Goal: Task Accomplishment & Management: Manage account settings

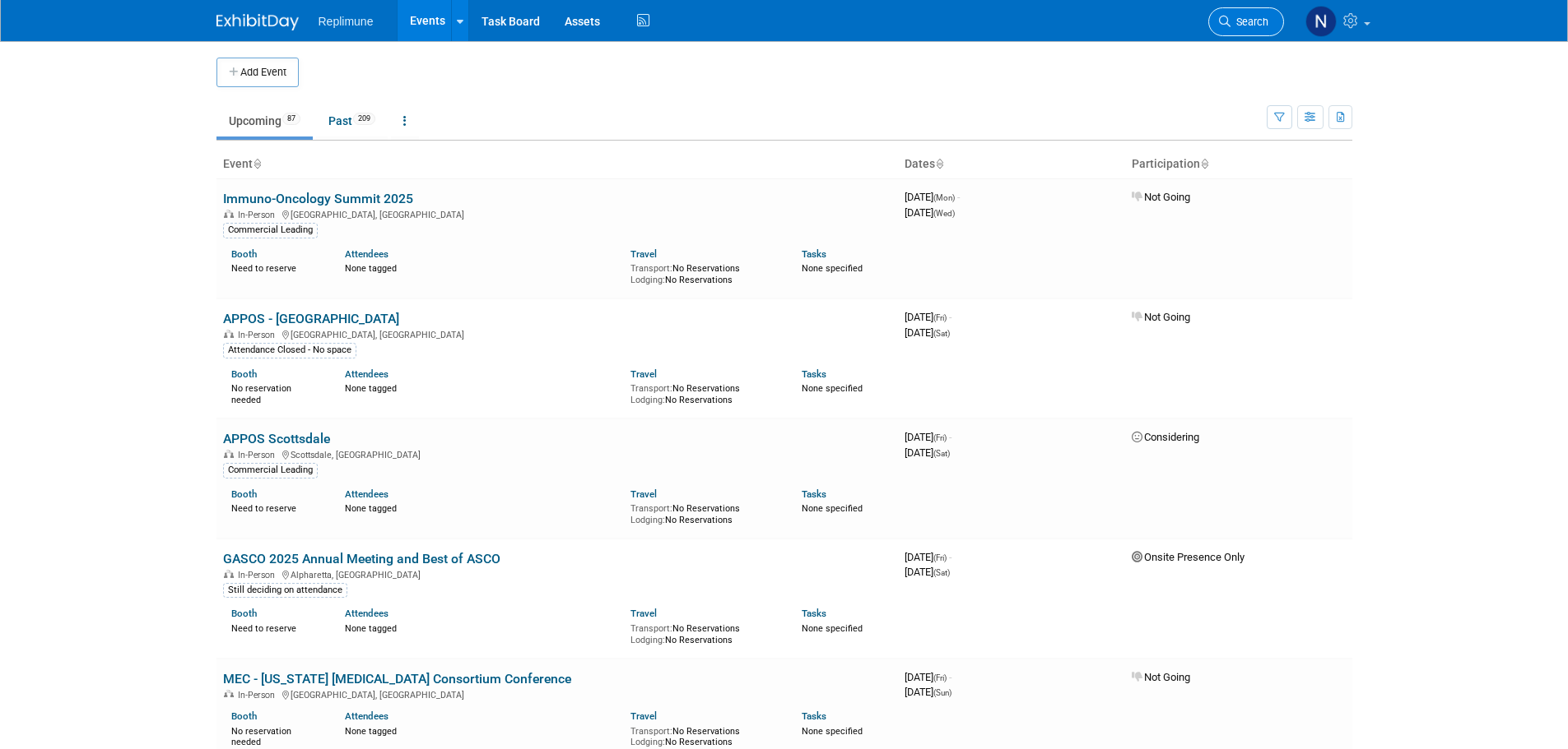
click at [1246, 19] on span "Search" at bounding box center [1249, 21] width 38 height 12
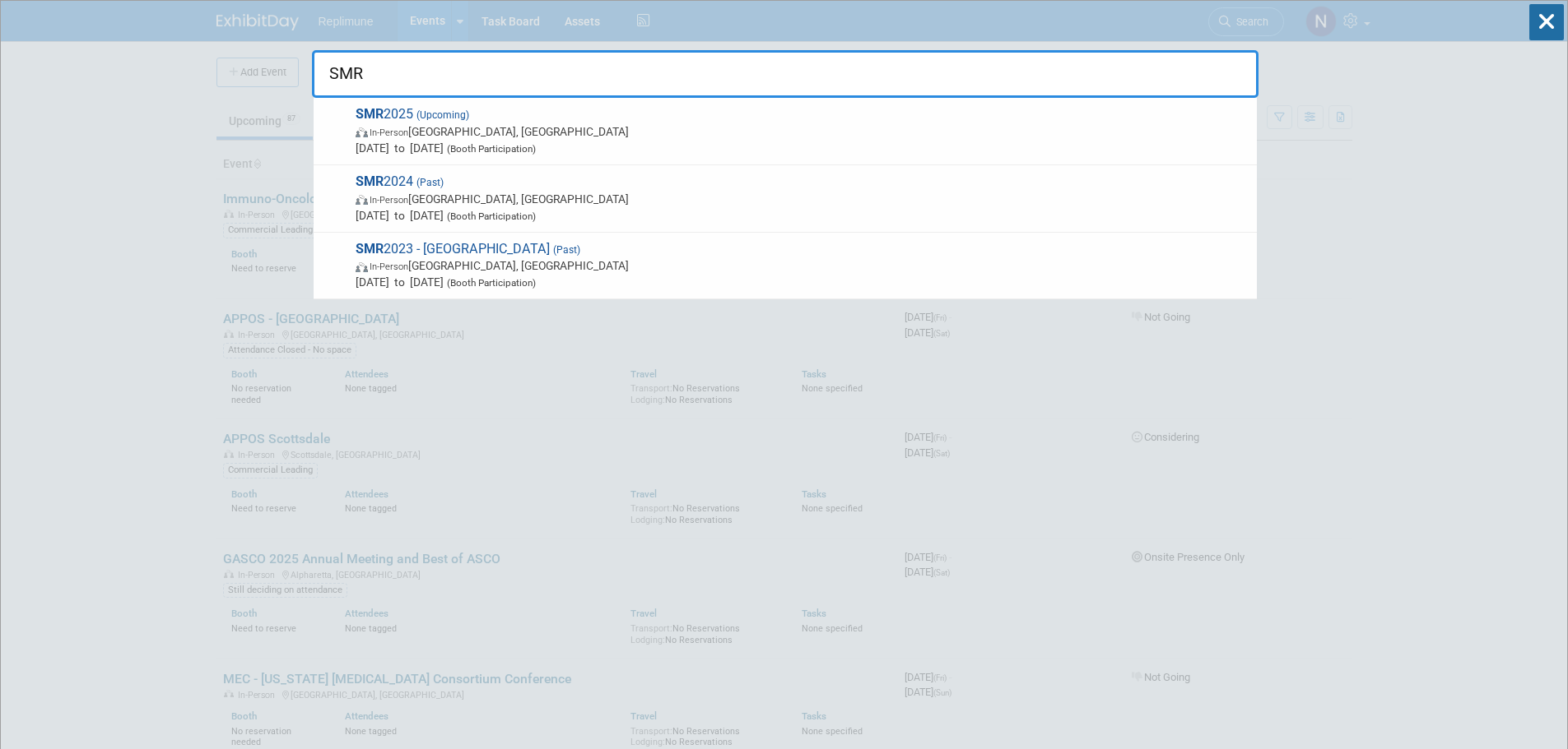
drag, startPoint x: 202, startPoint y: 391, endPoint x: 350, endPoint y: 120, distance: 308.8
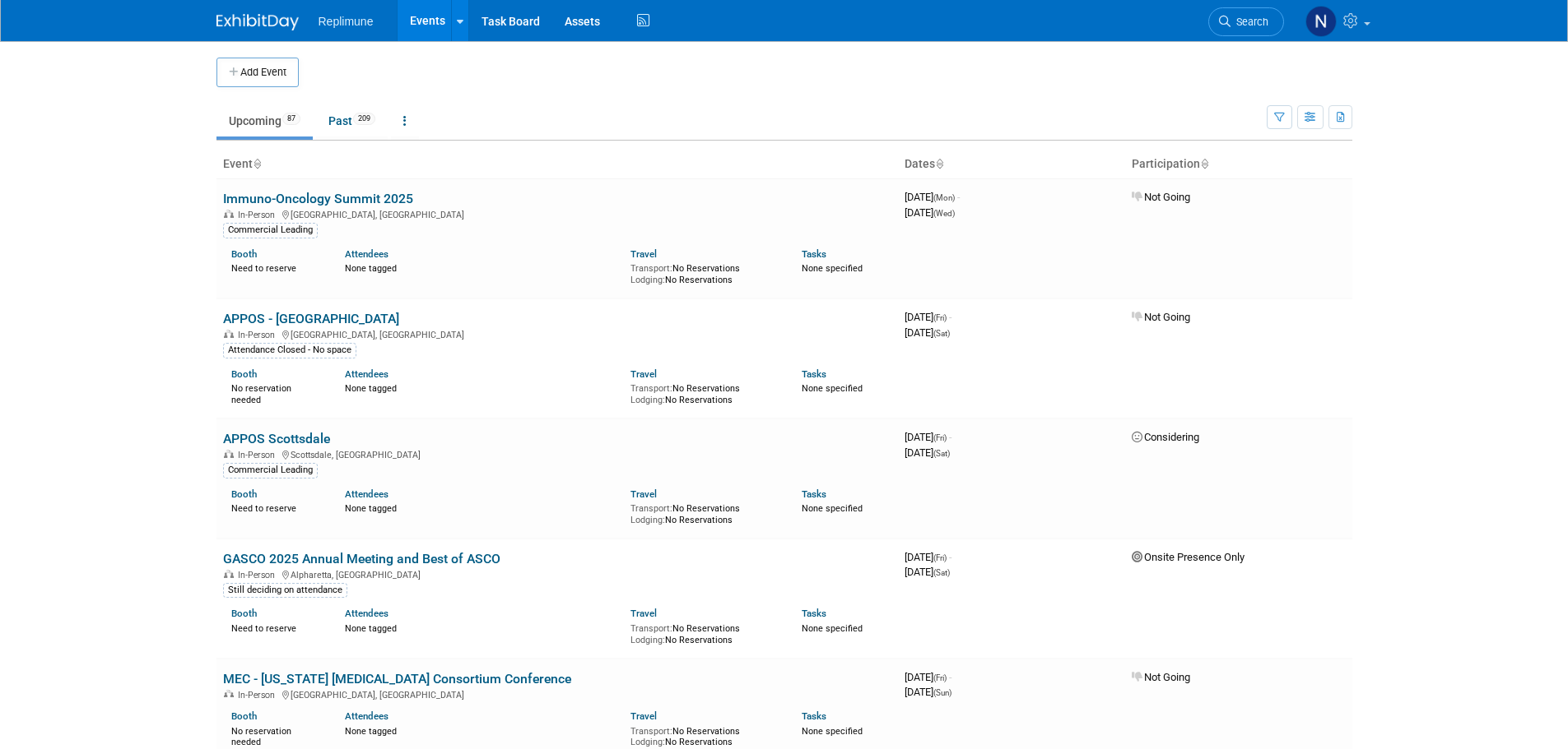
click at [1233, 22] on span "Search" at bounding box center [1249, 21] width 38 height 12
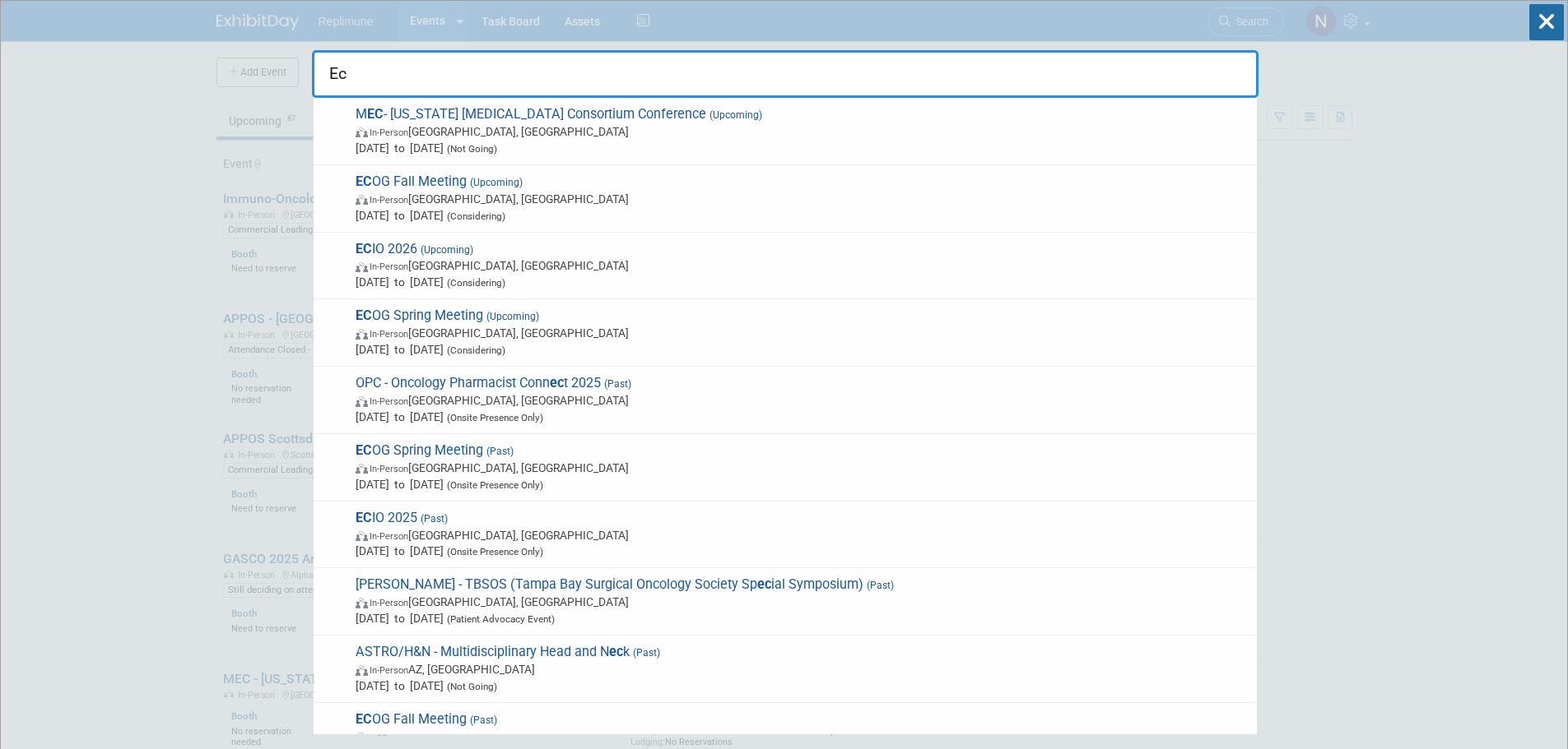
type input "E"
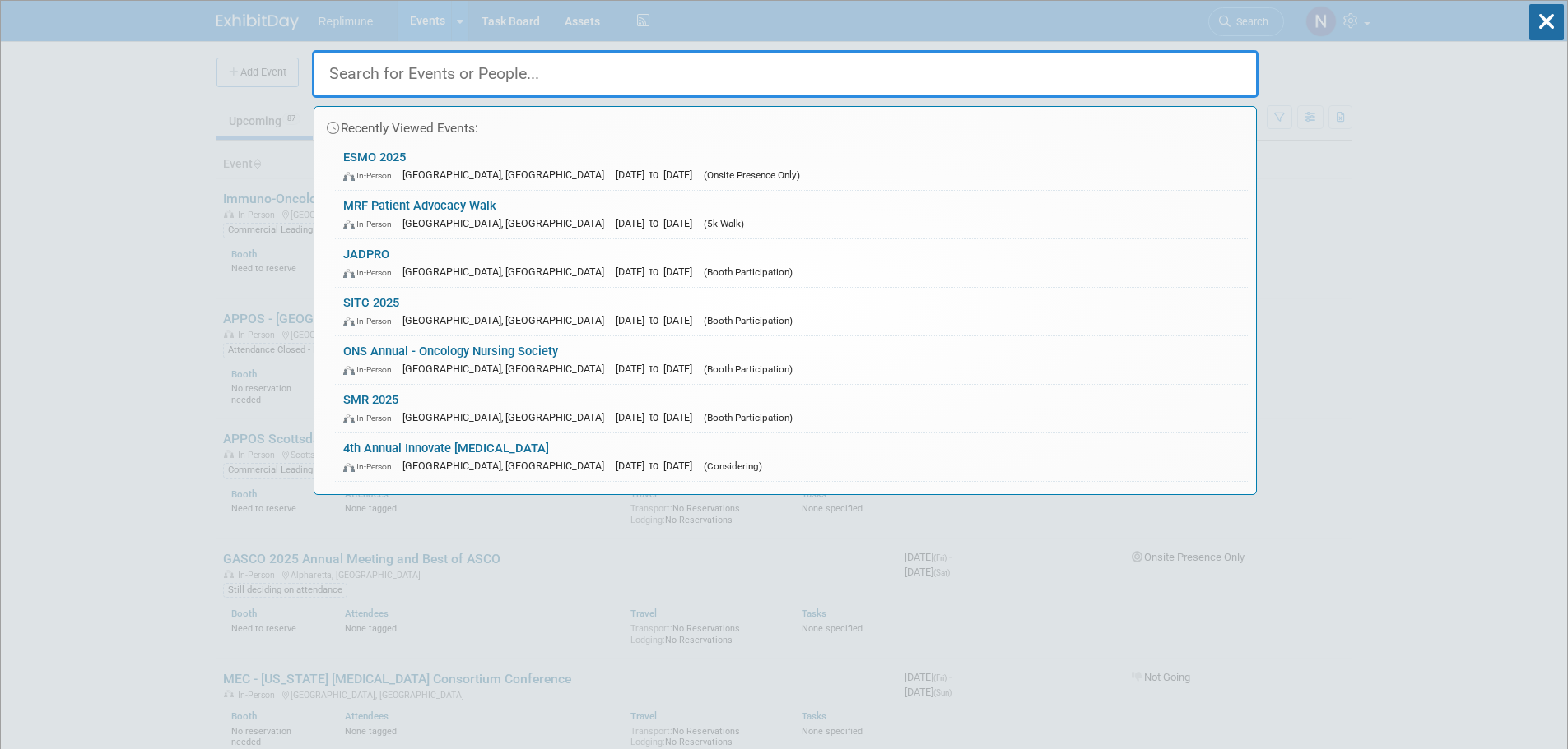
click at [429, 73] on input "text" at bounding box center [785, 74] width 946 height 48
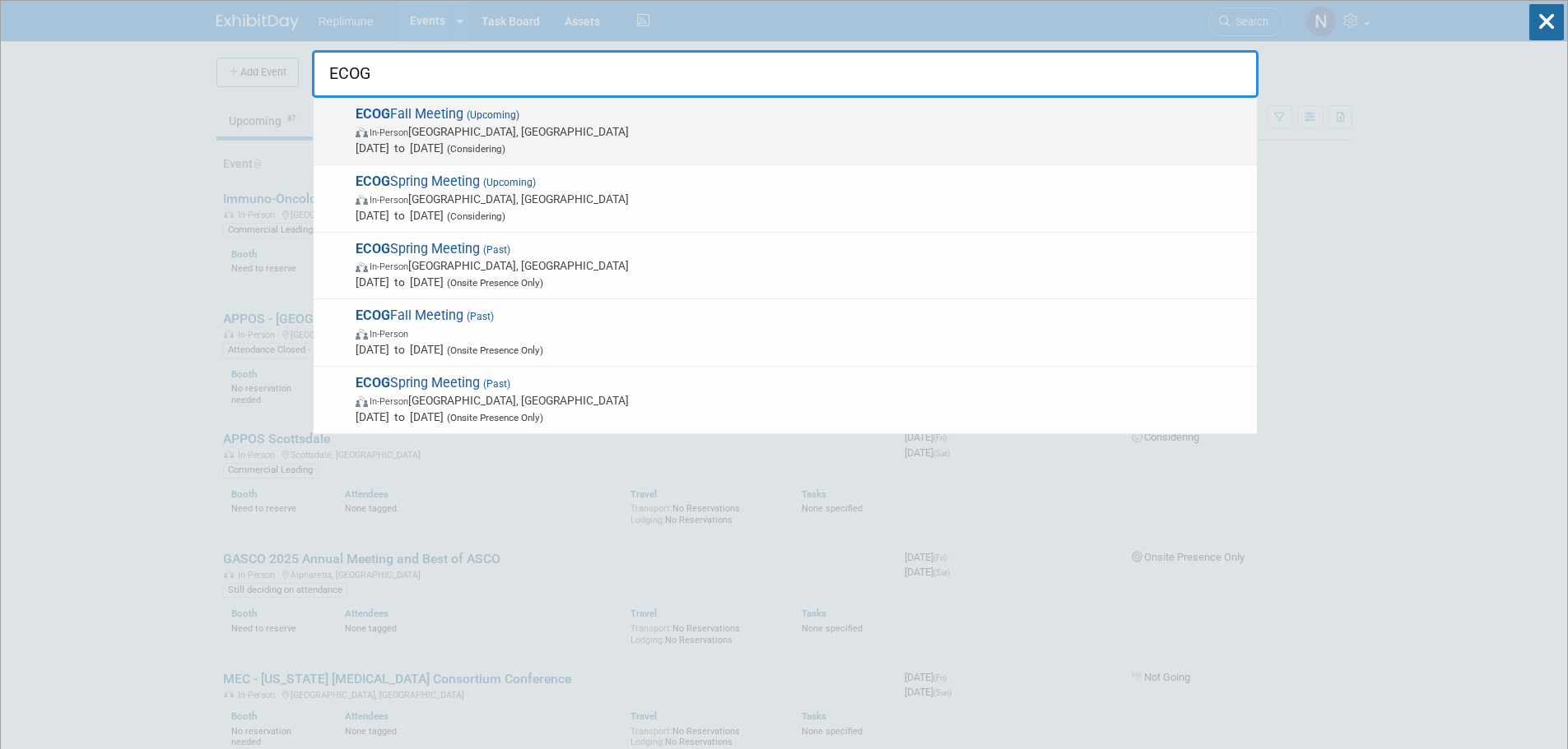
type input "ECOG"
click at [408, 130] on span "In-Person" at bounding box center [389, 133] width 38 height 11
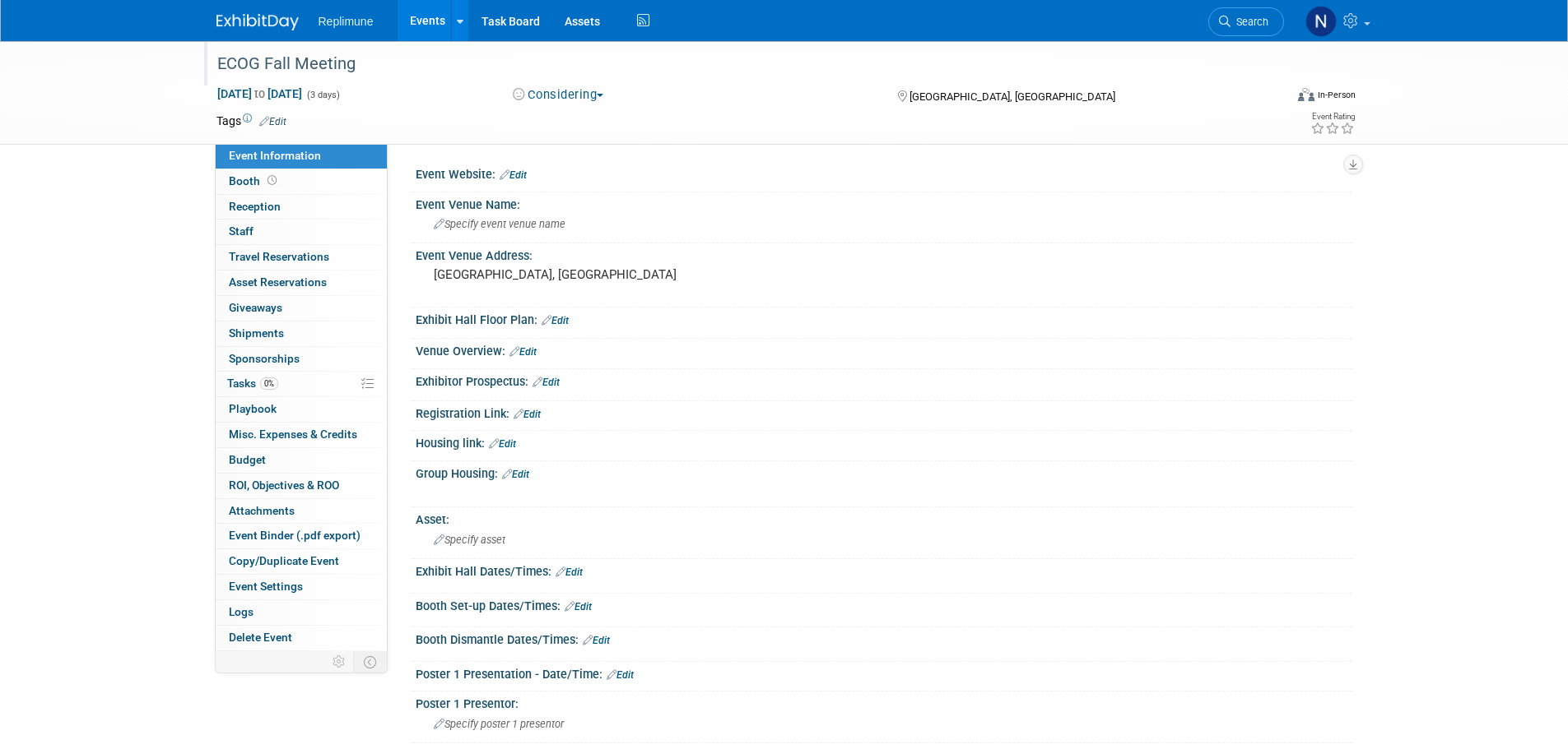
click at [273, 64] on div "ECOG Fall Meeting" at bounding box center [735, 64] width 1047 height 29
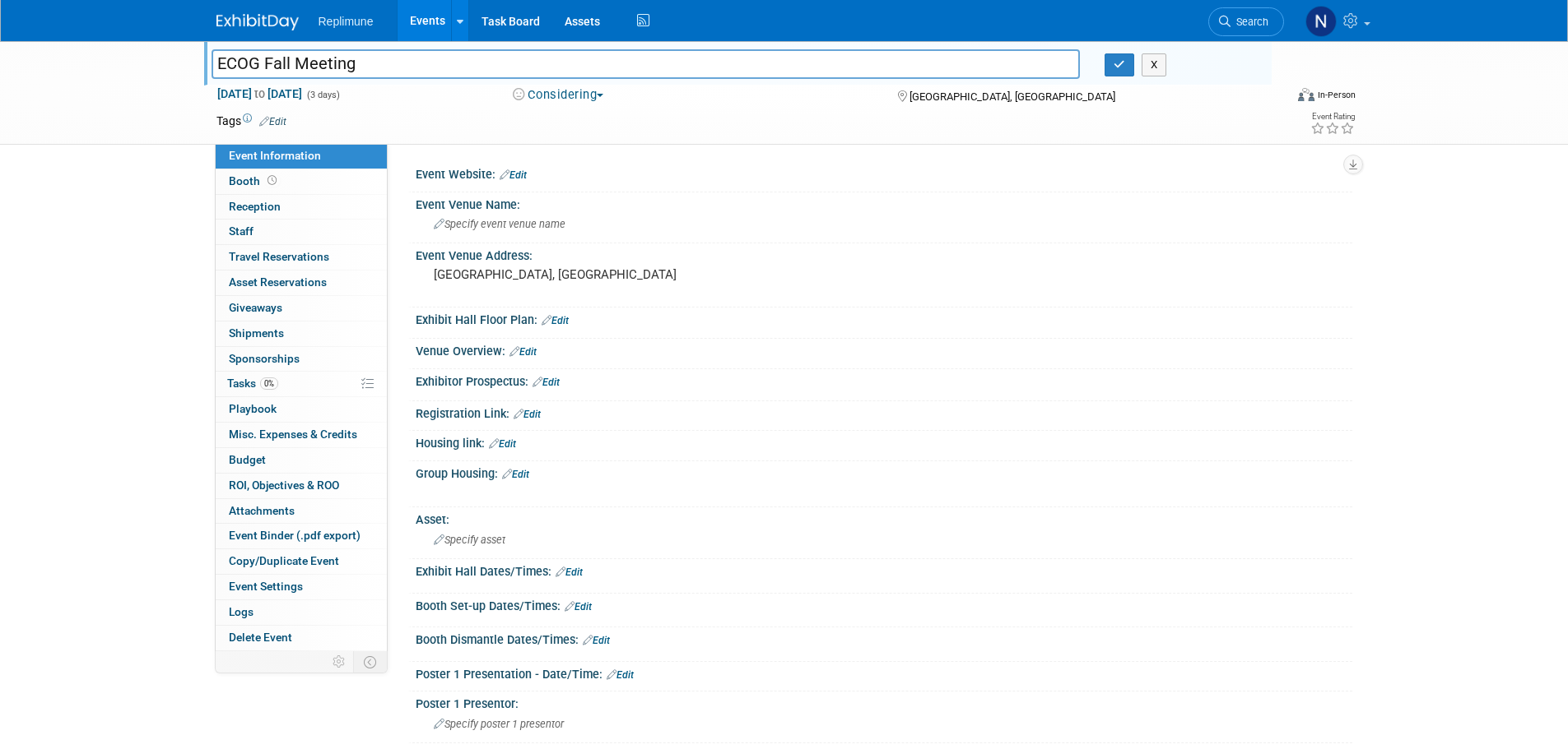
click at [258, 61] on input "ECOG Fall Meeting" at bounding box center [646, 63] width 869 height 28
type input "ECOG-ACRIN Fall Meeting"
click at [1120, 65] on icon "button" at bounding box center [1119, 65] width 12 height 11
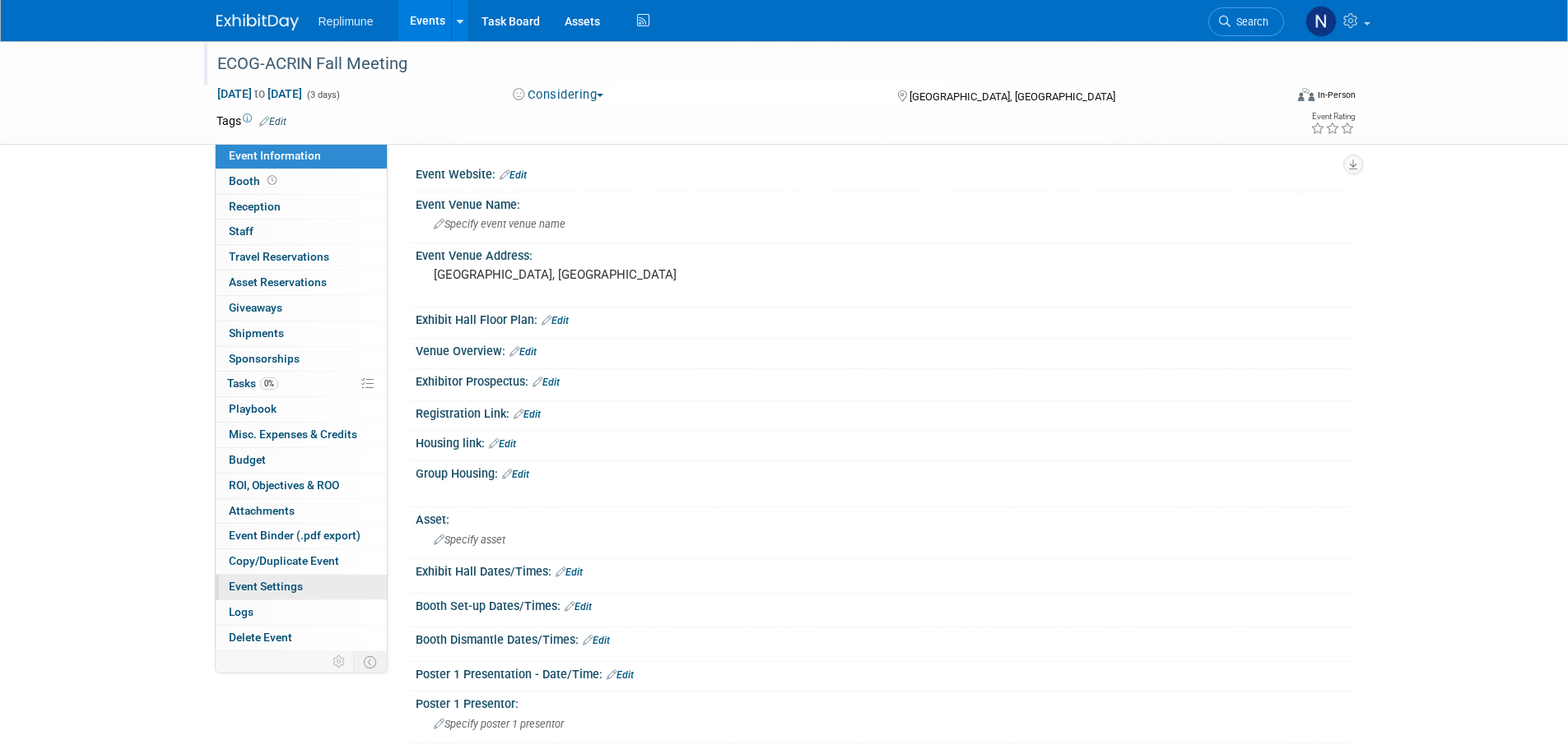
click at [266, 585] on span "Event Settings" at bounding box center [265, 586] width 74 height 13
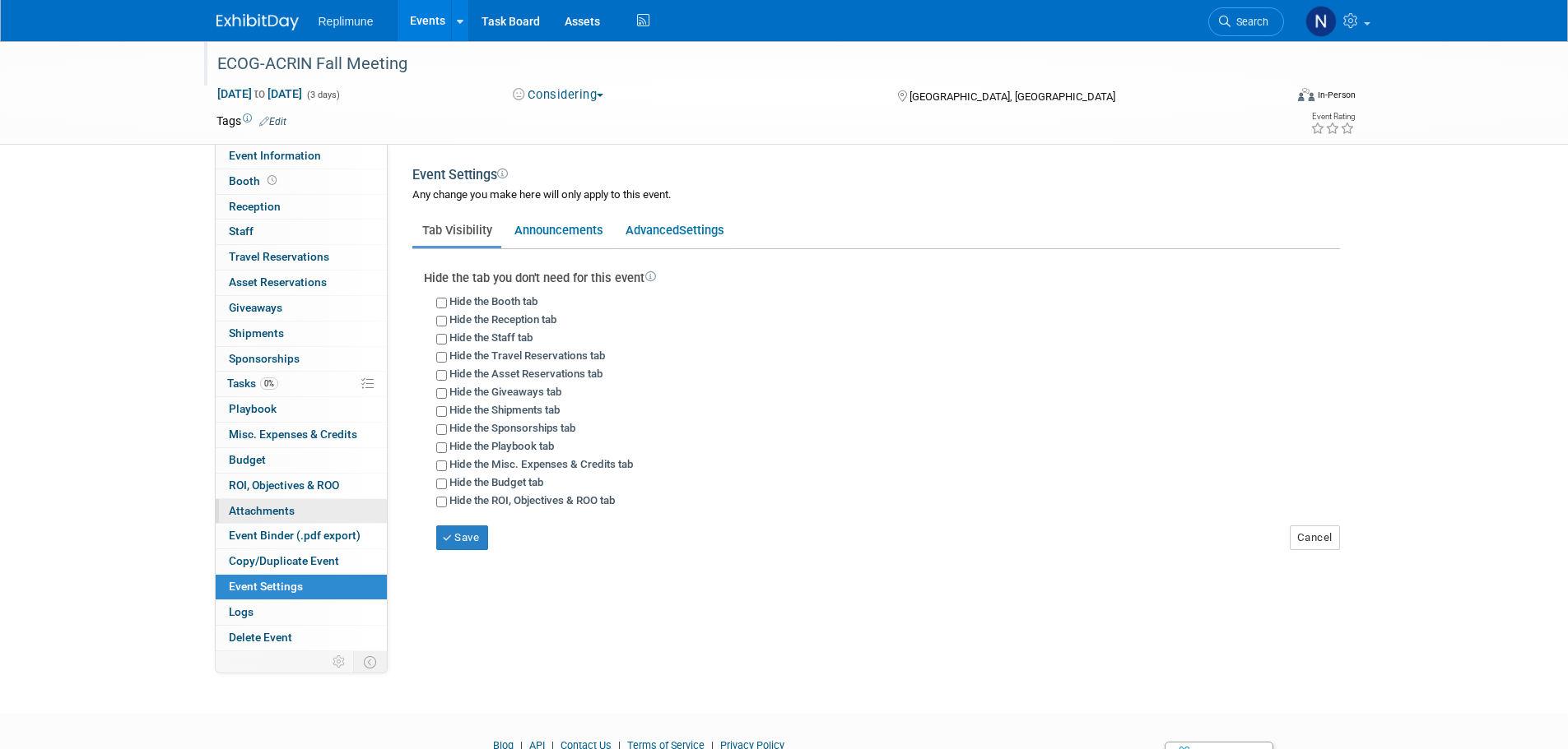
click at [280, 506] on span "Attachments 0" at bounding box center [262, 510] width 66 height 13
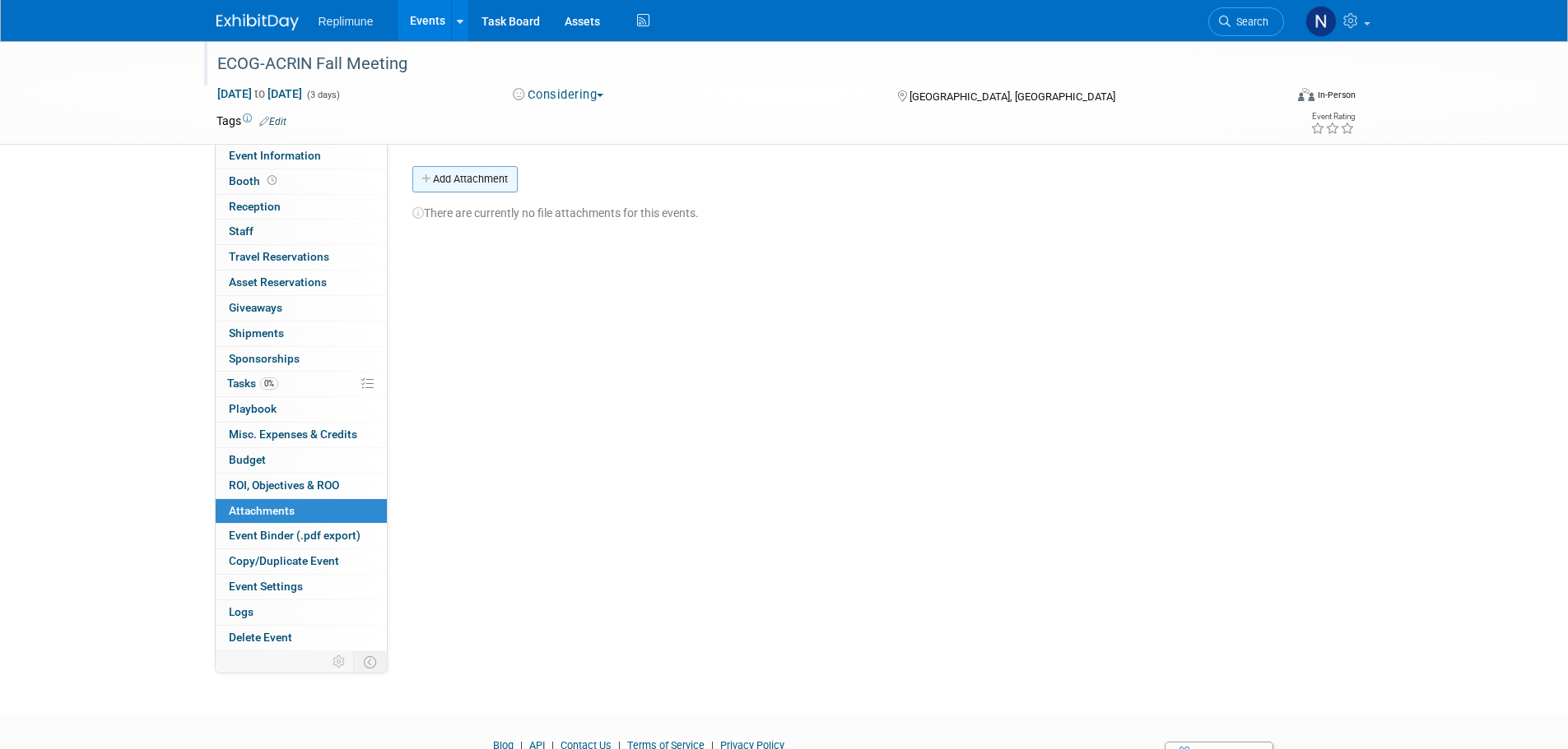
click at [487, 177] on button "Add Attachment" at bounding box center [465, 179] width 105 height 27
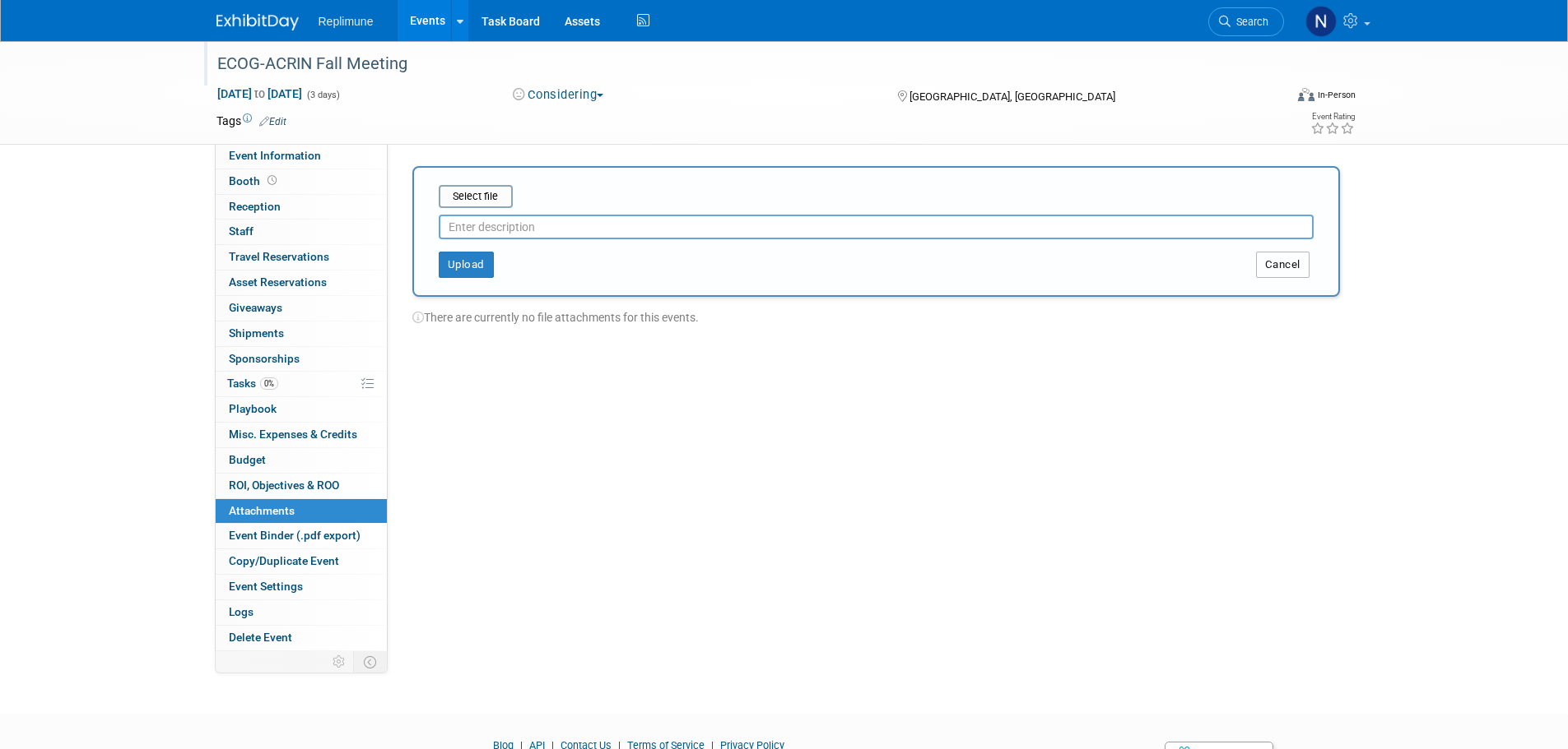
click at [1281, 264] on button "Cancel" at bounding box center [1283, 264] width 53 height 27
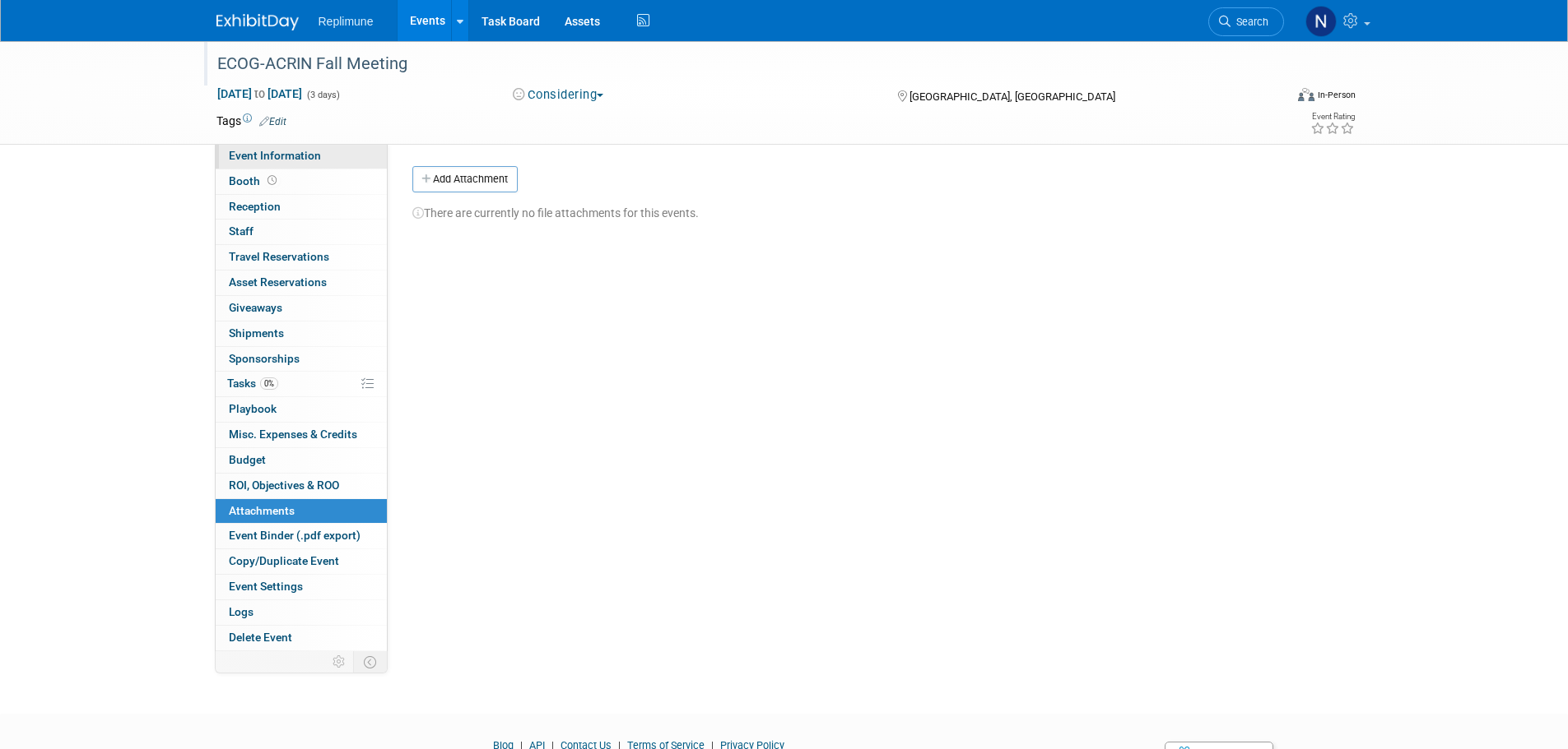
click at [291, 152] on span "Event Information" at bounding box center [274, 155] width 92 height 13
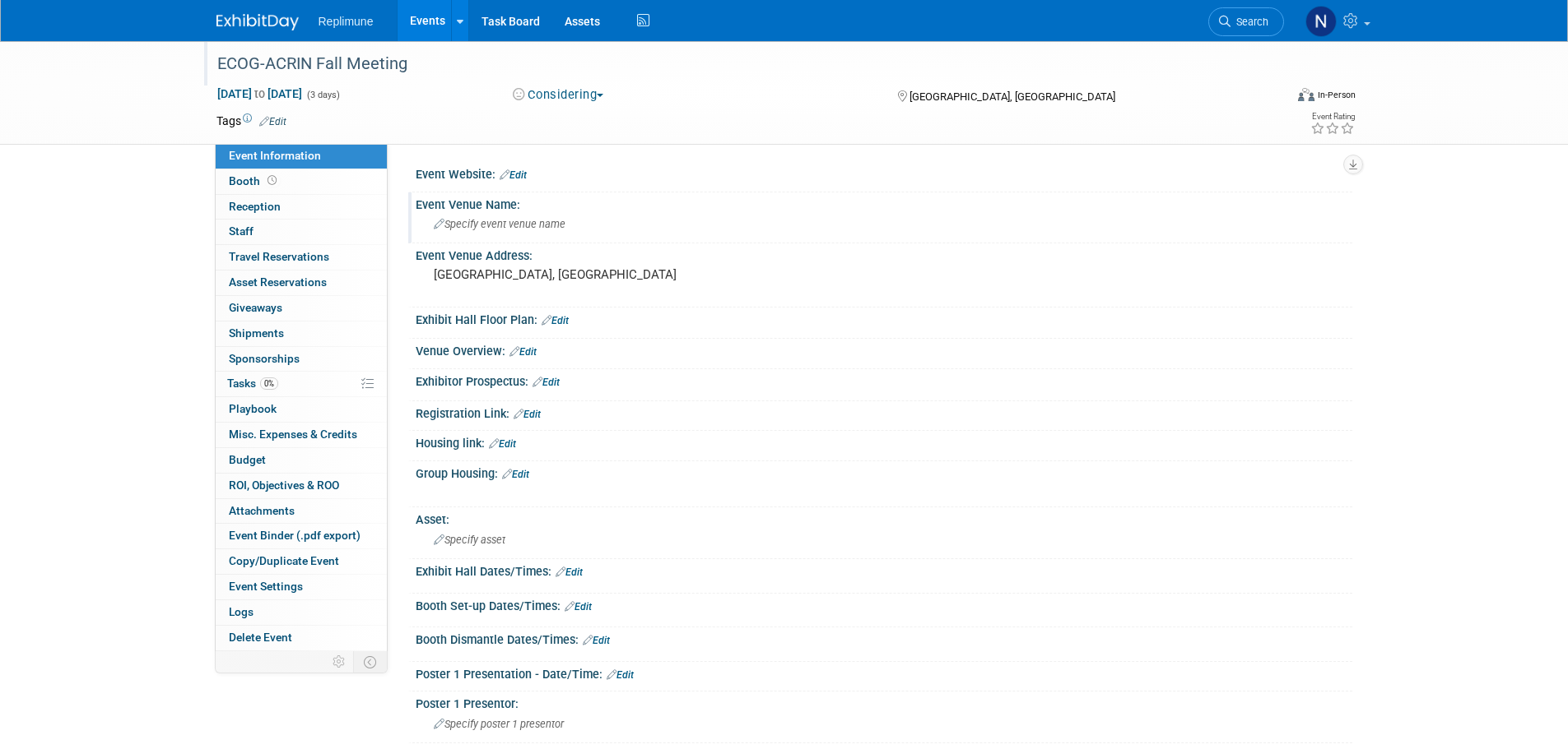
click at [514, 219] on span "Specify event venue name" at bounding box center [499, 223] width 132 height 12
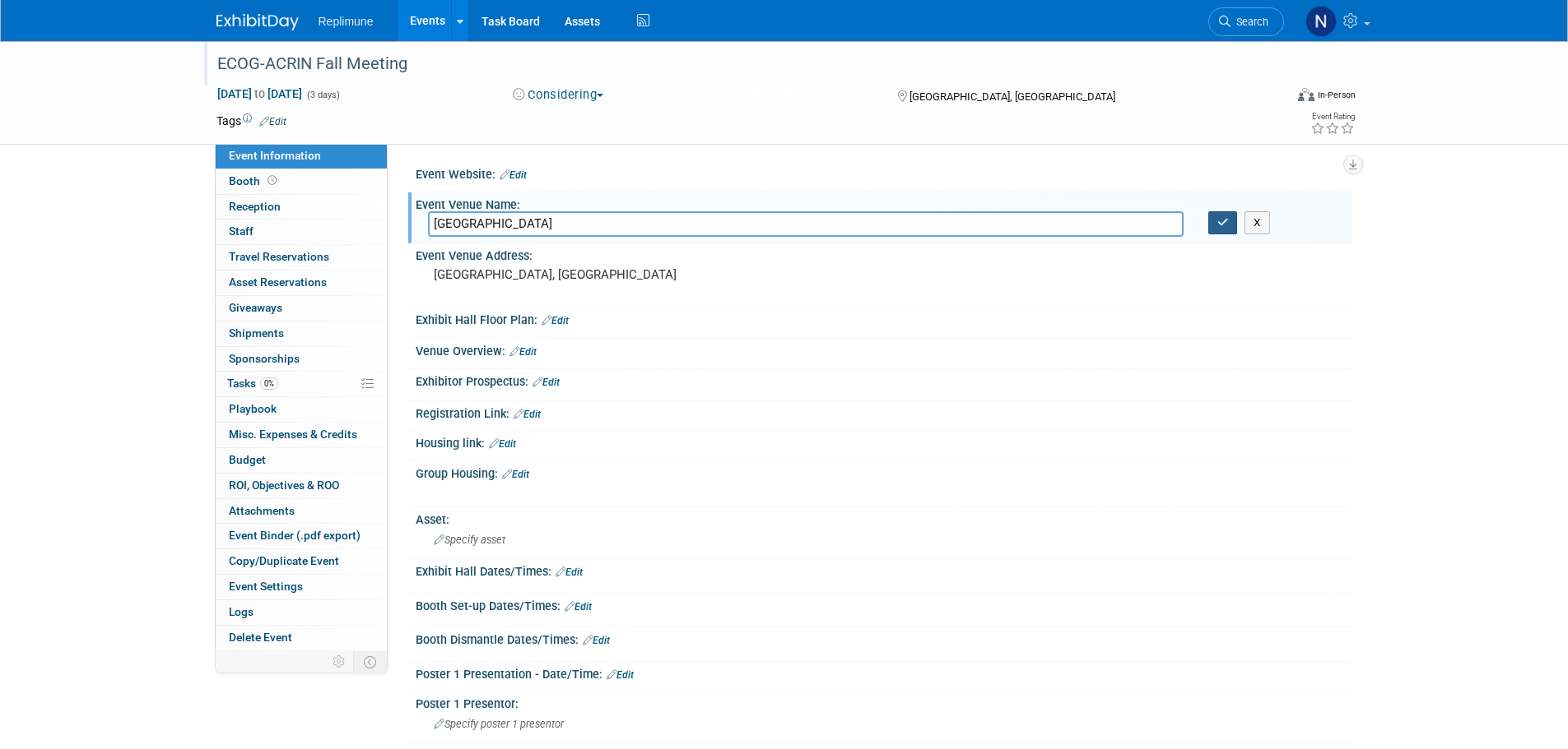
type input "Philadelphia Marriott Downtown Hotel"
click at [1221, 225] on icon "button" at bounding box center [1222, 222] width 12 height 11
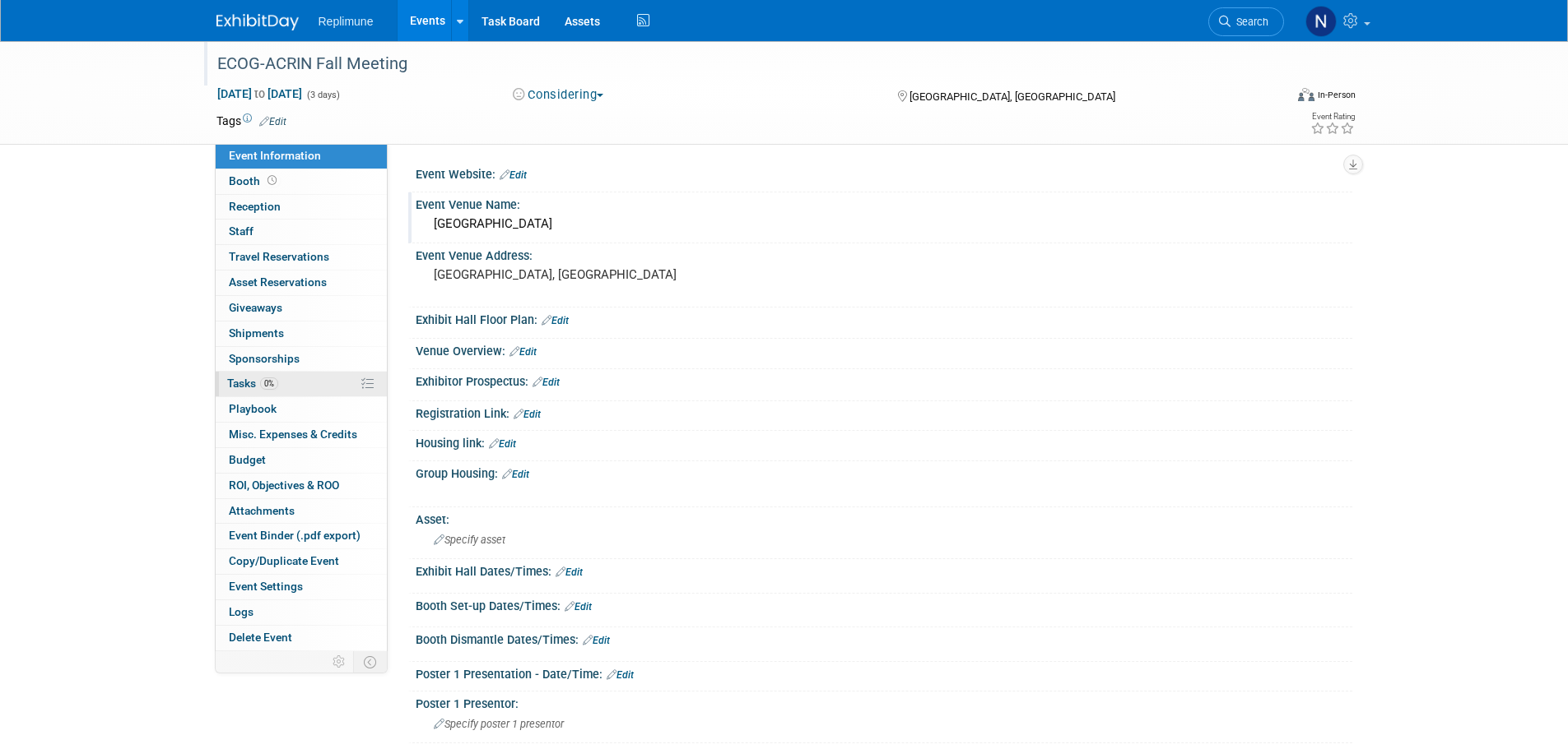
click at [249, 380] on span "Tasks 0%" at bounding box center [252, 383] width 51 height 13
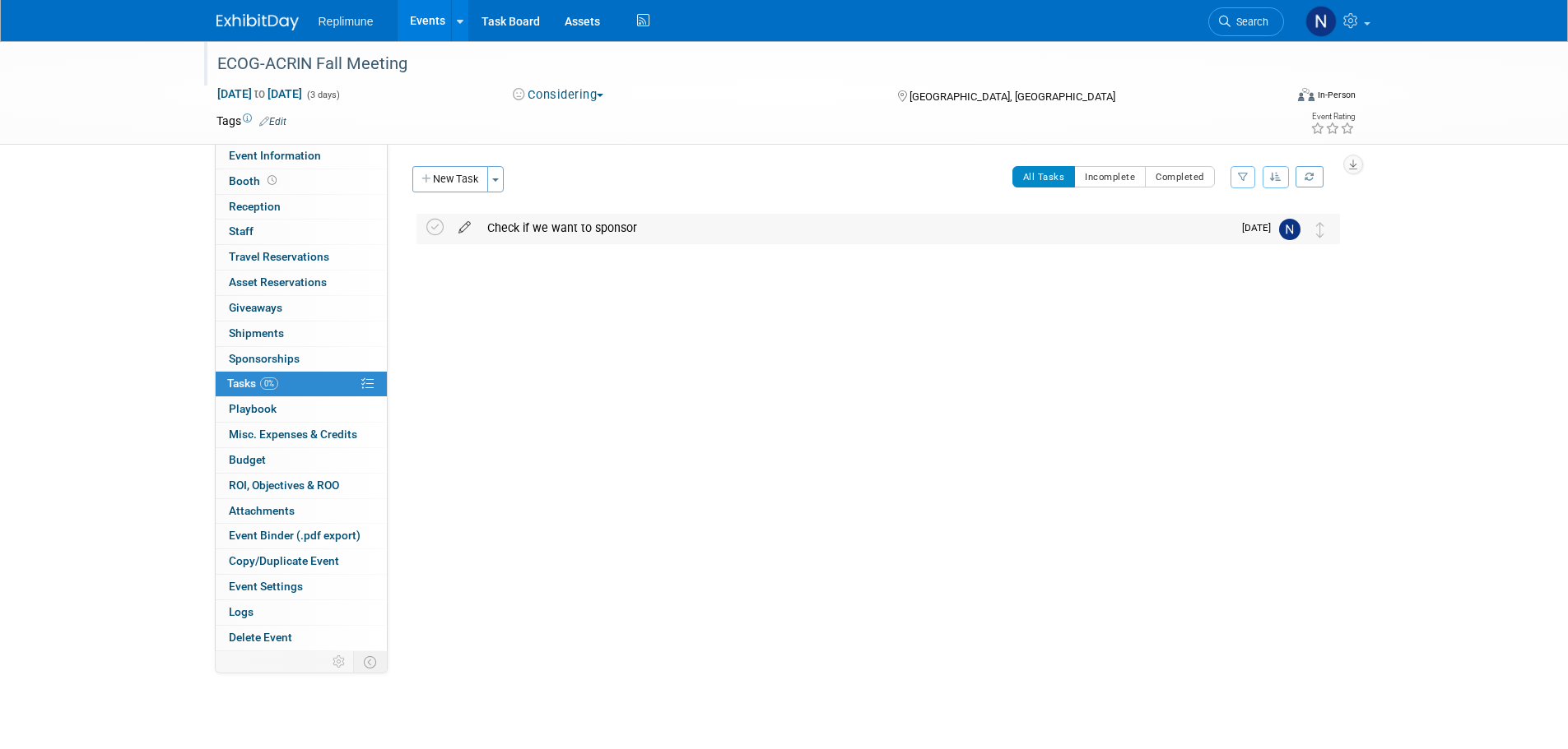
click at [463, 225] on icon at bounding box center [464, 224] width 28 height 20
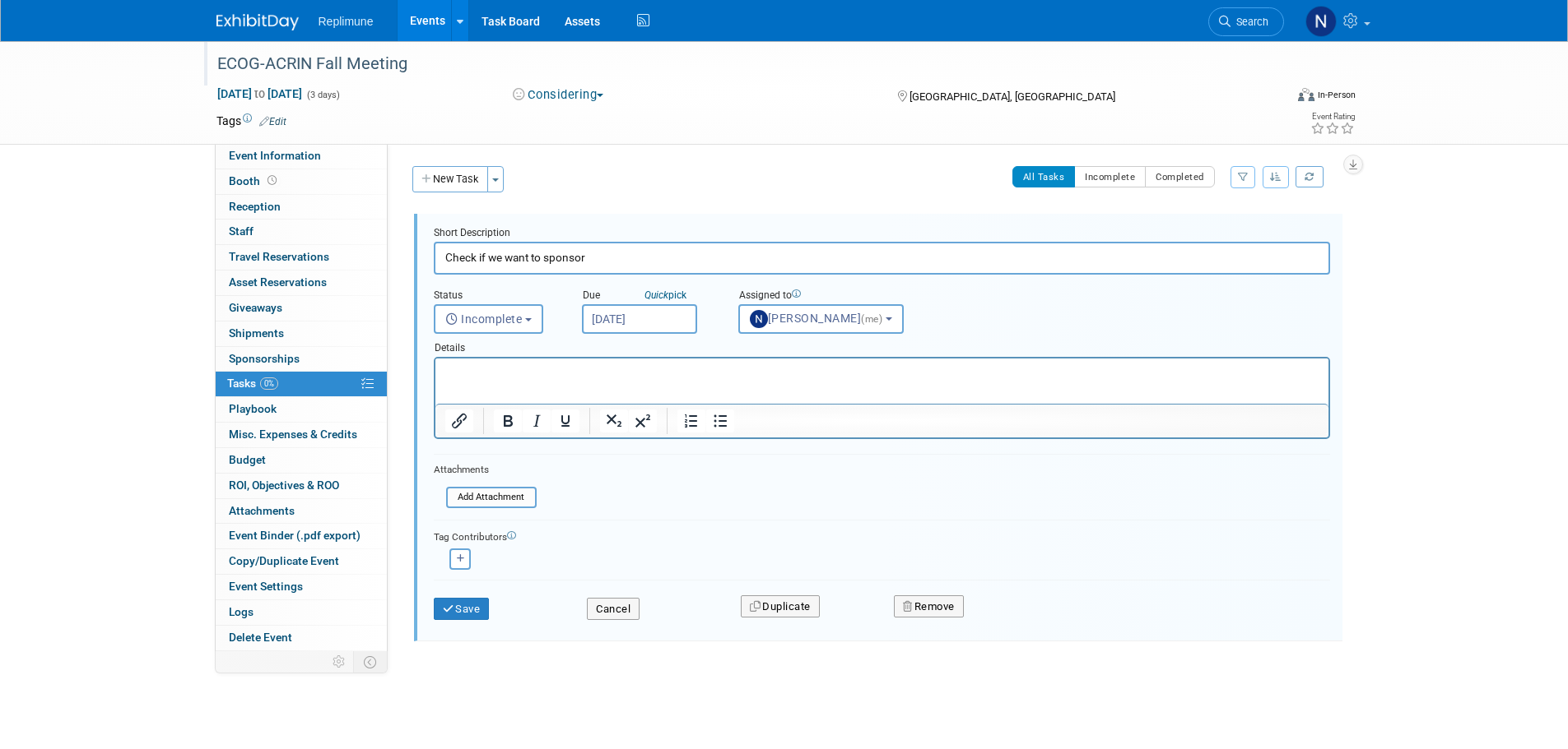
click at [629, 317] on input "Sep 1, 2025" at bounding box center [639, 319] width 115 height 29
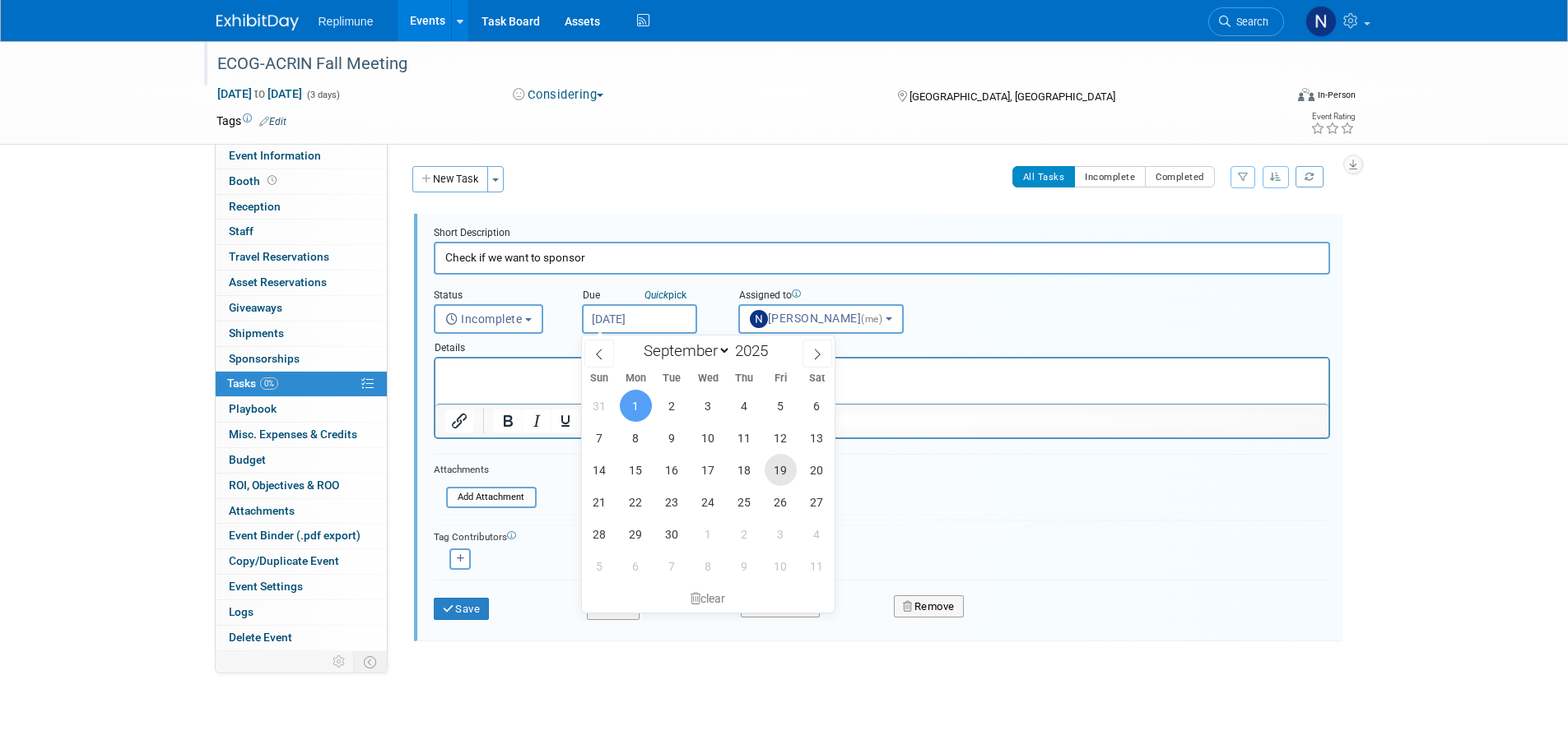
click at [779, 466] on span "19" at bounding box center [780, 470] width 32 height 32
type input "Sep 19, 2025"
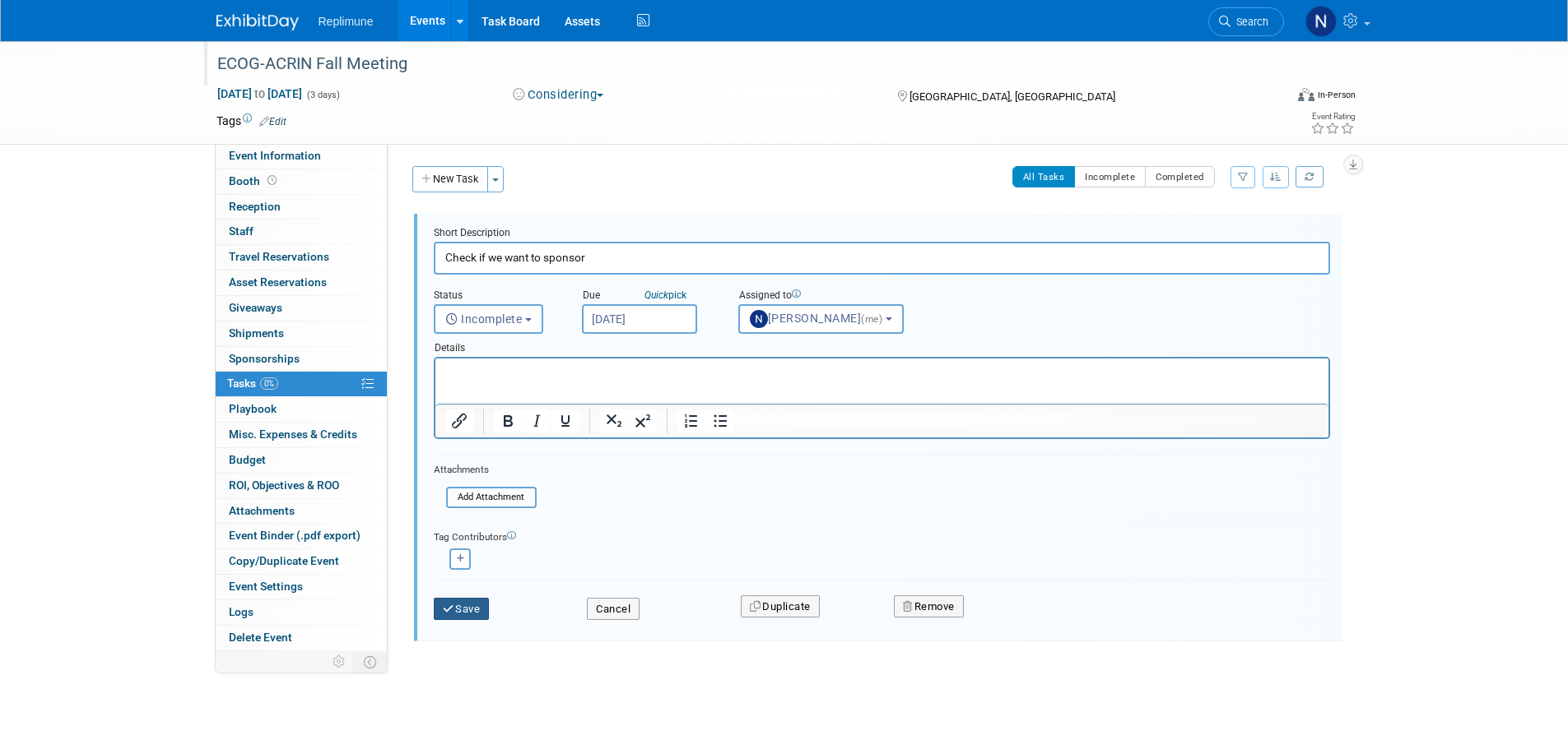
click at [463, 610] on button "Save" at bounding box center [461, 609] width 56 height 23
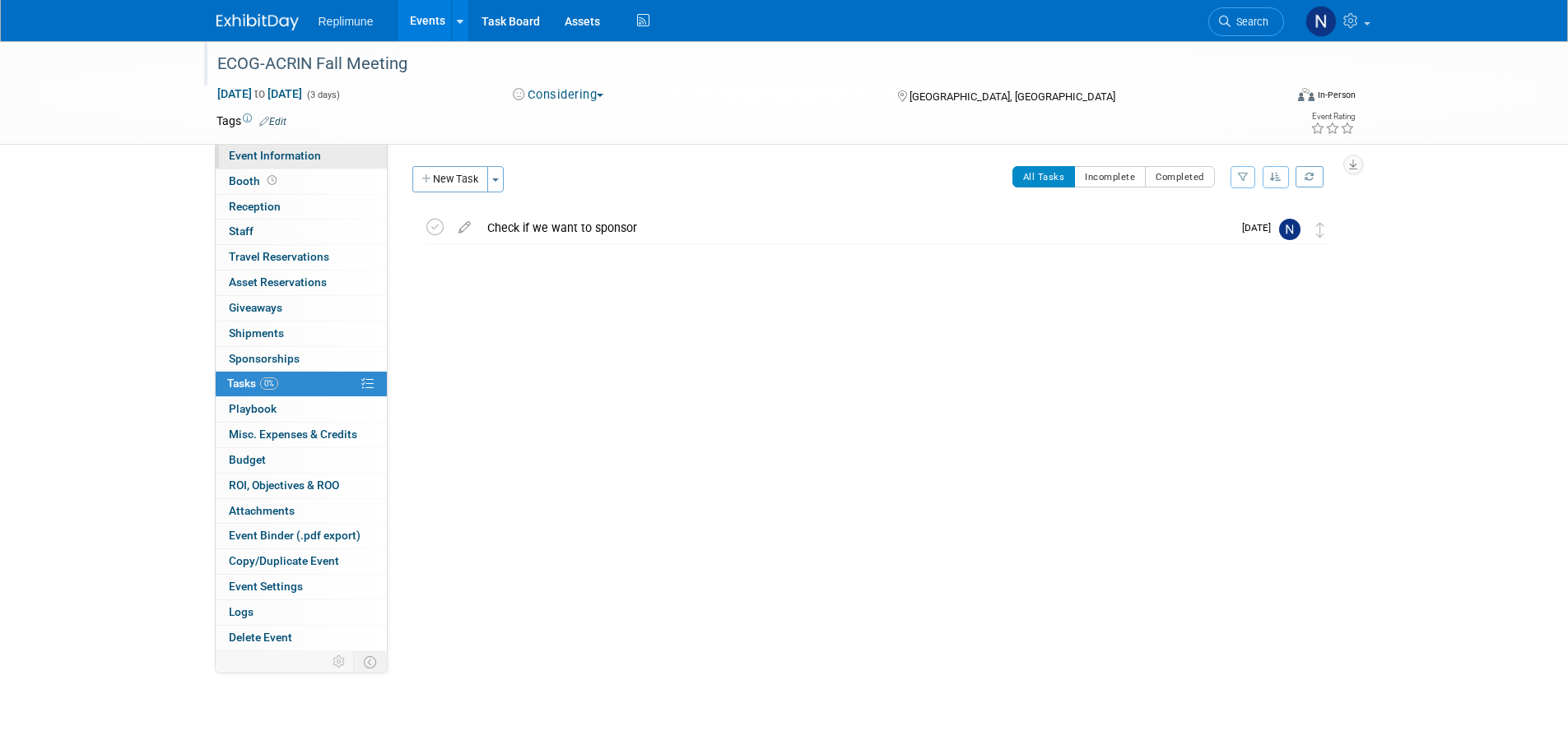
click at [318, 156] on link "Event Information" at bounding box center [301, 155] width 171 height 25
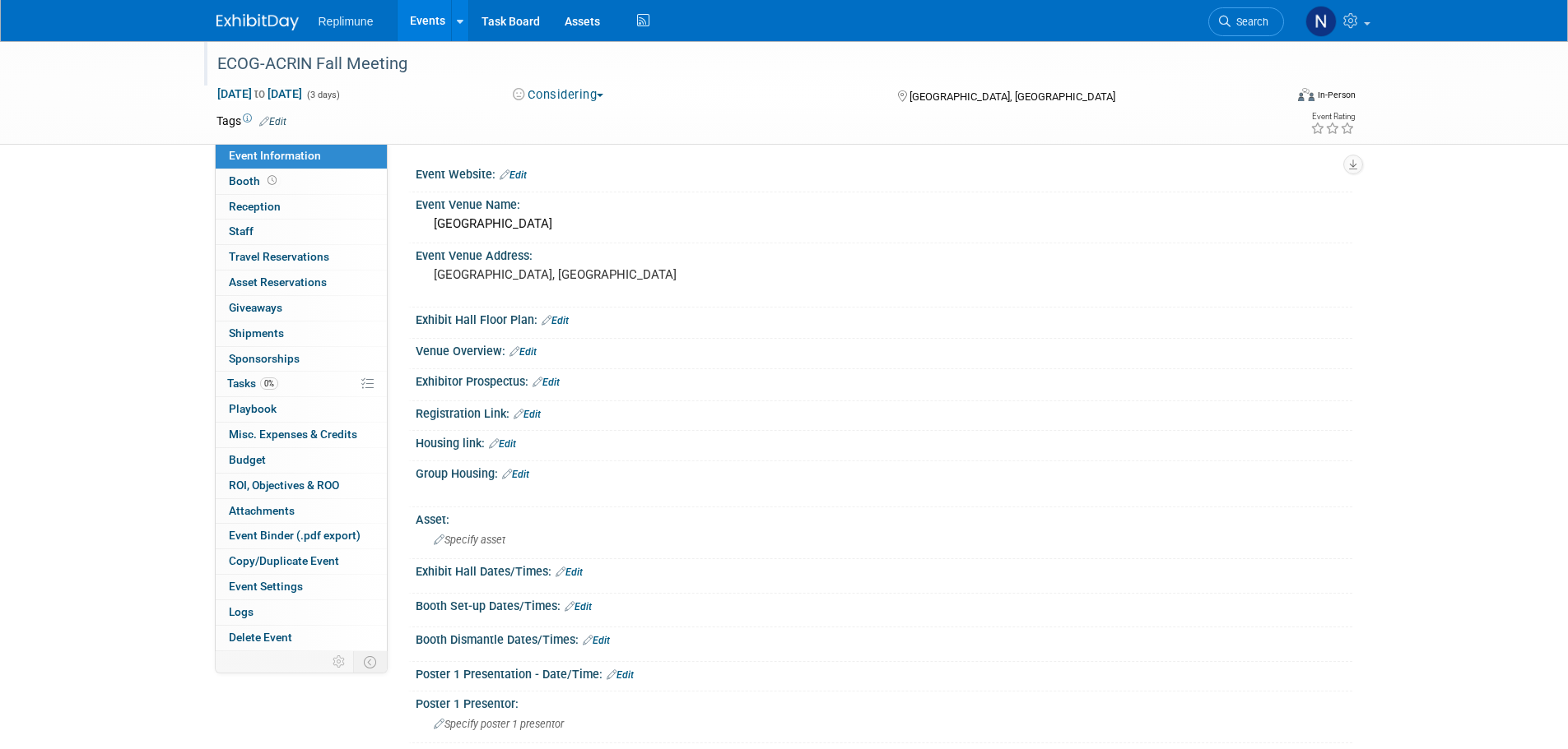
click at [547, 380] on link "Edit" at bounding box center [546, 382] width 27 height 12
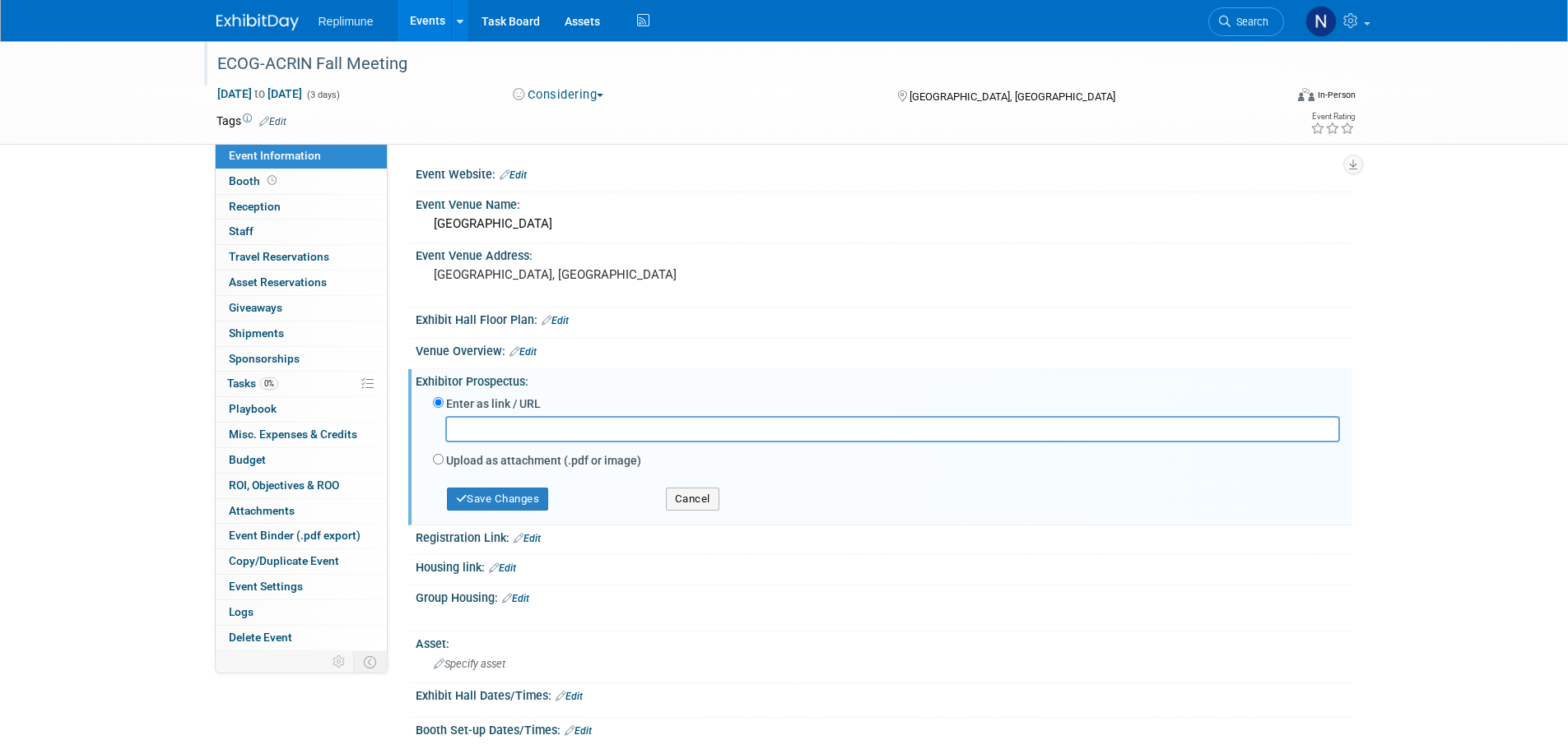
click at [450, 463] on label "Upload as attachment (.pdf or image)" at bounding box center [543, 461] width 195 height 16
click at [444, 463] on input "Upload as attachment (.pdf or image)" at bounding box center [438, 460] width 11 height 11
radio input "true"
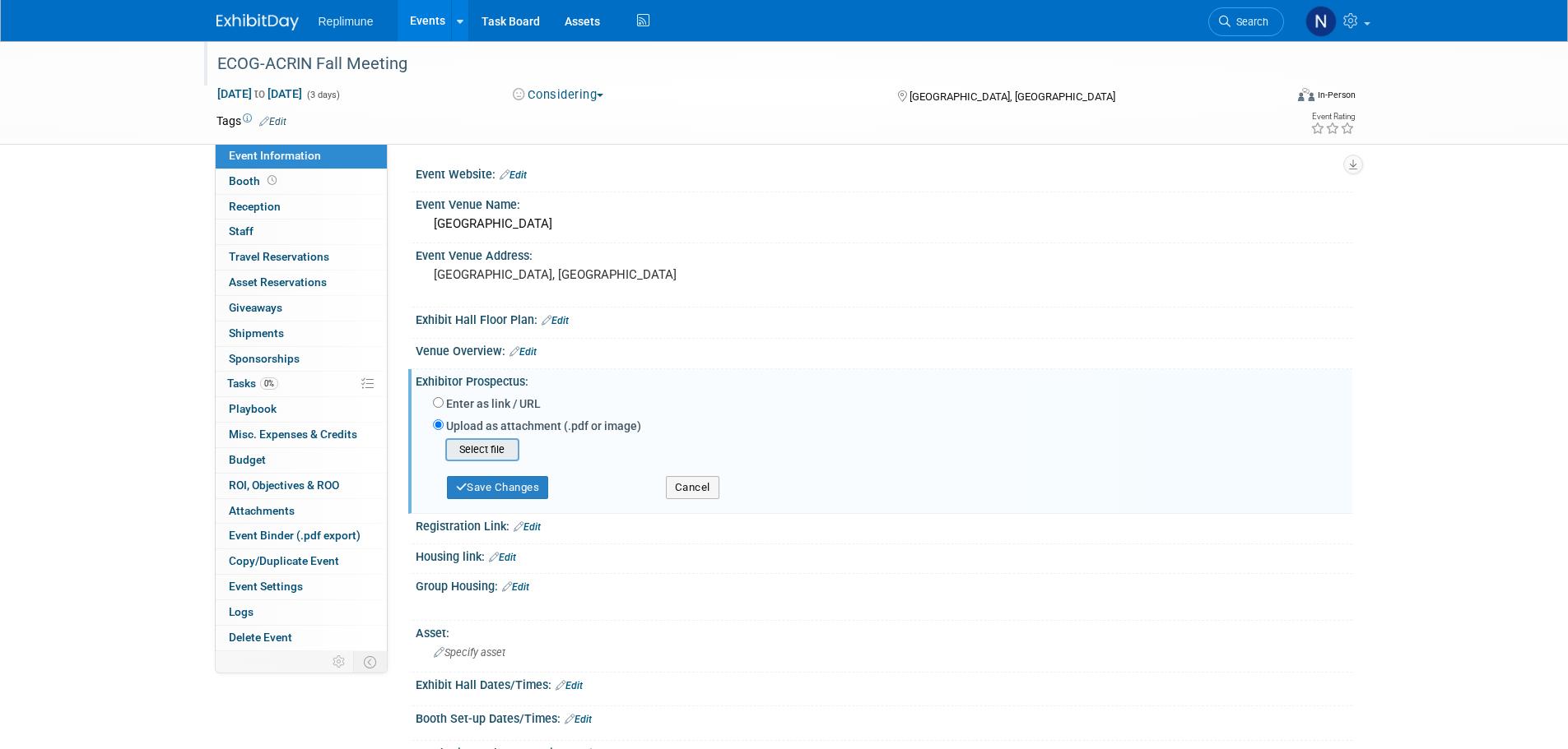
click at [473, 447] on input "file" at bounding box center [420, 450] width 196 height 20
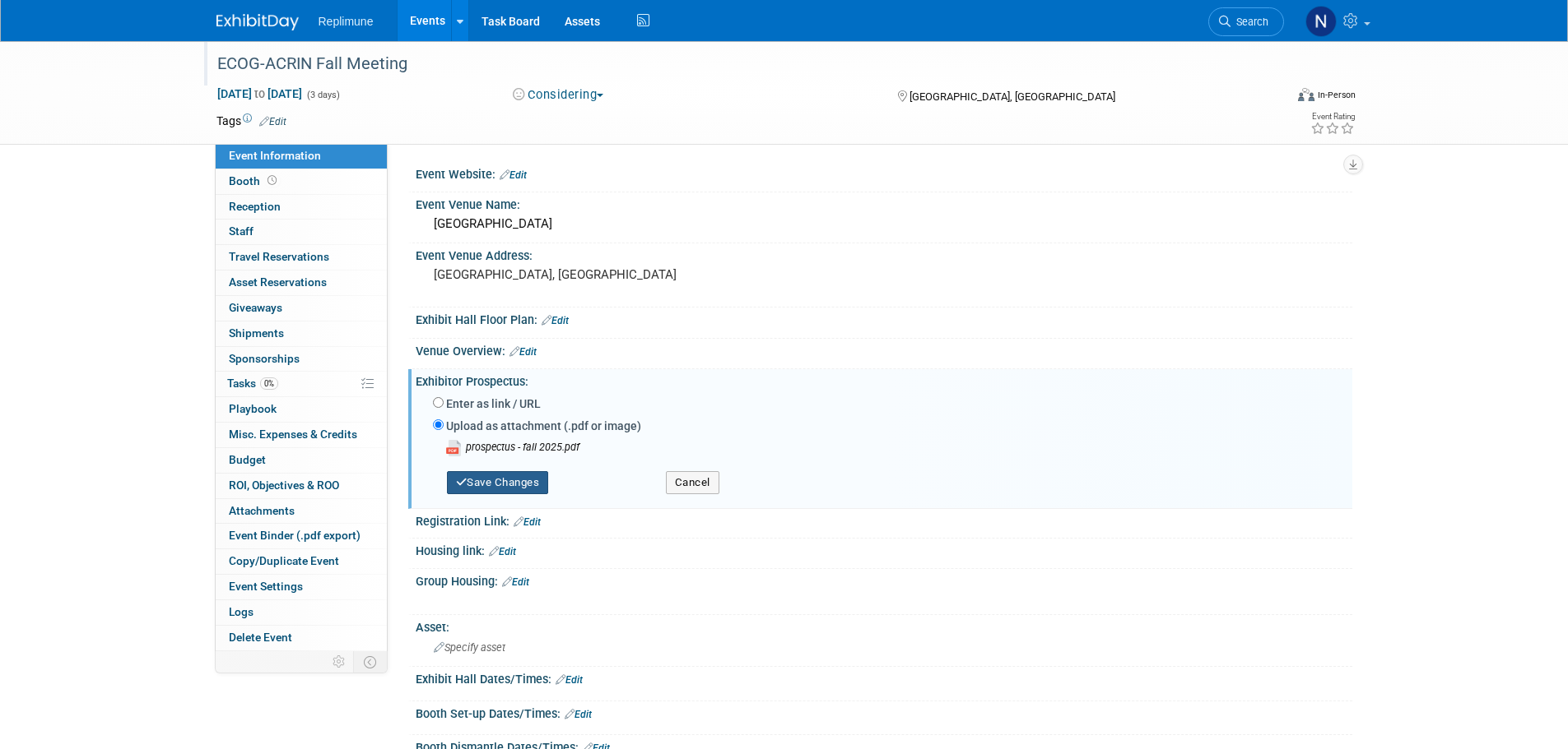
click at [481, 485] on button "Save Changes" at bounding box center [498, 482] width 102 height 23
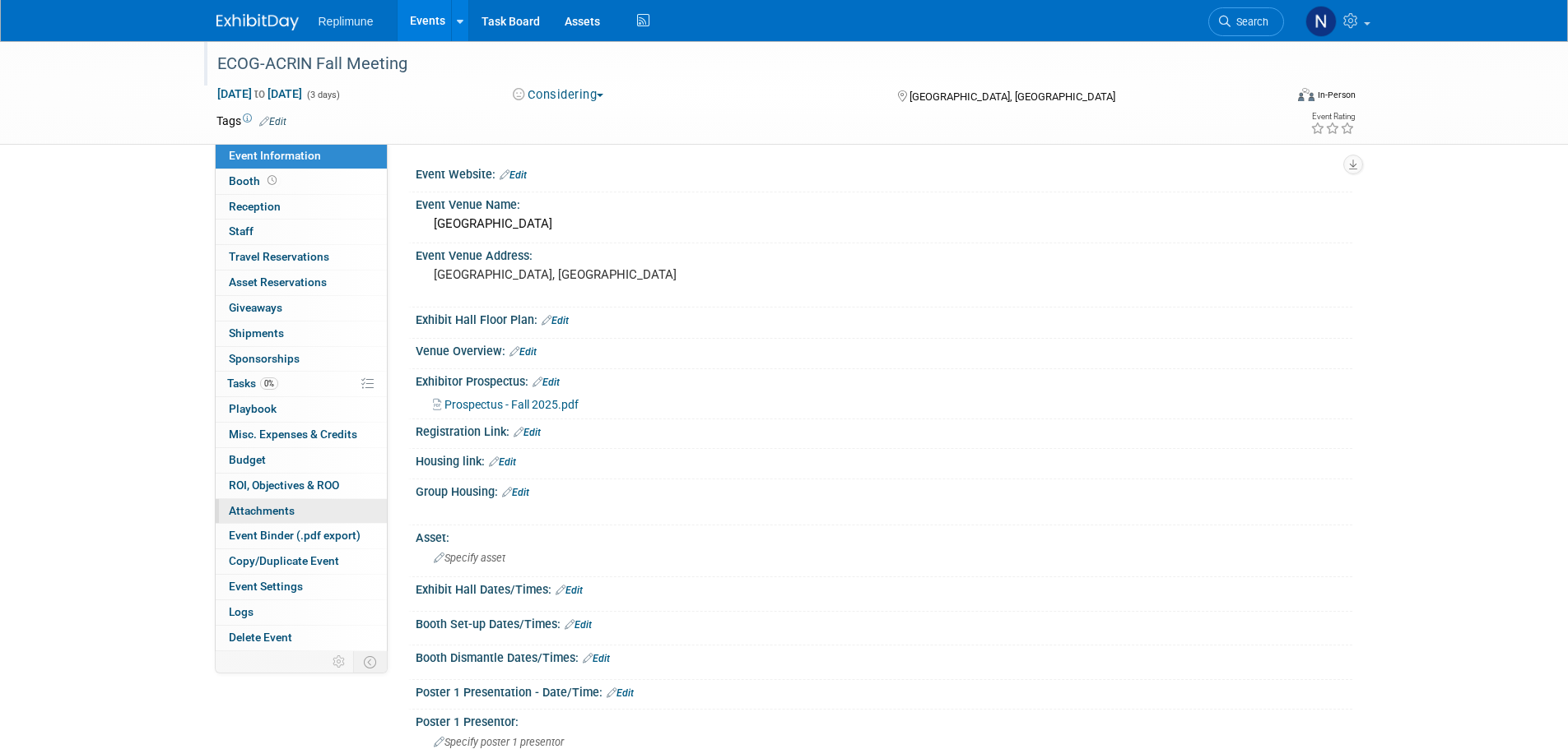
click at [273, 508] on span "Attachments 0" at bounding box center [262, 510] width 66 height 13
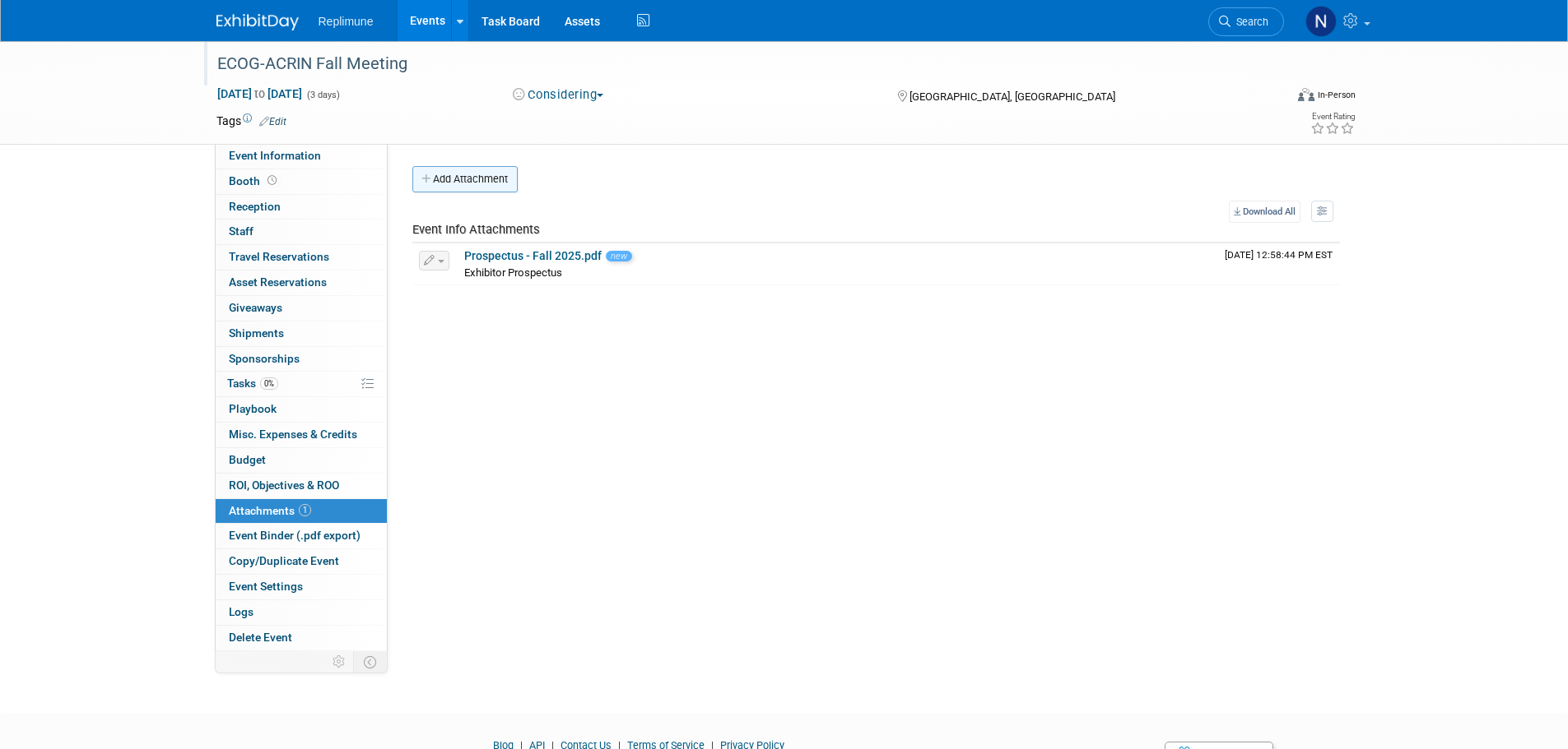
click at [451, 184] on button "Add Attachment" at bounding box center [465, 179] width 105 height 27
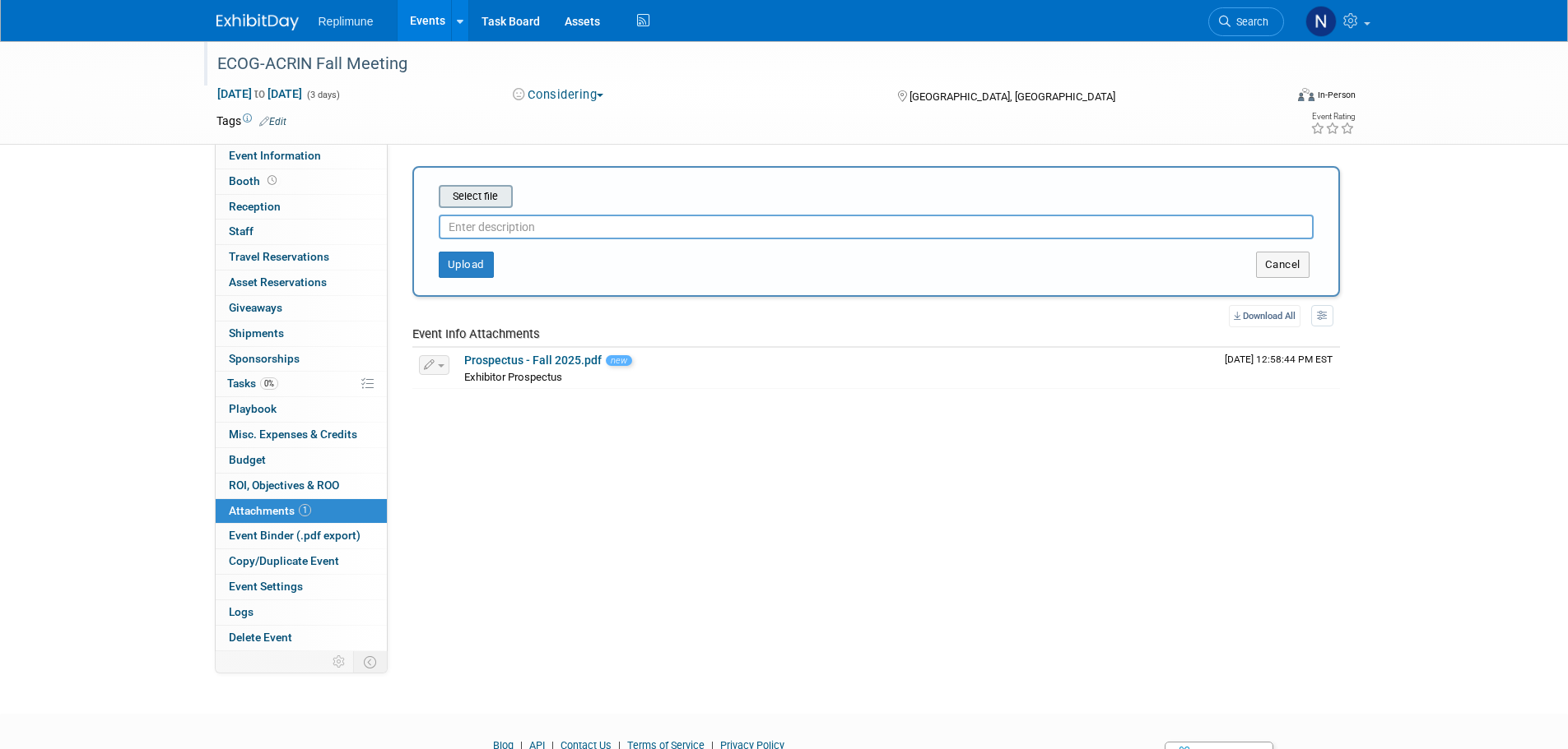
click at [487, 198] on input "file" at bounding box center [413, 197] width 196 height 20
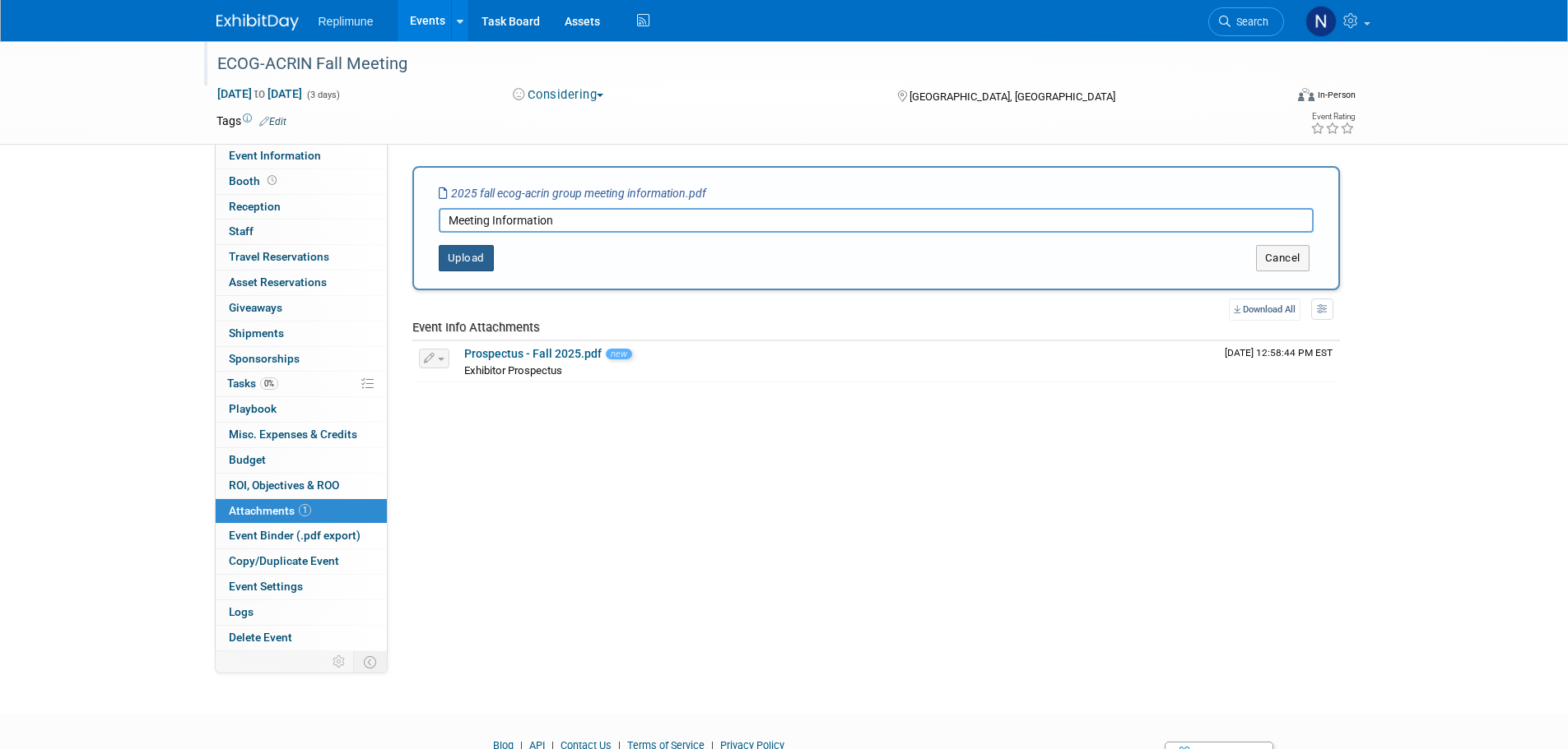
type input "Meeting Information"
click at [463, 254] on button "Upload" at bounding box center [466, 258] width 55 height 27
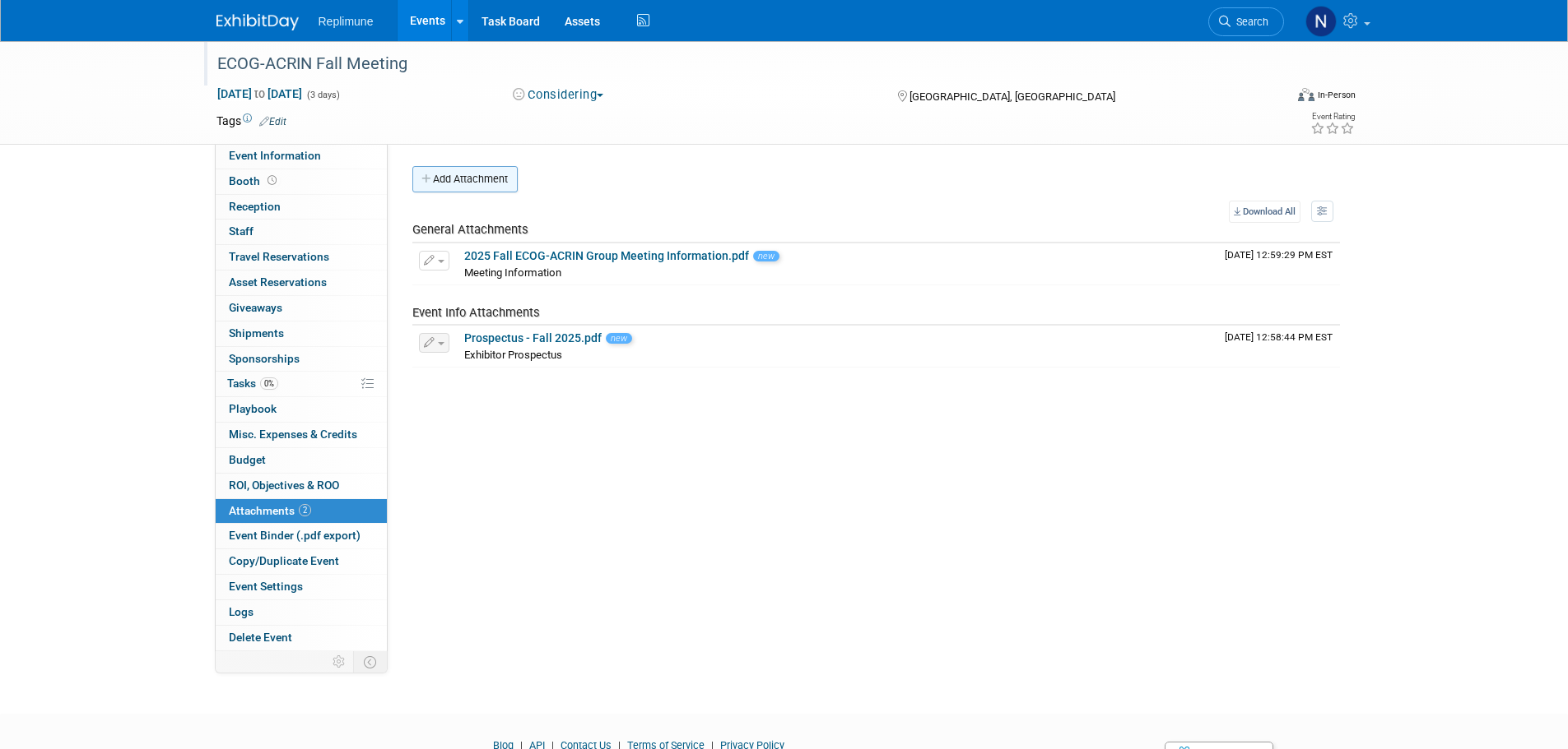
click at [492, 184] on button "Add Attachment" at bounding box center [465, 179] width 105 height 27
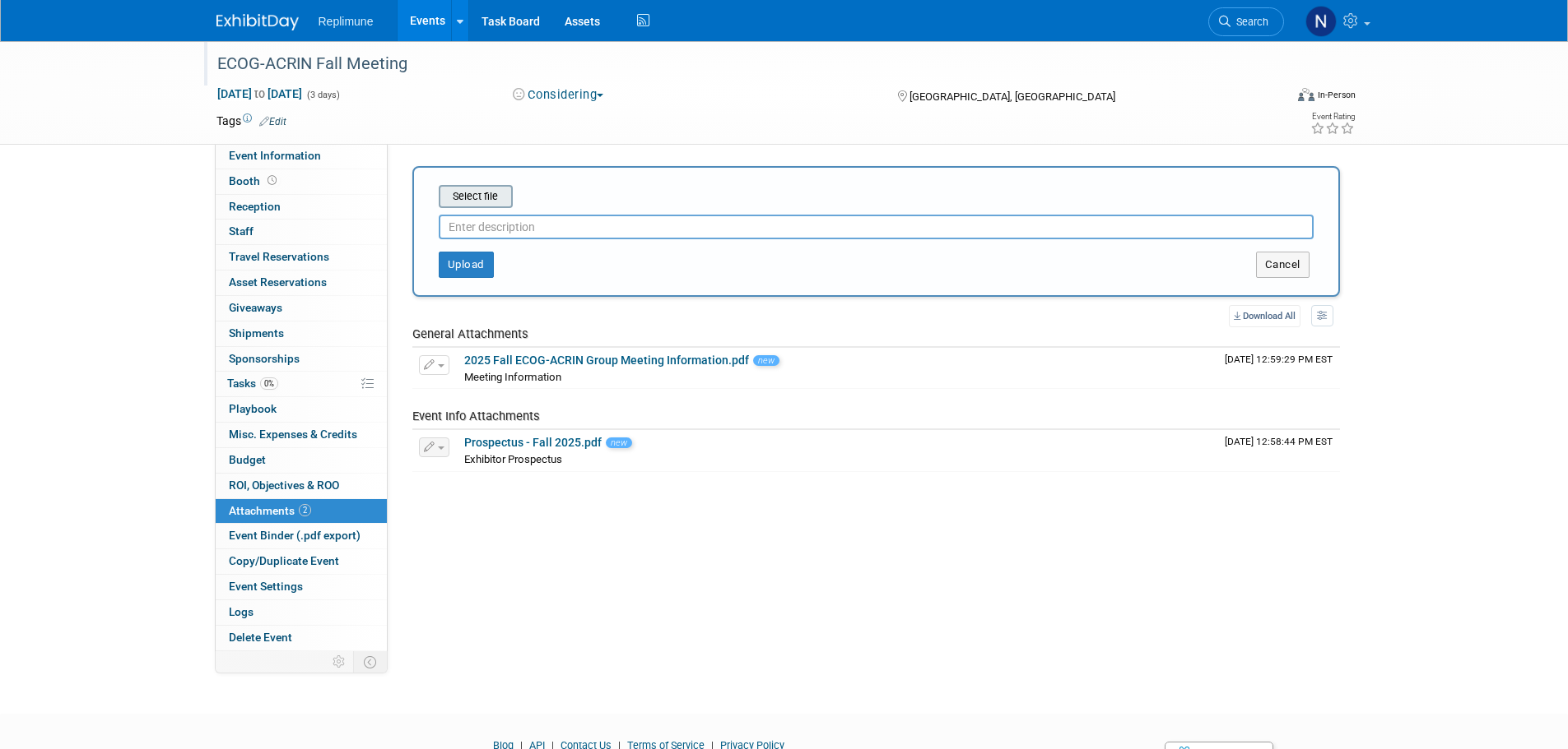
click at [487, 197] on input "file" at bounding box center [413, 197] width 196 height 20
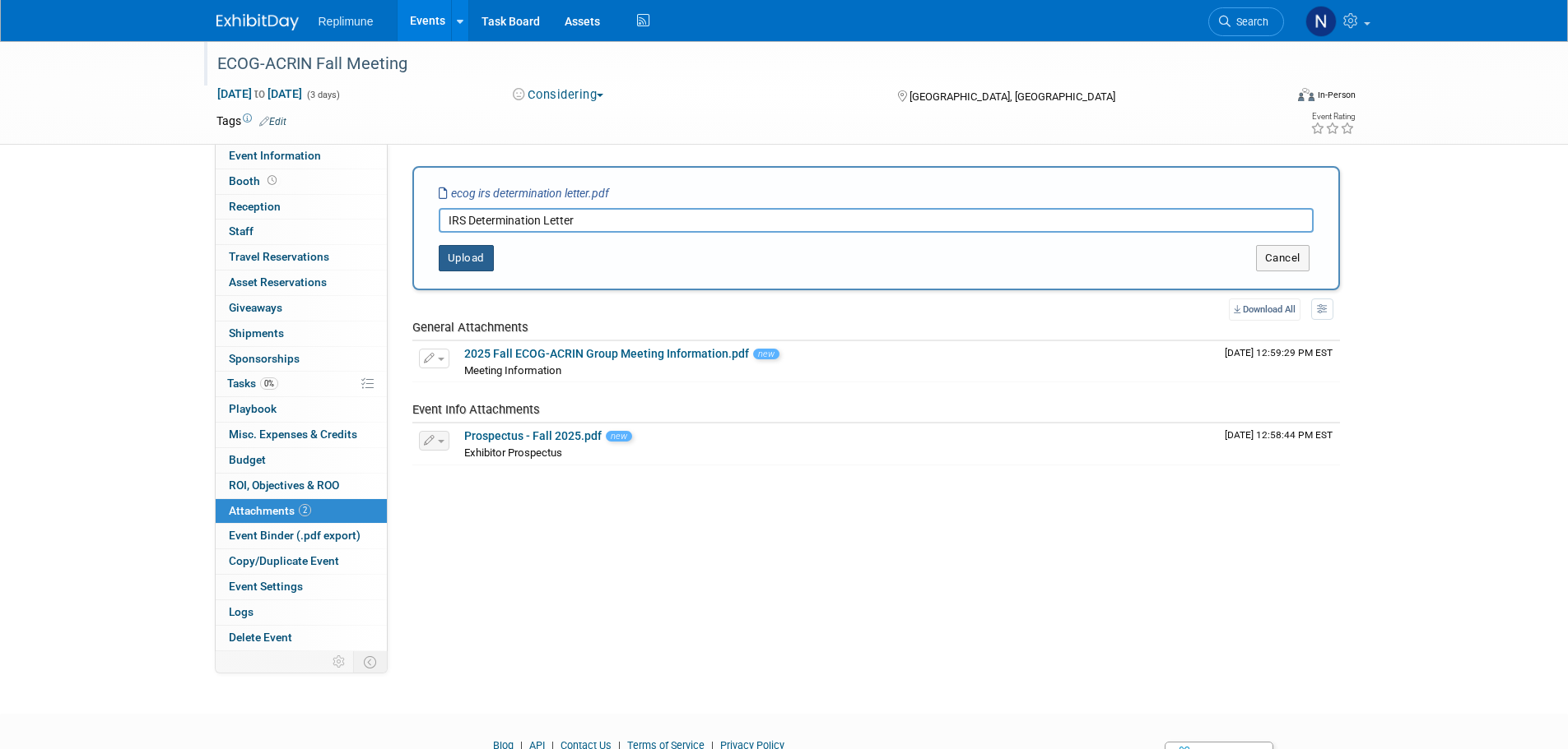
click at [456, 263] on button "Upload" at bounding box center [466, 258] width 55 height 27
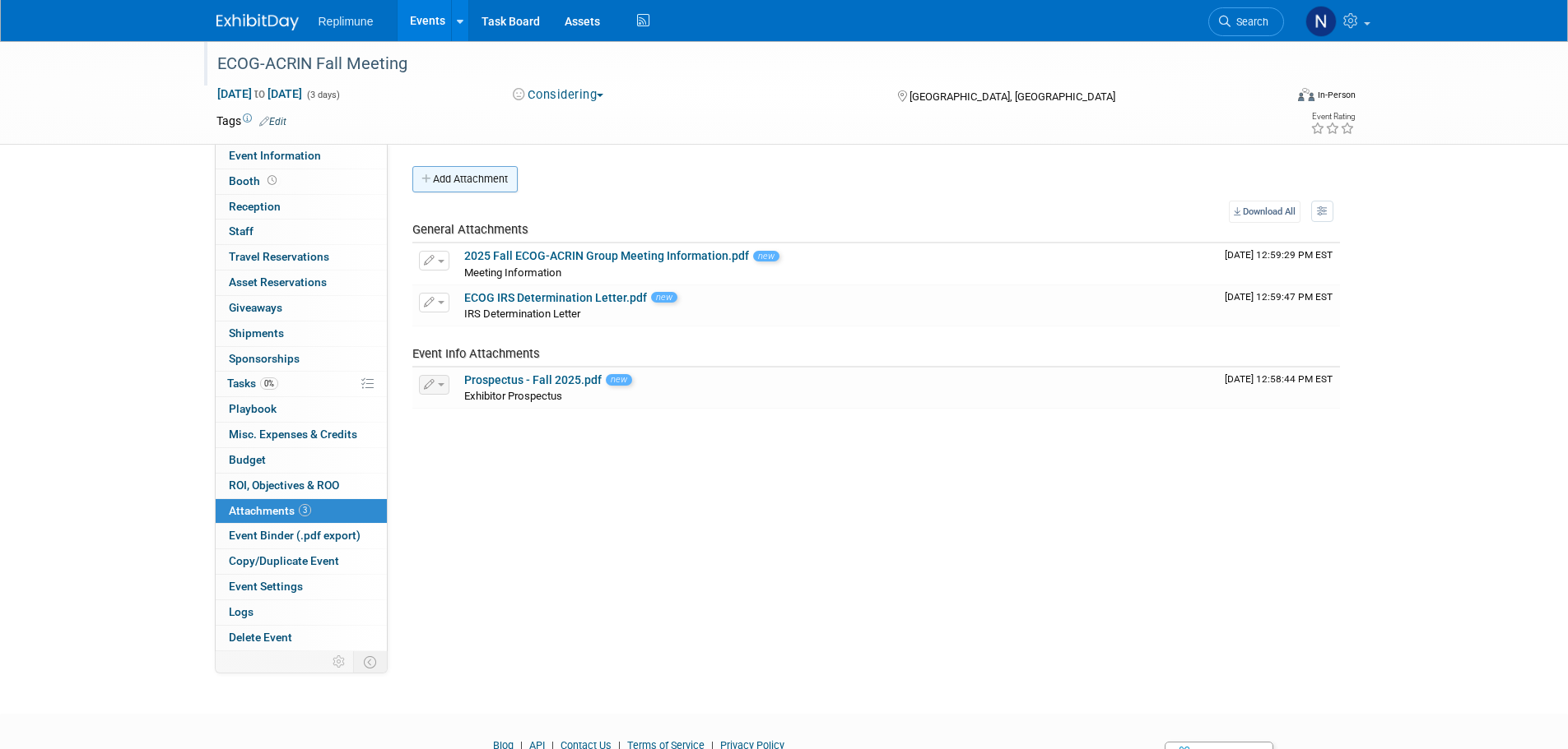
click at [450, 180] on button "Add Attachment" at bounding box center [465, 179] width 105 height 27
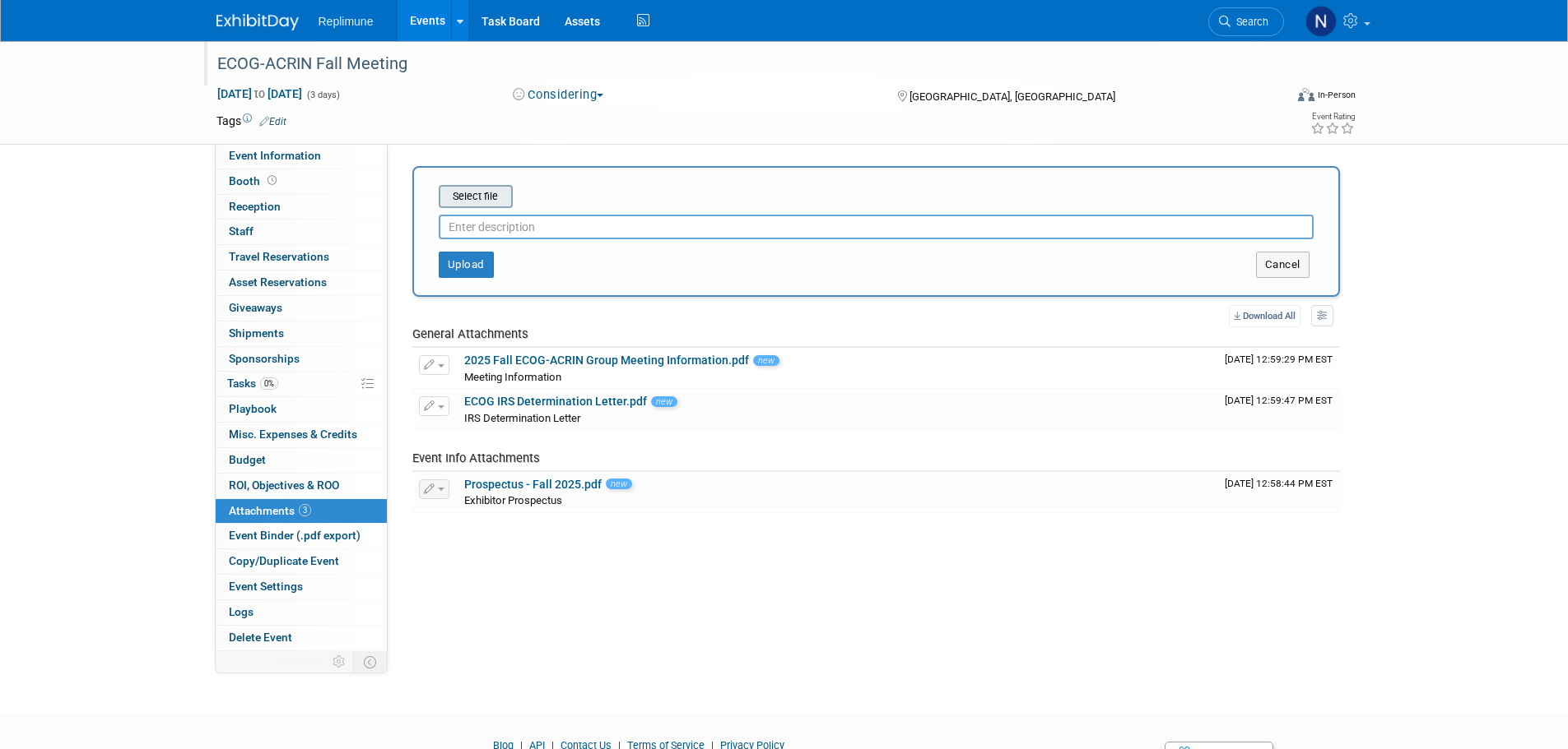
click at [477, 192] on input "file" at bounding box center [413, 197] width 196 height 20
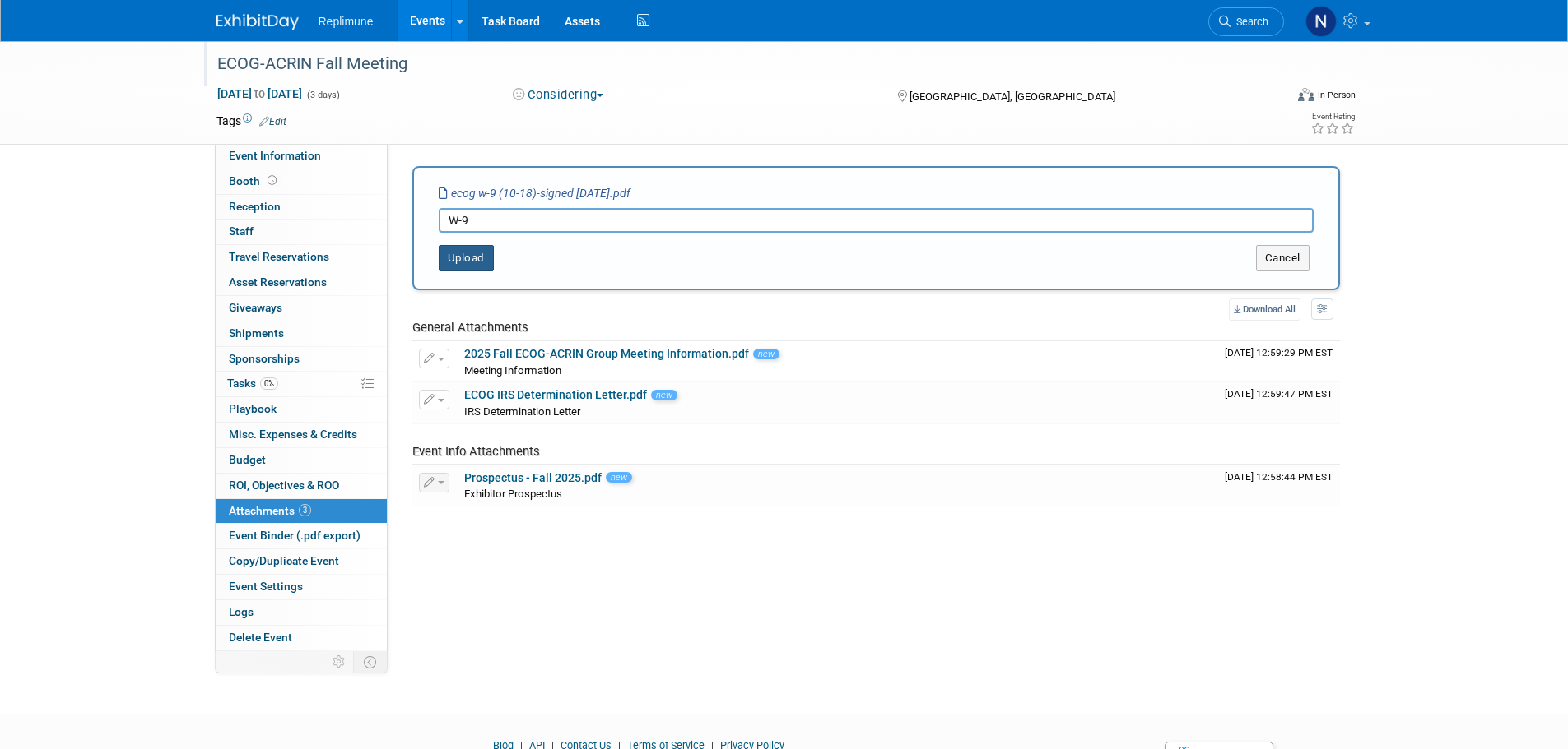
click at [457, 262] on button "Upload" at bounding box center [466, 258] width 55 height 27
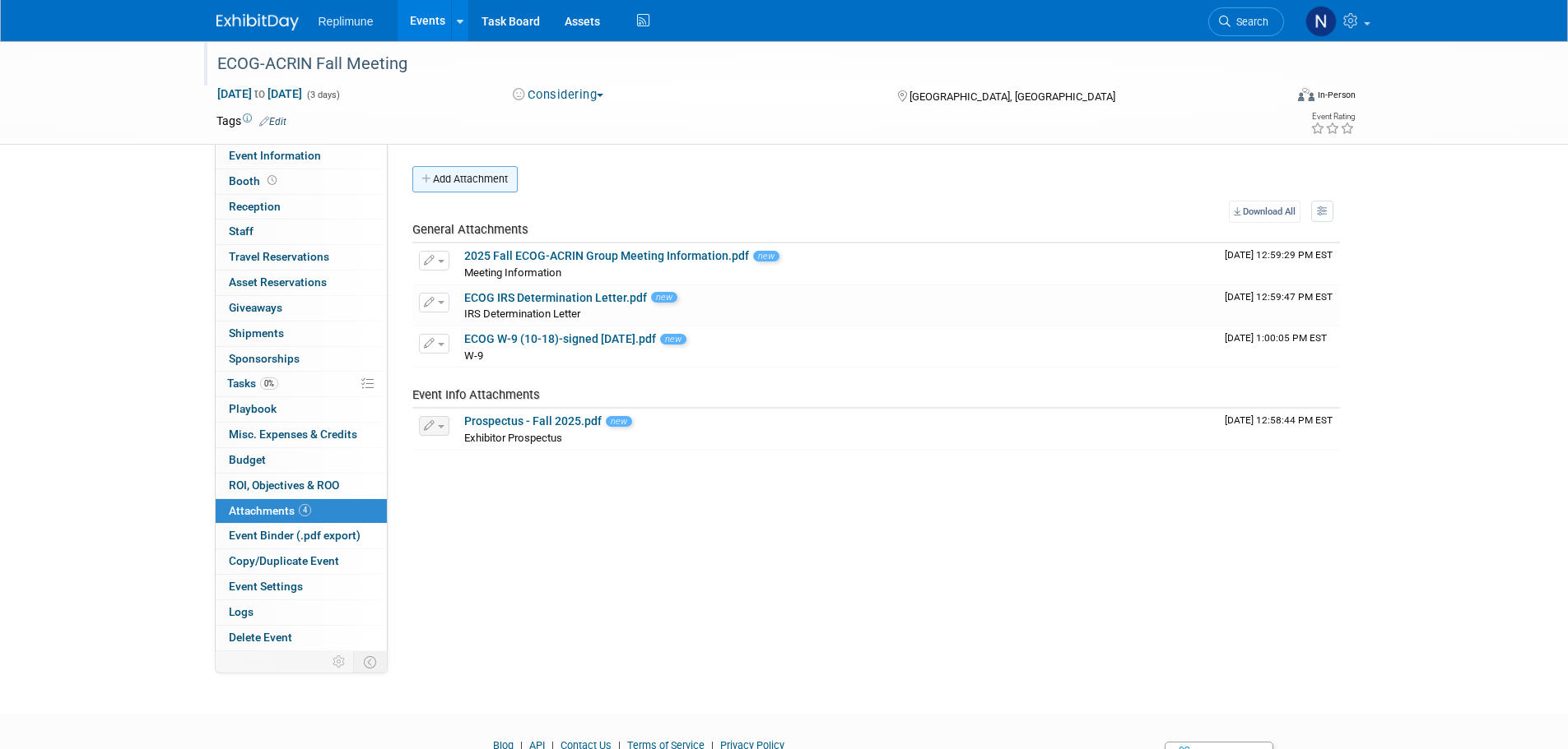
click at [487, 176] on button "Add Attachment" at bounding box center [465, 179] width 105 height 27
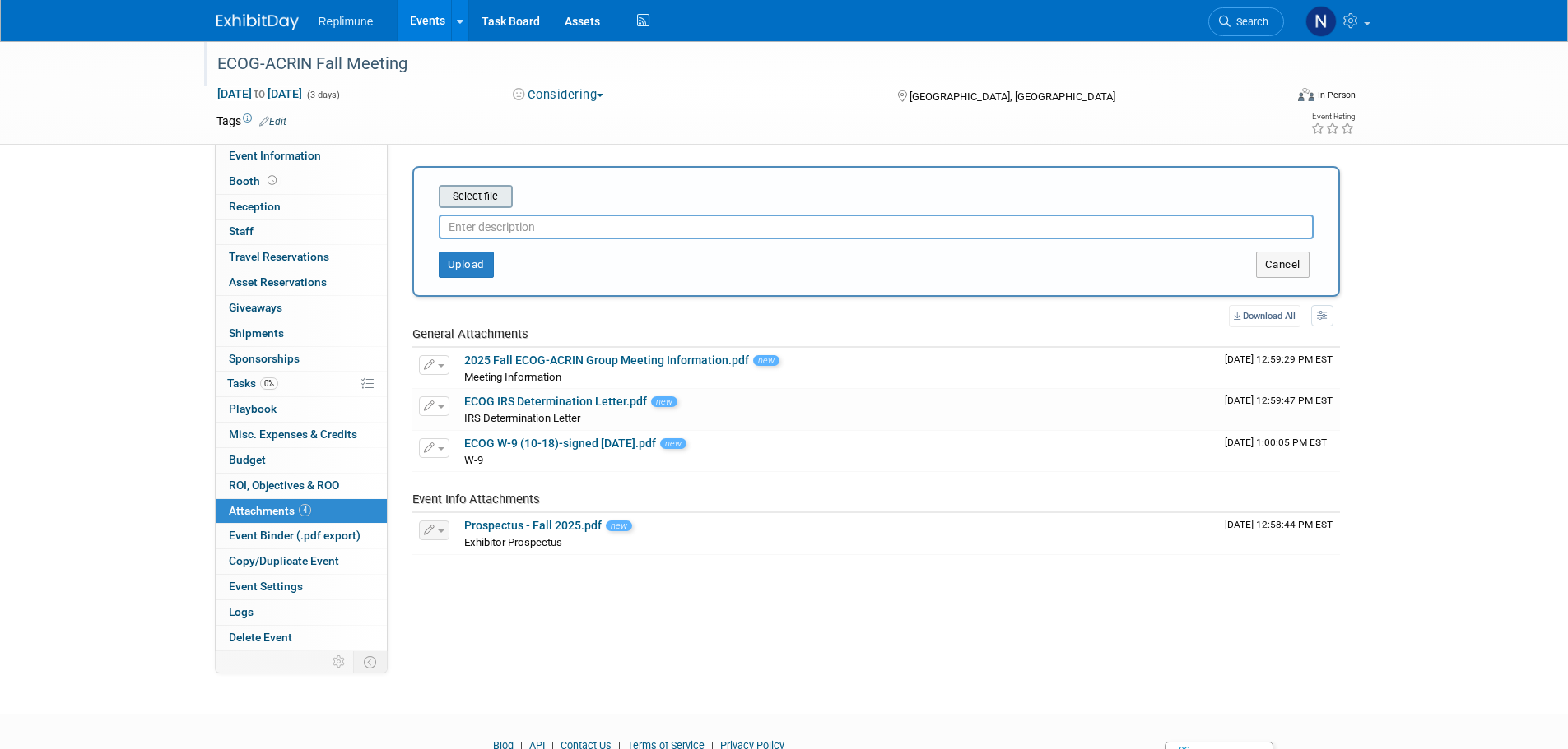
click at [488, 194] on input "file" at bounding box center [413, 197] width 196 height 20
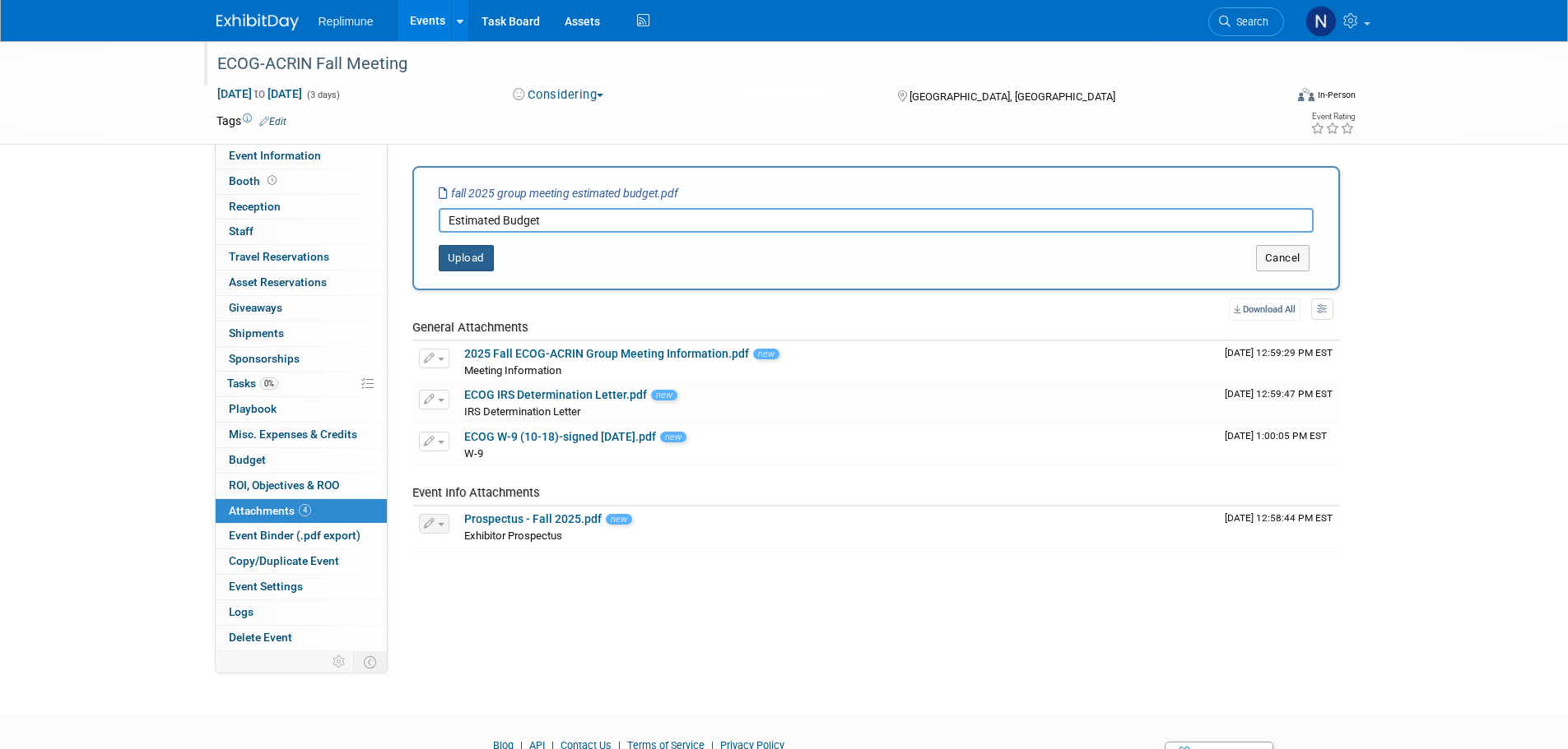
type input "Estimated Budget"
click at [467, 251] on button "Upload" at bounding box center [466, 258] width 55 height 27
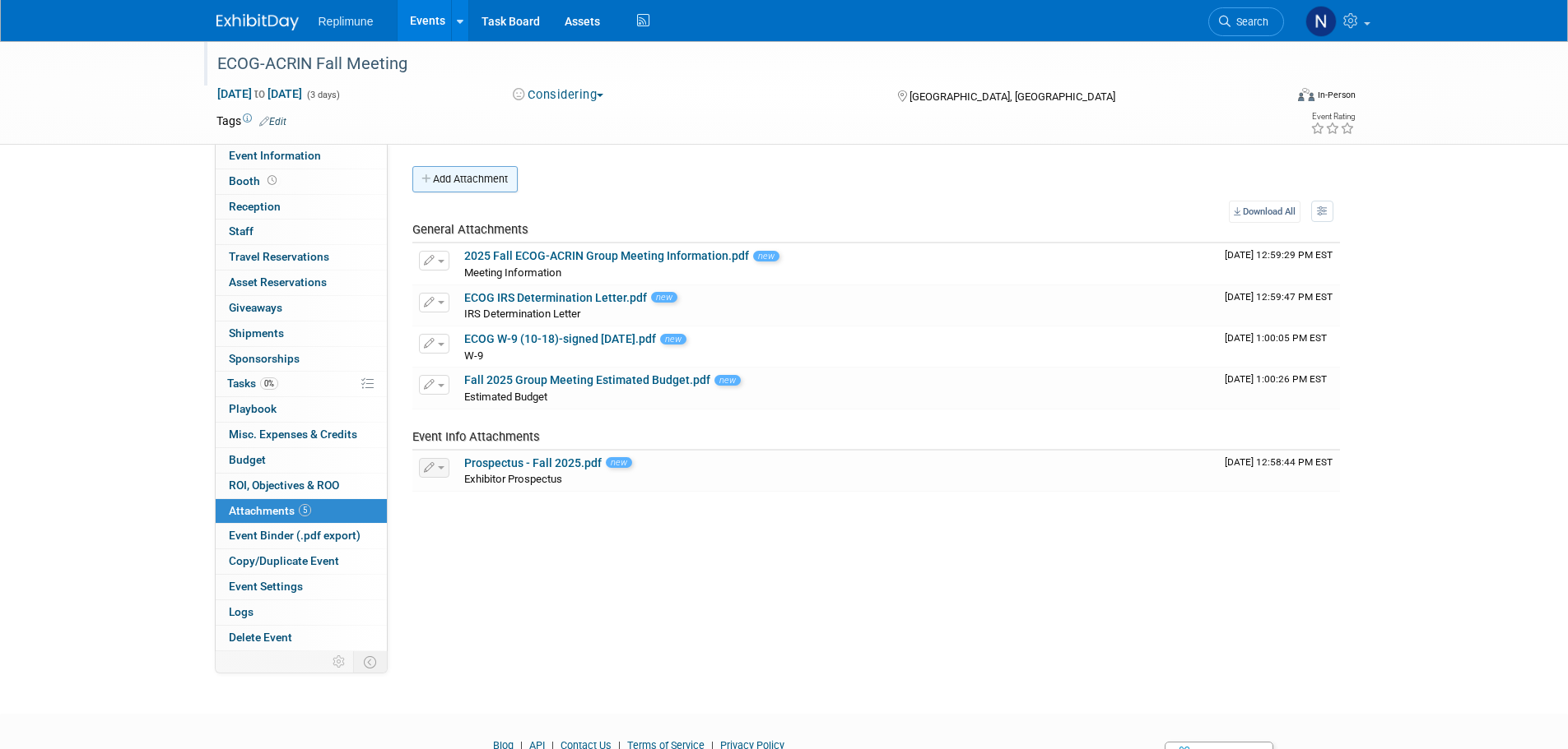
click at [471, 179] on button "Add Attachment" at bounding box center [465, 179] width 105 height 27
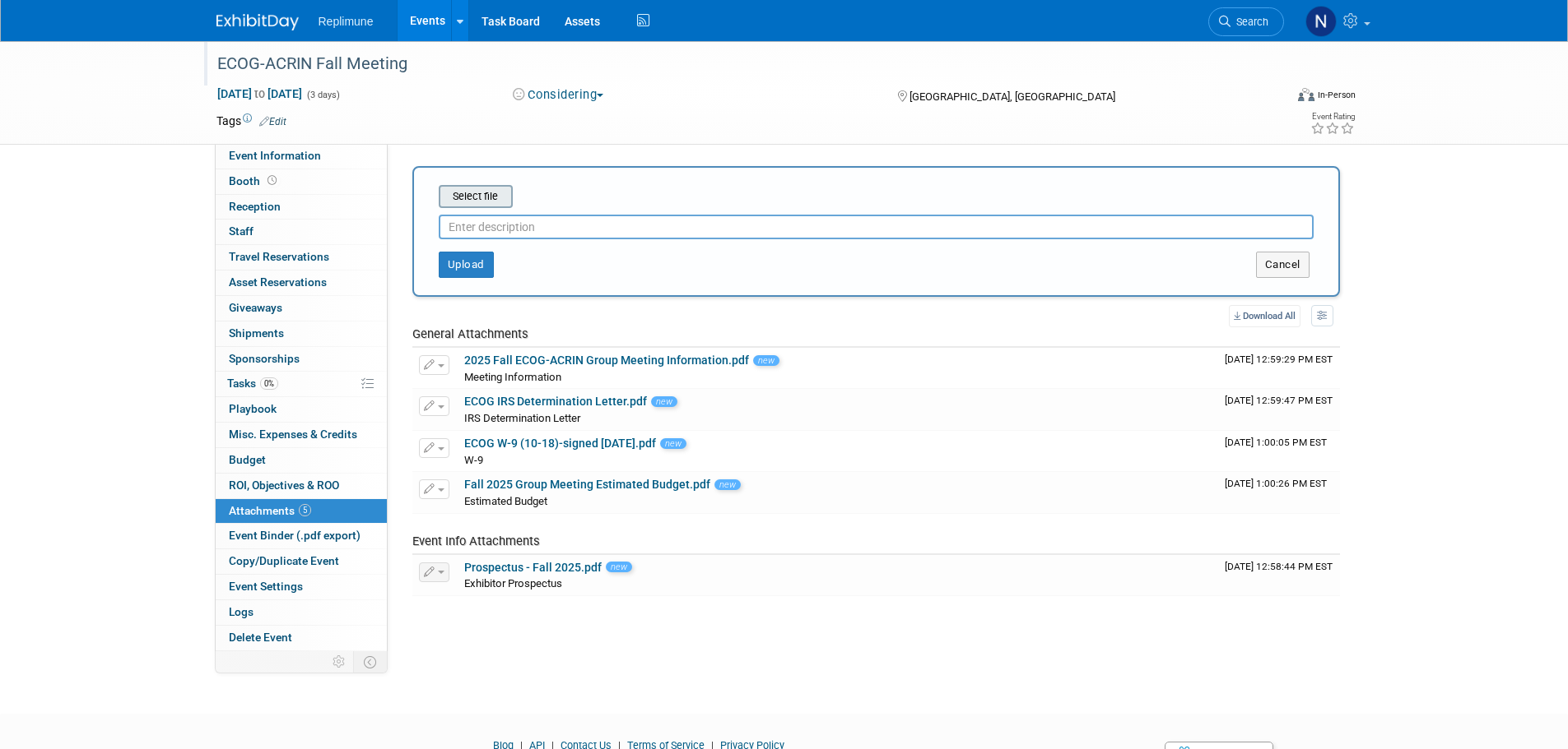
click at [476, 192] on input "file" at bounding box center [413, 197] width 196 height 20
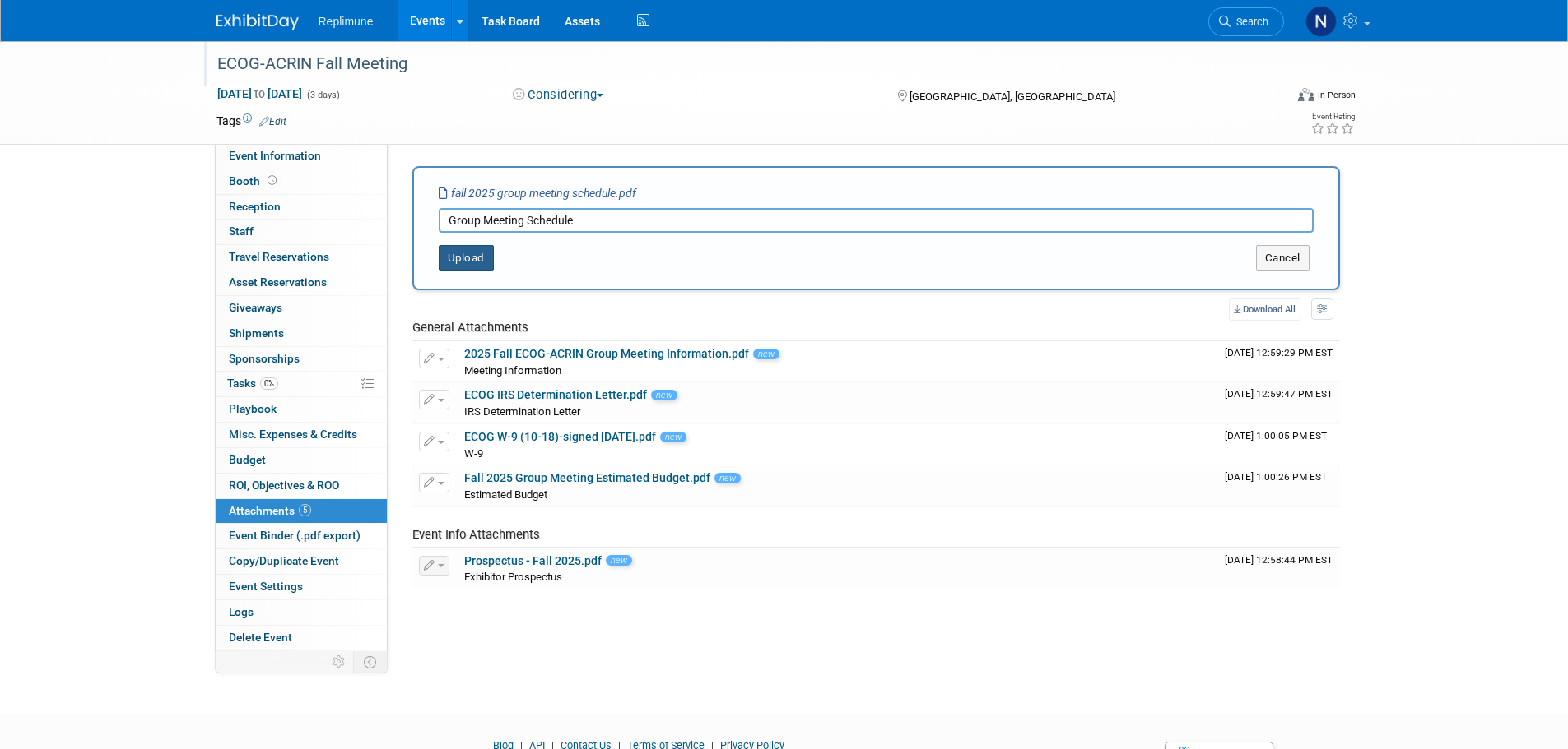
type input "Group Meeting Schedule"
click at [469, 261] on button "Upload" at bounding box center [466, 258] width 55 height 27
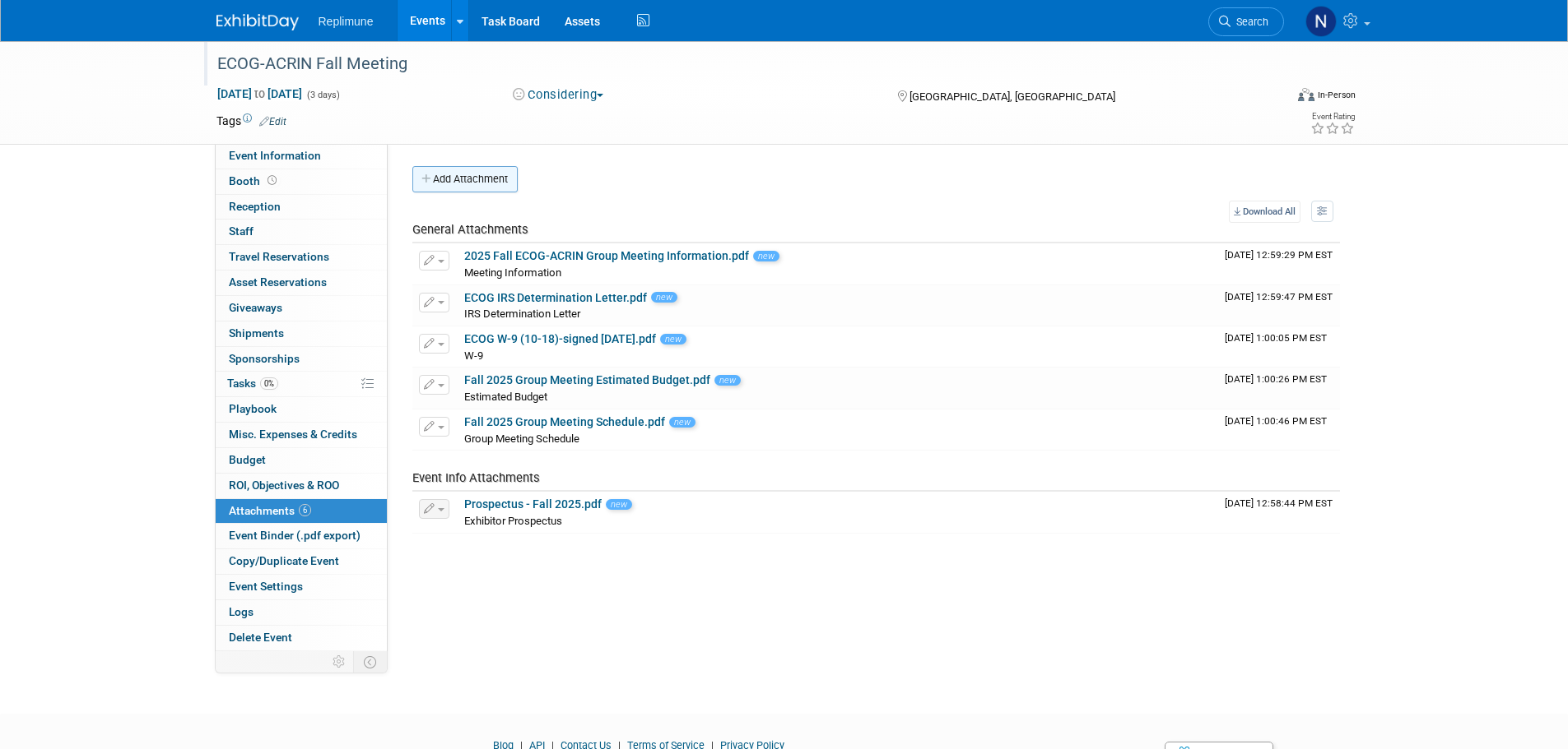
click at [479, 177] on button "Add Attachment" at bounding box center [465, 179] width 105 height 27
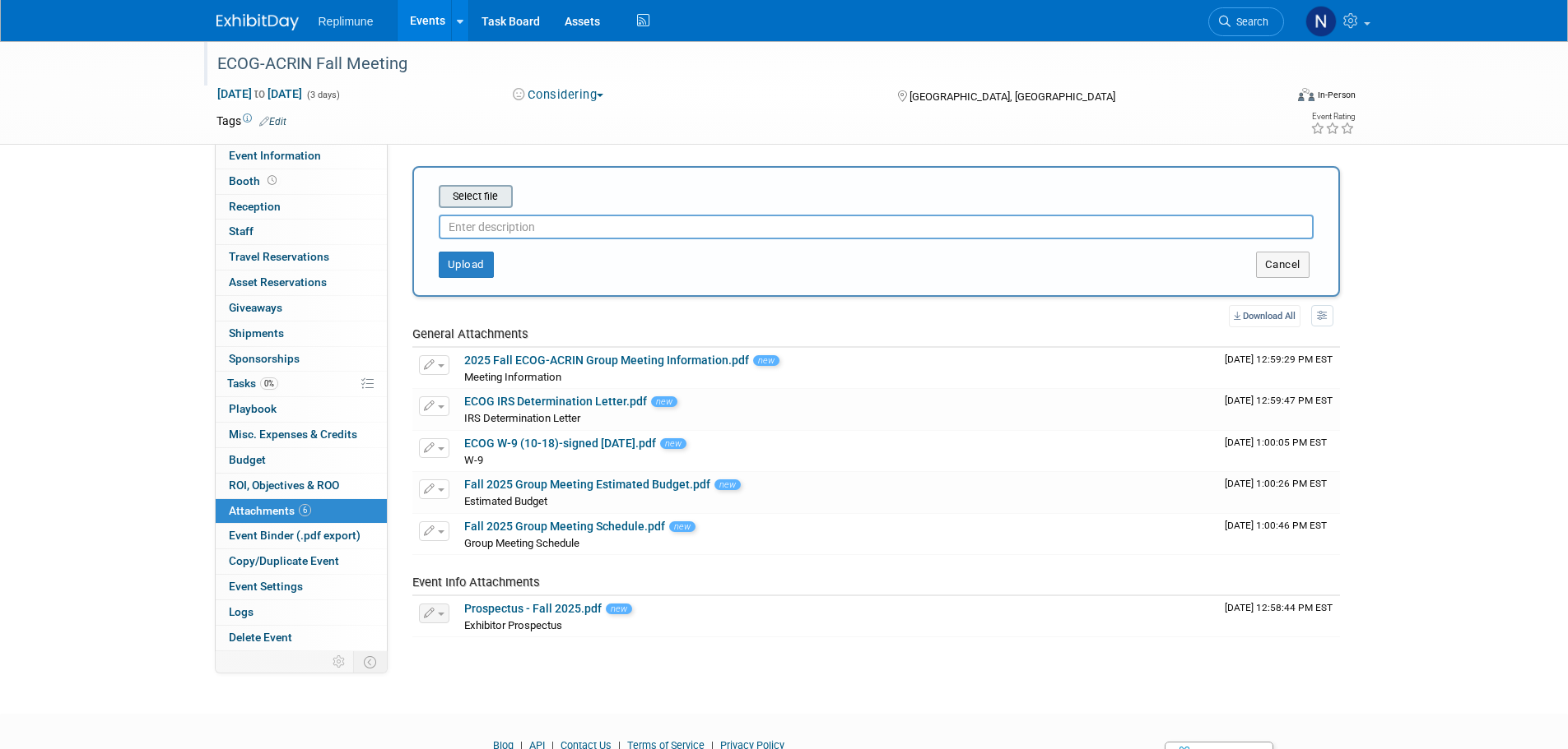
click at [475, 191] on input "file" at bounding box center [413, 197] width 196 height 20
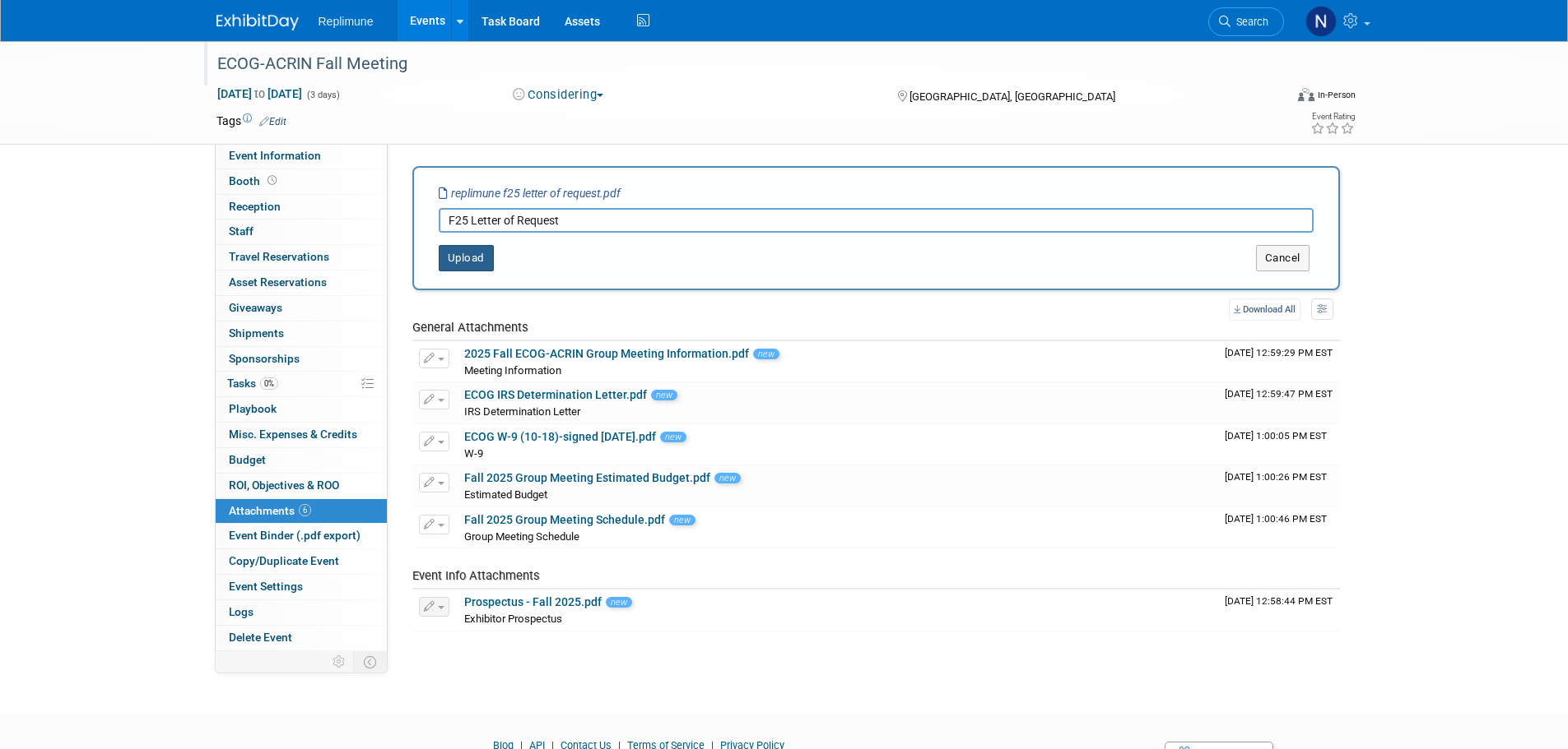
type input "F25 Letter of Request"
click at [456, 263] on button "Upload" at bounding box center [466, 258] width 55 height 27
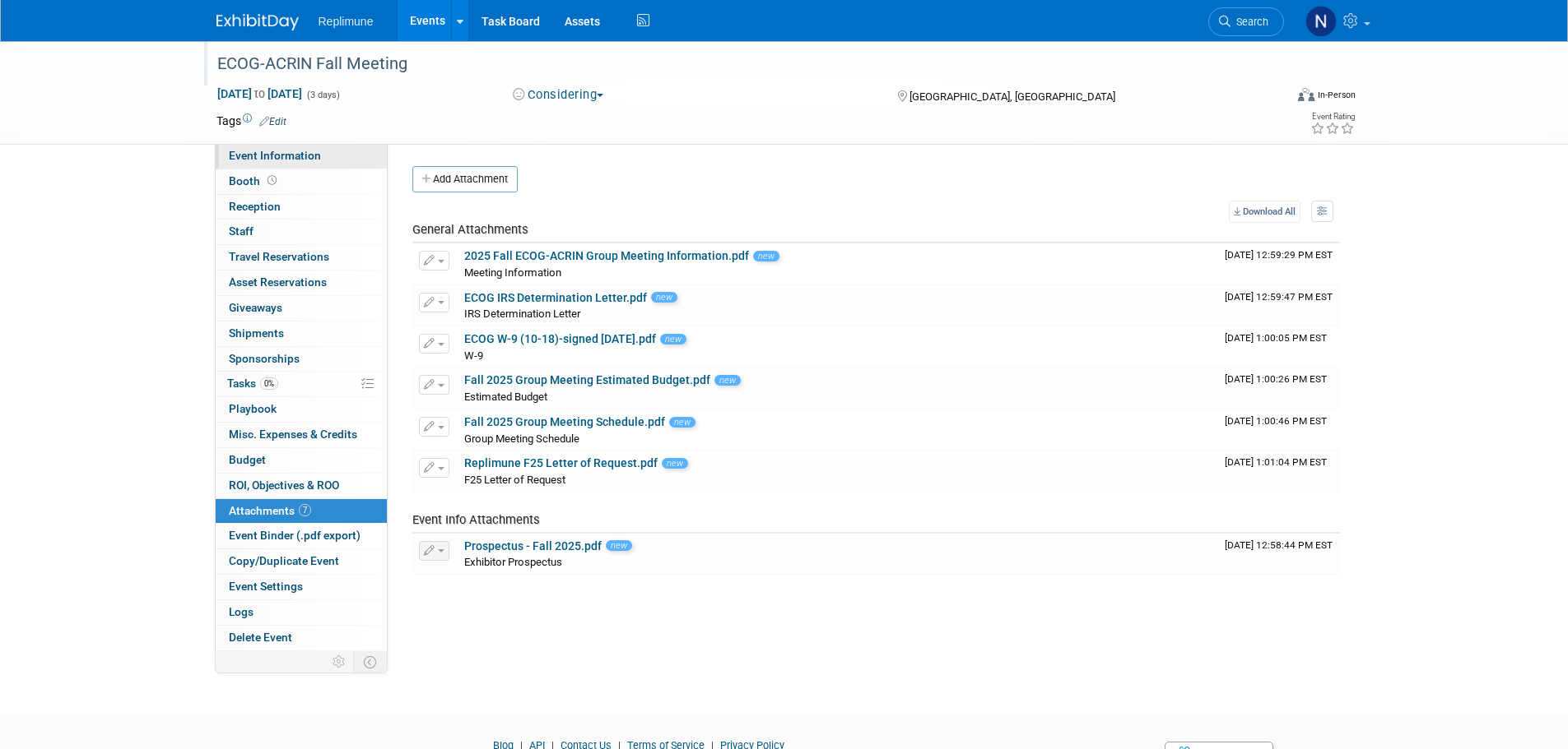
click at [246, 158] on span "Event Information" at bounding box center [274, 155] width 92 height 13
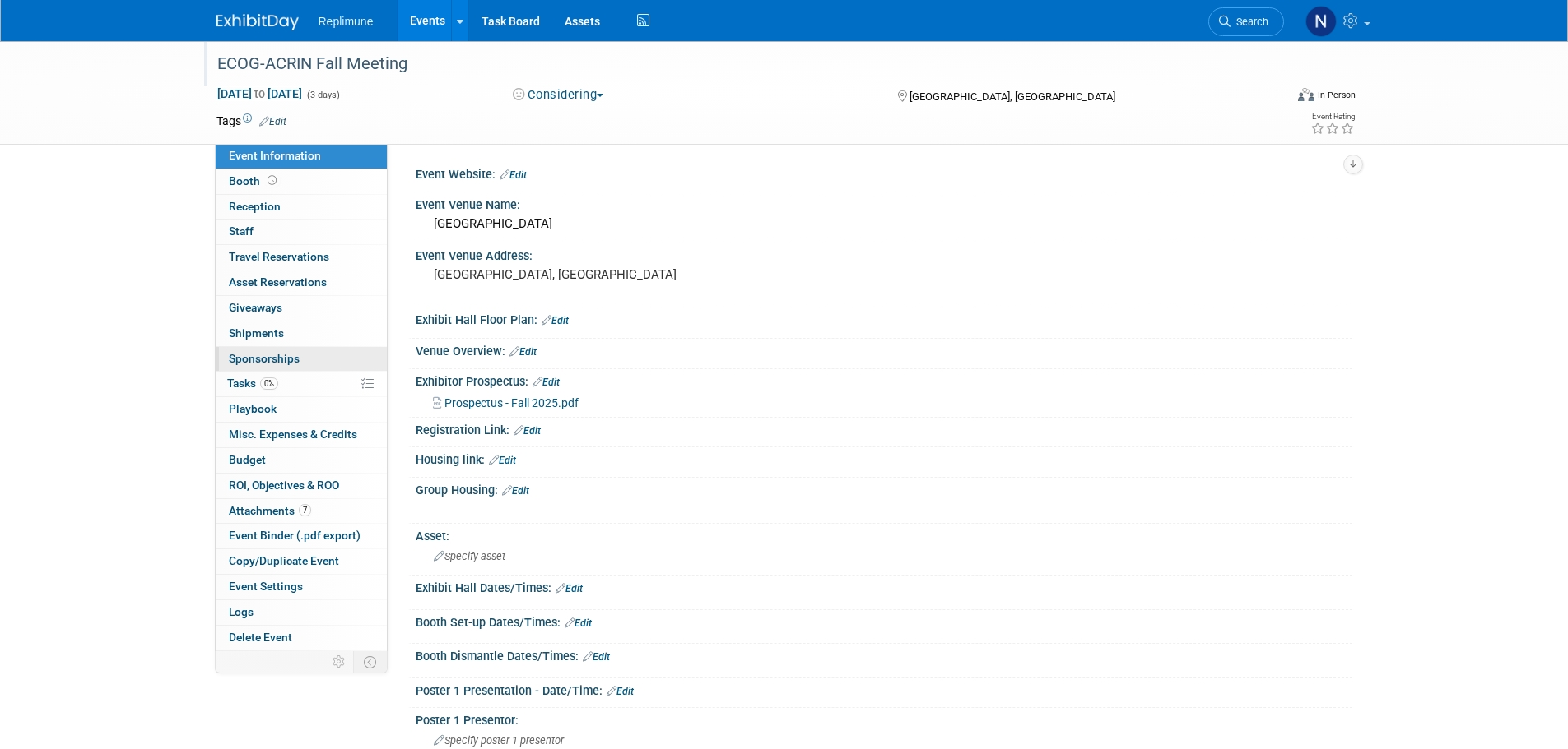
click at [280, 358] on span "Sponsorships 0" at bounding box center [263, 358] width 70 height 13
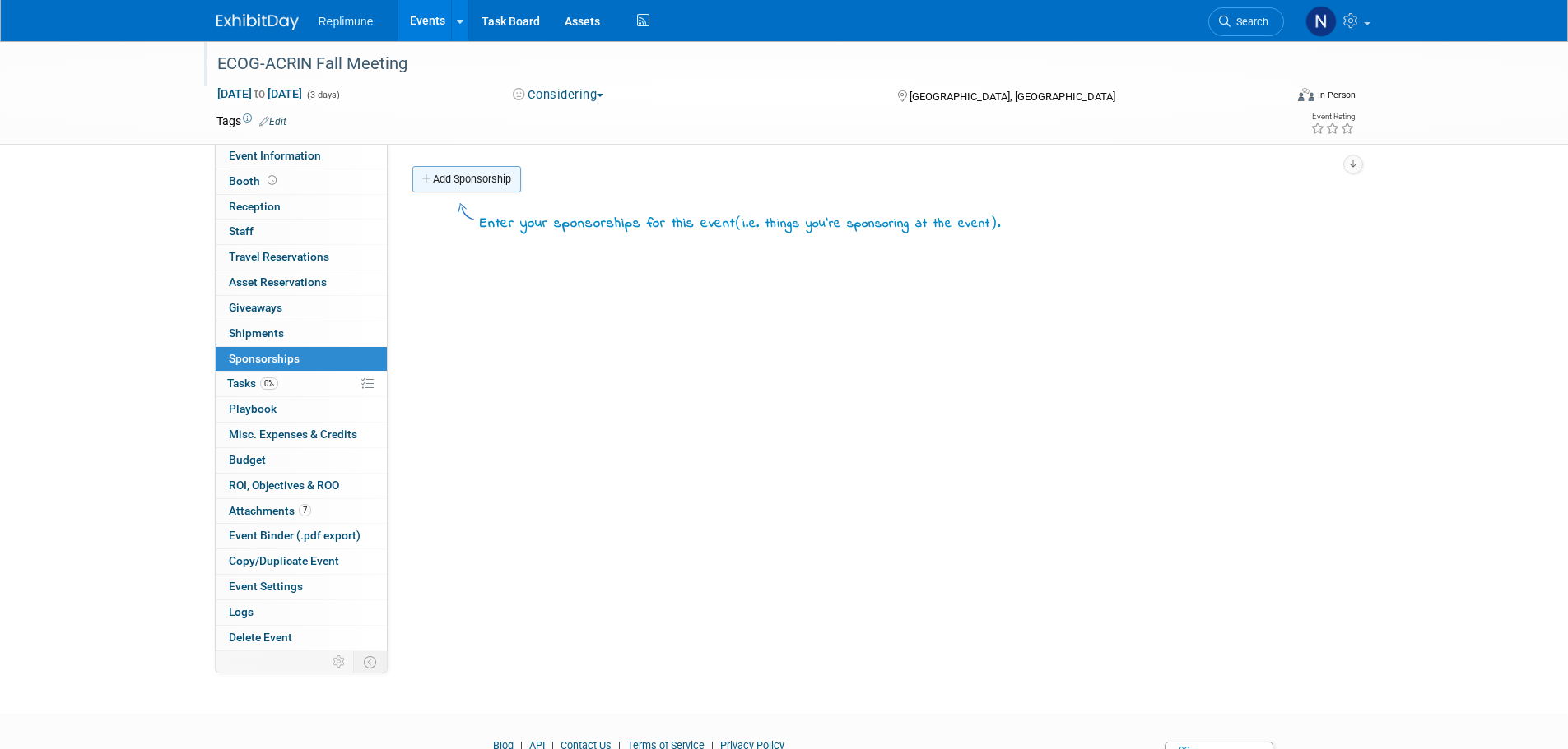
click at [429, 176] on icon at bounding box center [427, 180] width 12 height 11
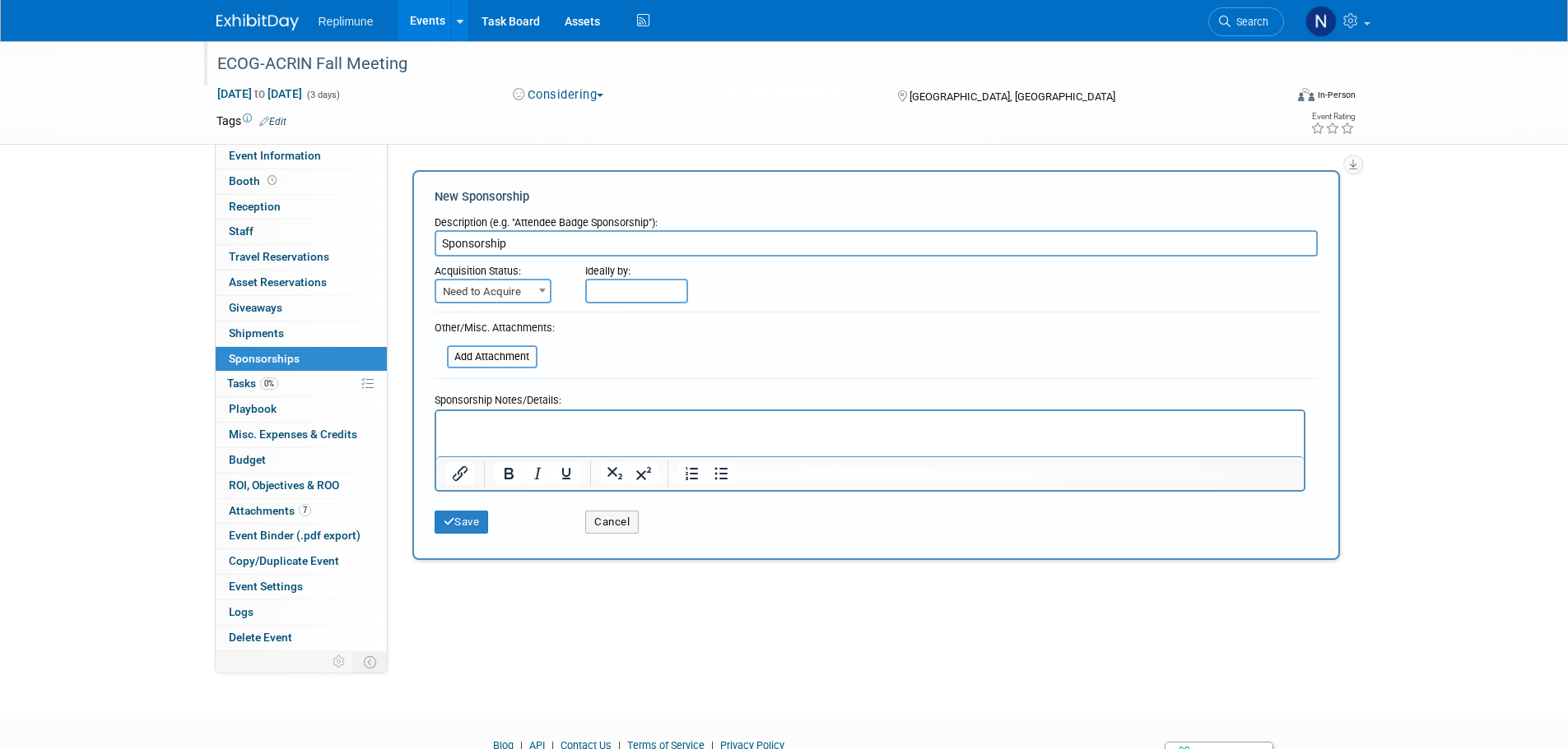
type input "Sponsorship"
click at [618, 294] on input "text" at bounding box center [637, 291] width 102 height 25
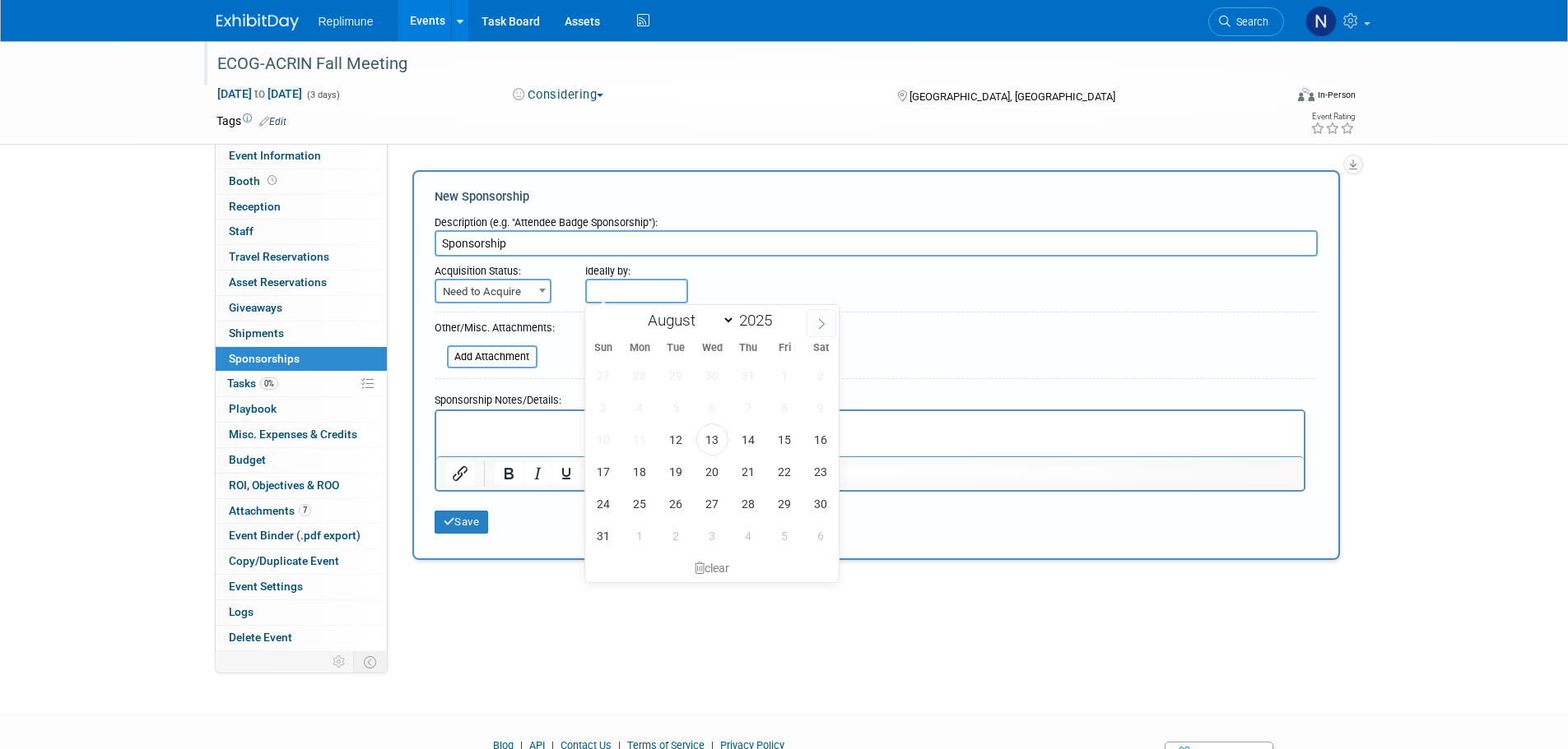
click at [821, 327] on icon at bounding box center [822, 324] width 5 height 11
select select "8"
click at [639, 479] on span "22" at bounding box center [639, 471] width 32 height 32
type input "Sep 22, 2025"
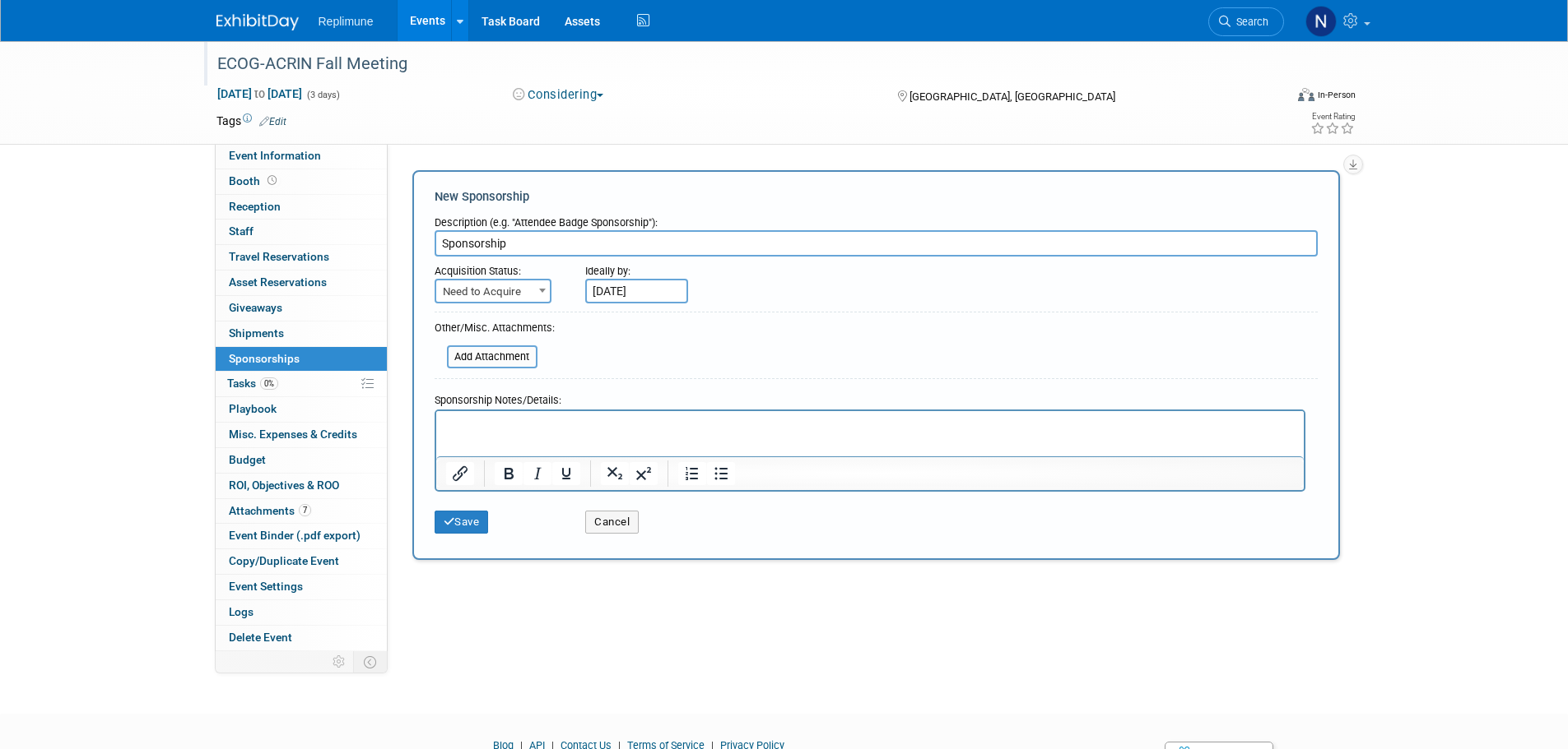
click at [503, 423] on p "Rich Text Area. Press ALT-0 for help." at bounding box center [869, 425] width 848 height 16
click at [645, 652] on div "ECOG-ACRIN Fall Meeting Oct 22, 2025 to Oct 24, 2025 (3 days) Oct 22, 2025 to O…" at bounding box center [784, 362] width 1568 height 643
click at [471, 519] on button "Save" at bounding box center [461, 522] width 54 height 23
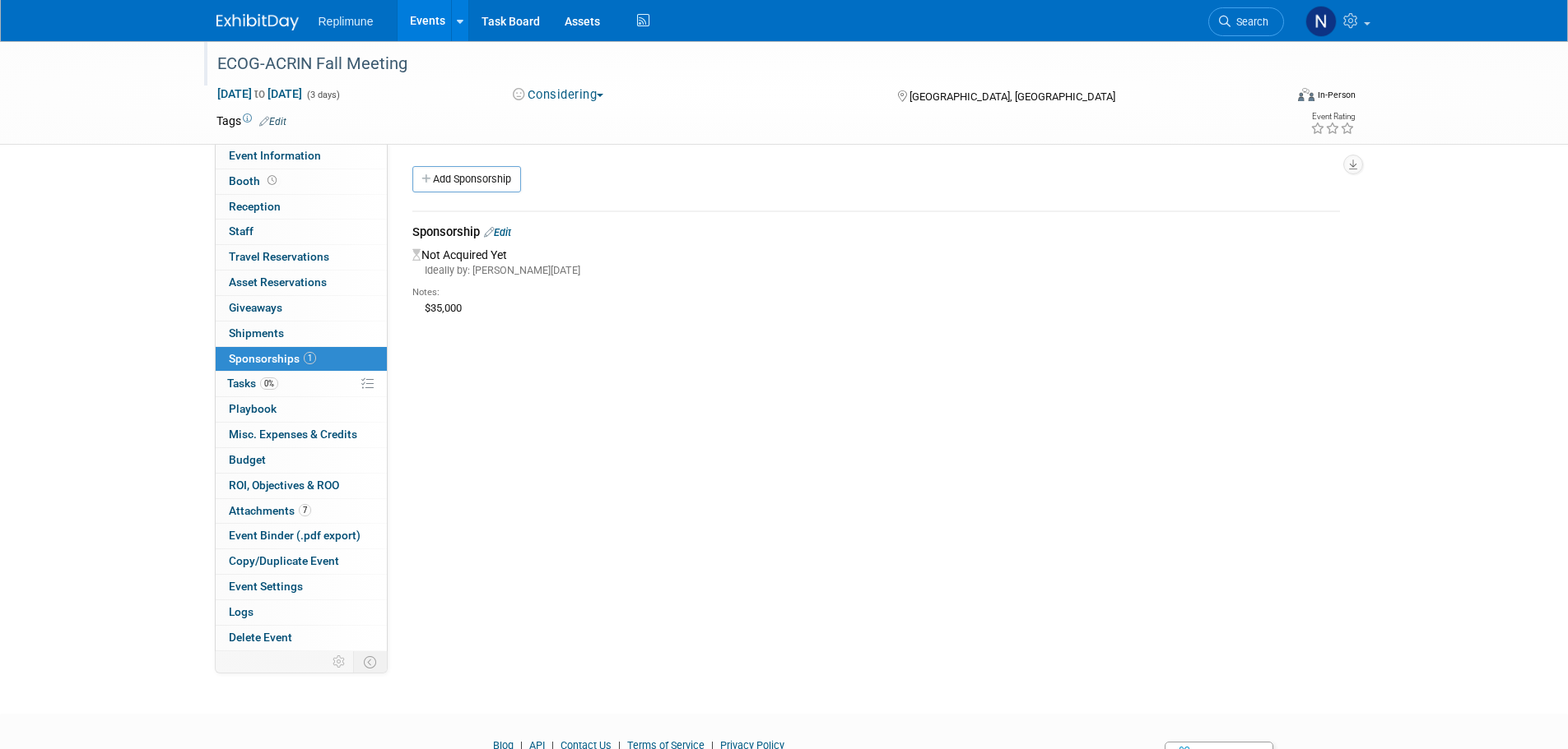
click at [427, 19] on link "Events" at bounding box center [427, 20] width 60 height 41
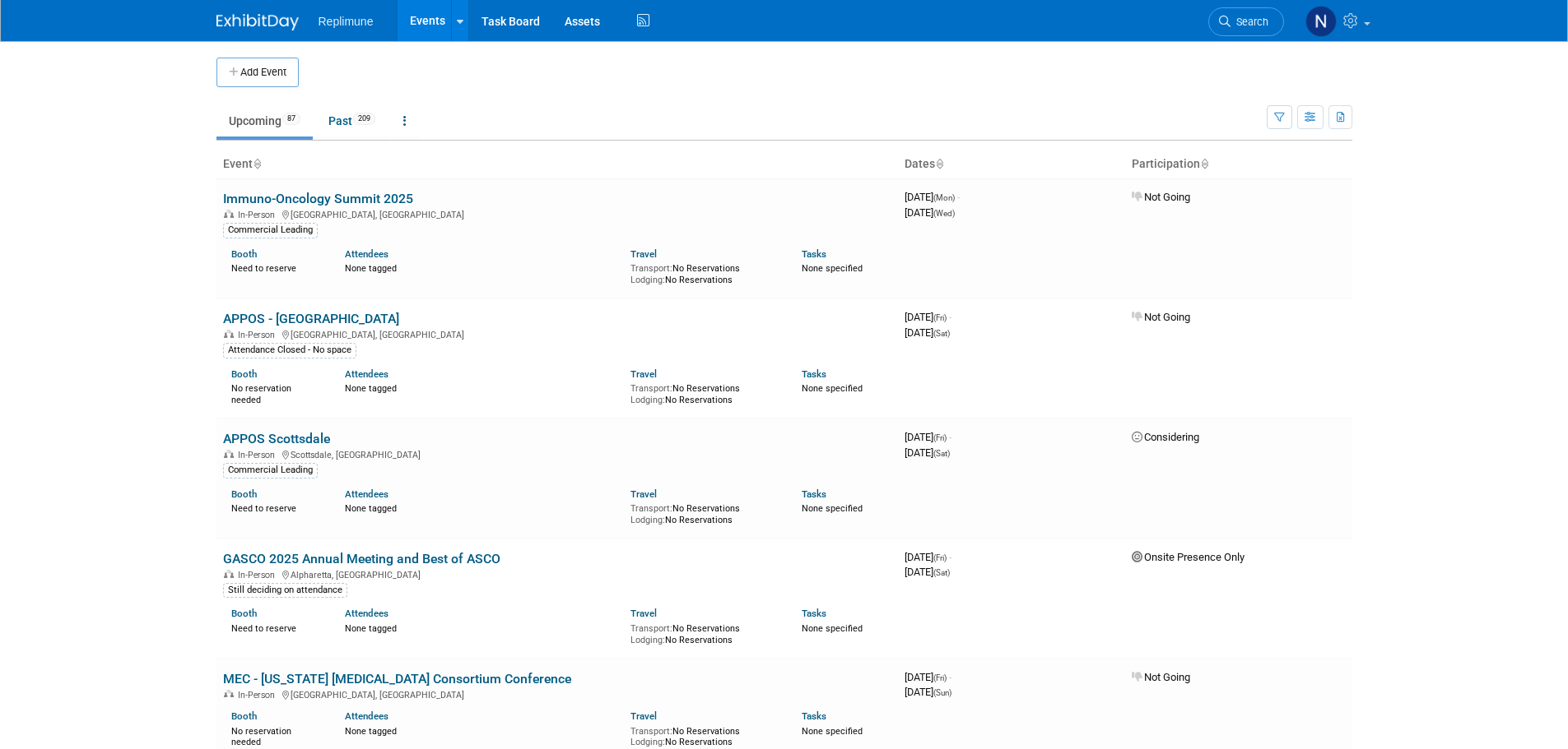
click at [1242, 21] on span "Search" at bounding box center [1249, 21] width 38 height 12
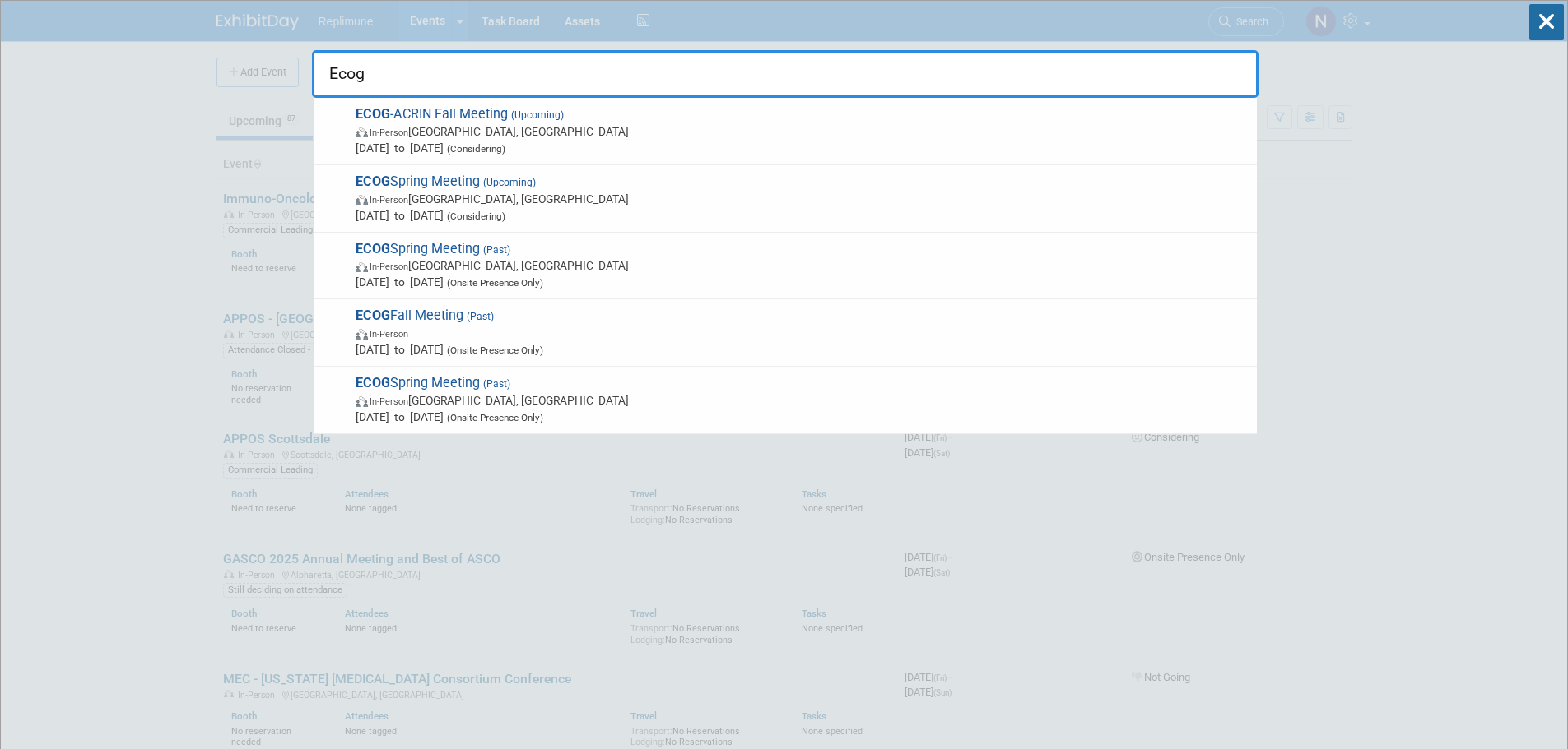
drag, startPoint x: 114, startPoint y: 298, endPoint x: 125, endPoint y: 283, distance: 18.6
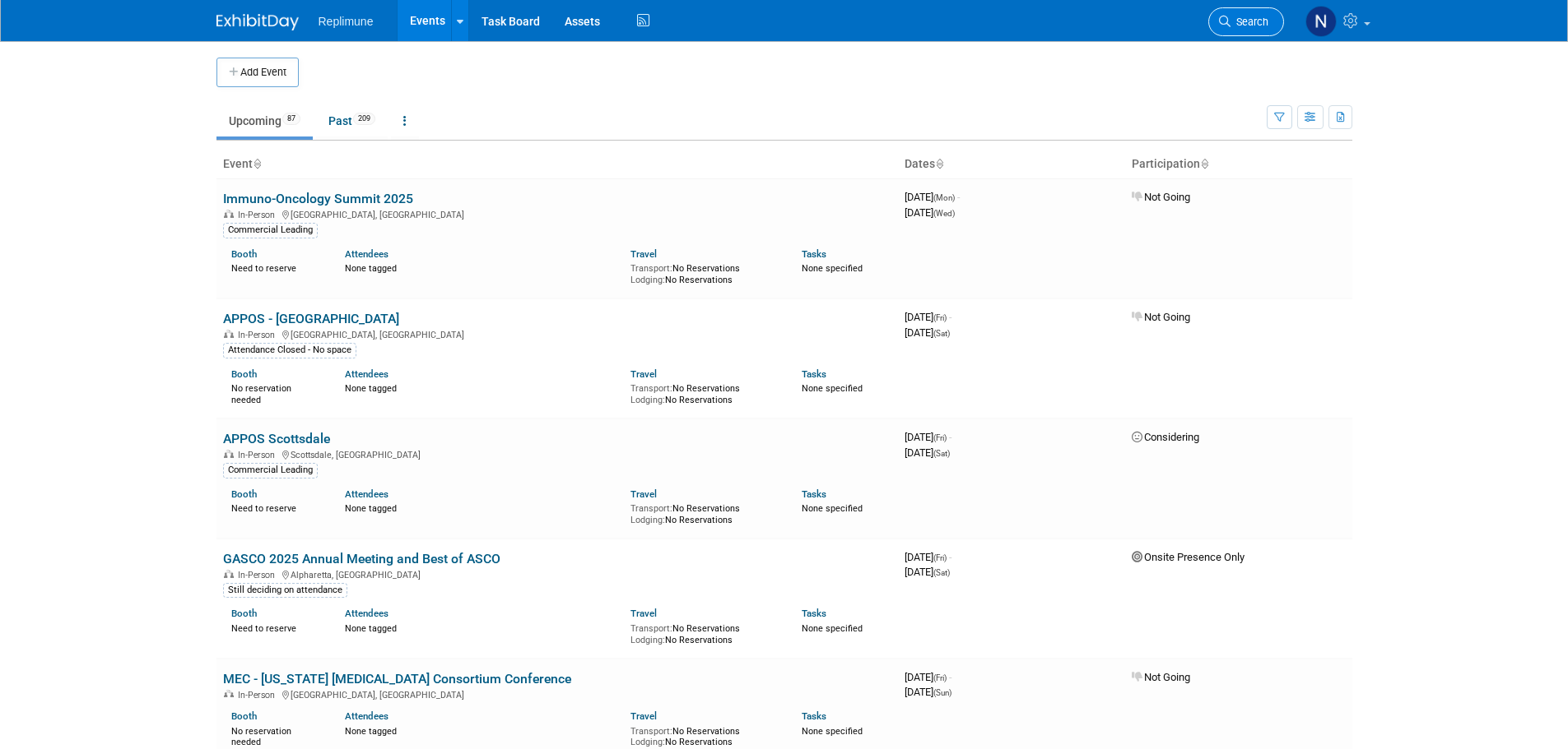
click at [1232, 20] on span "Search" at bounding box center [1249, 21] width 38 height 12
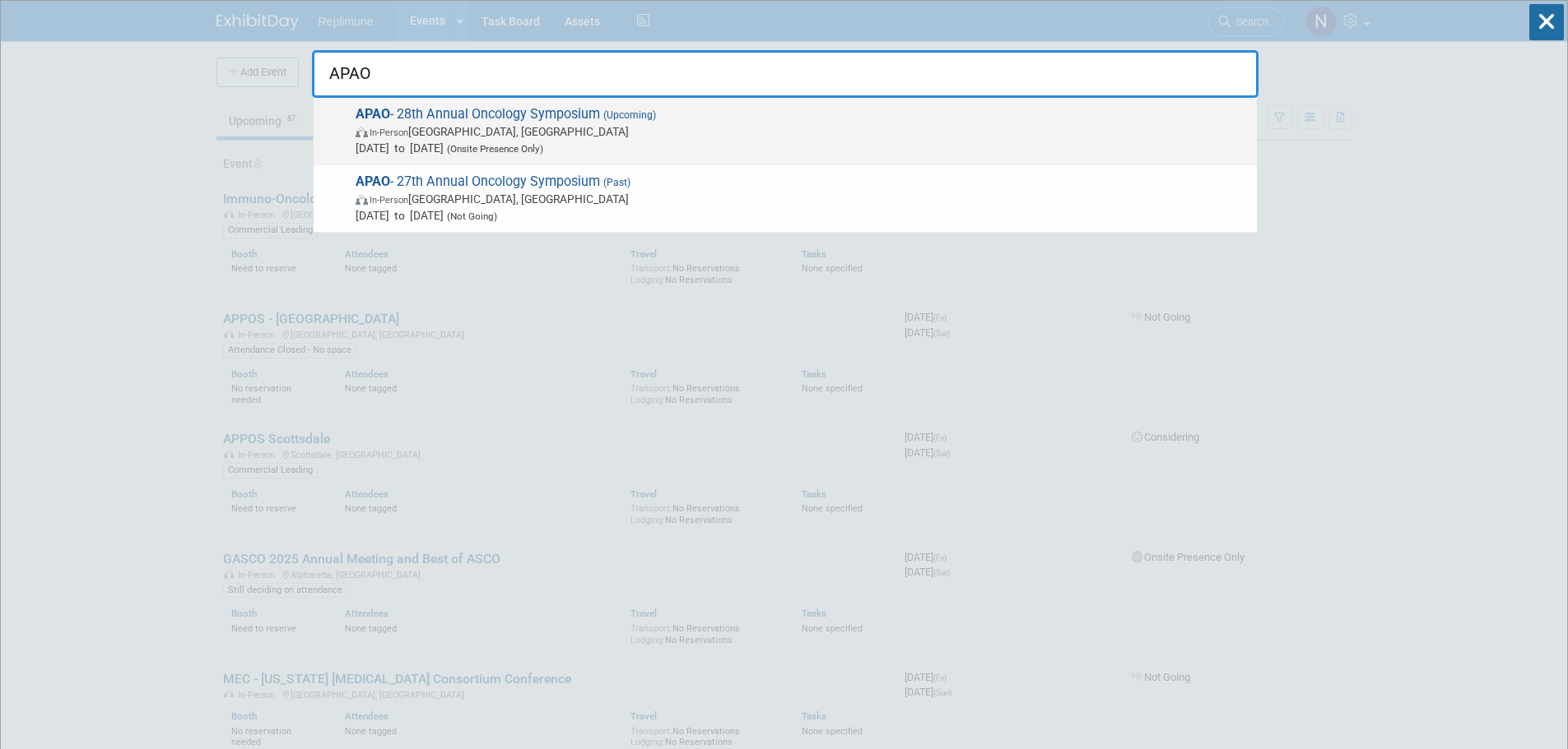
type input "APAO"
click at [447, 128] on span "In-Person Miami, FL" at bounding box center [802, 132] width 893 height 16
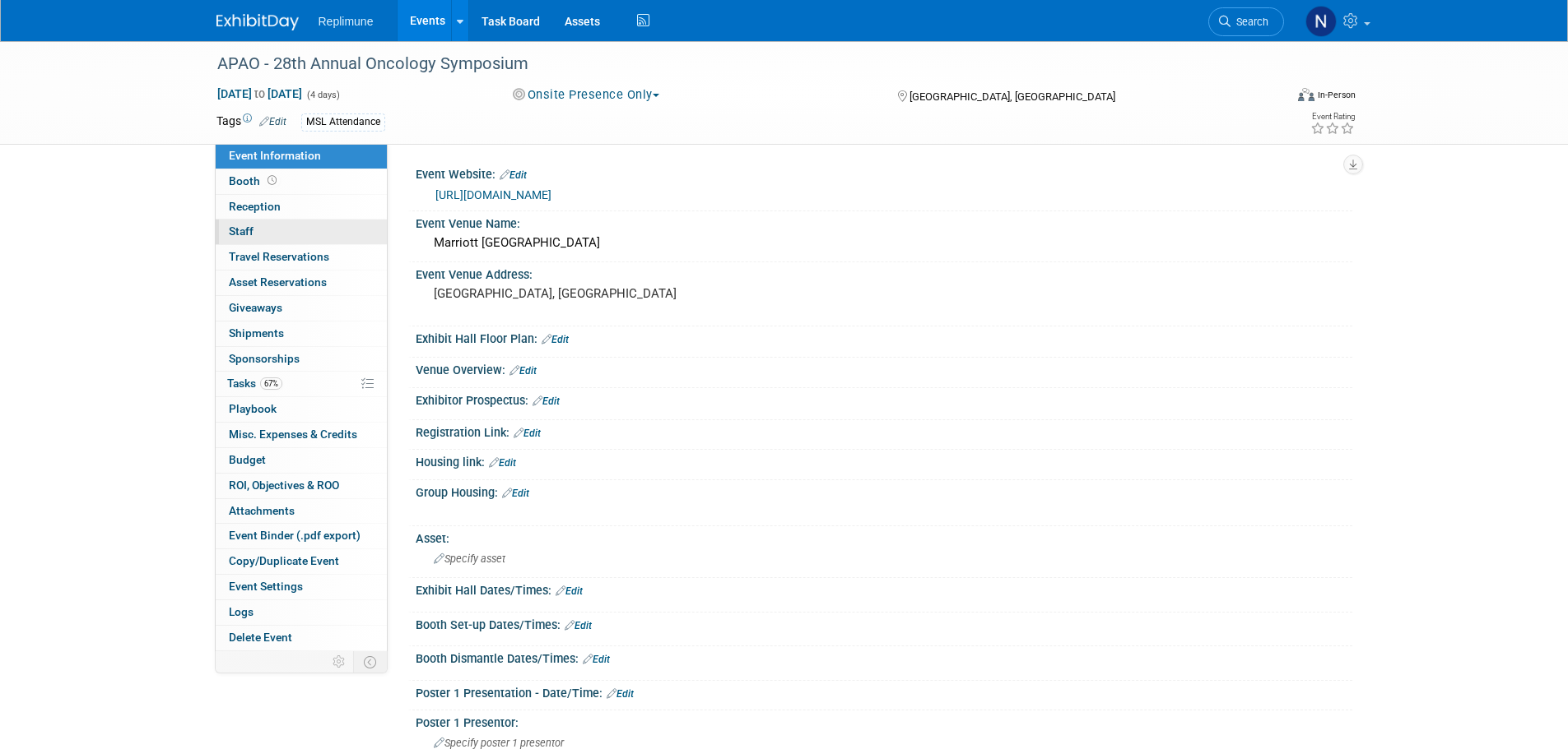
click at [242, 233] on span "Staff 0" at bounding box center [241, 231] width 25 height 13
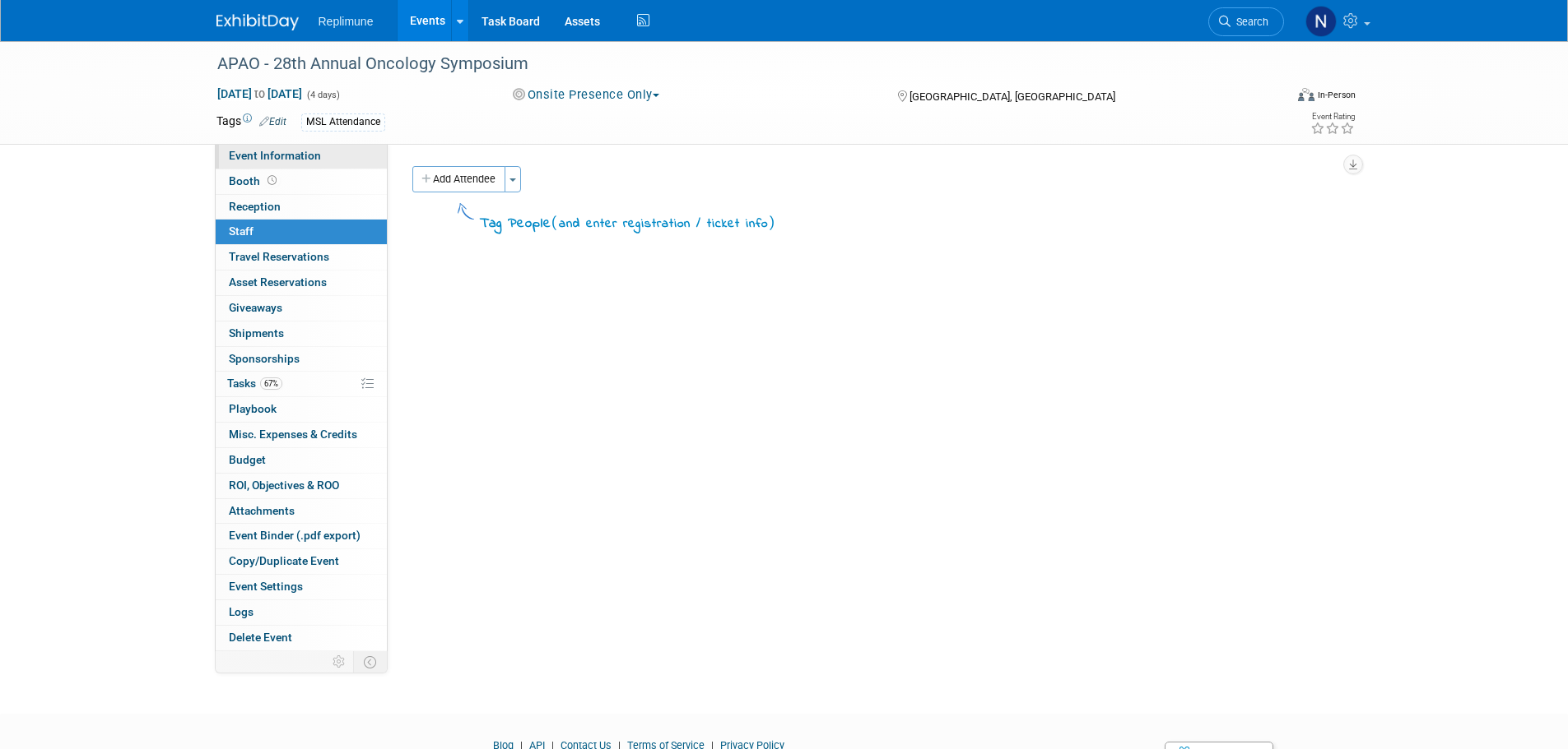
click at [248, 153] on span "Event Information" at bounding box center [274, 155] width 92 height 13
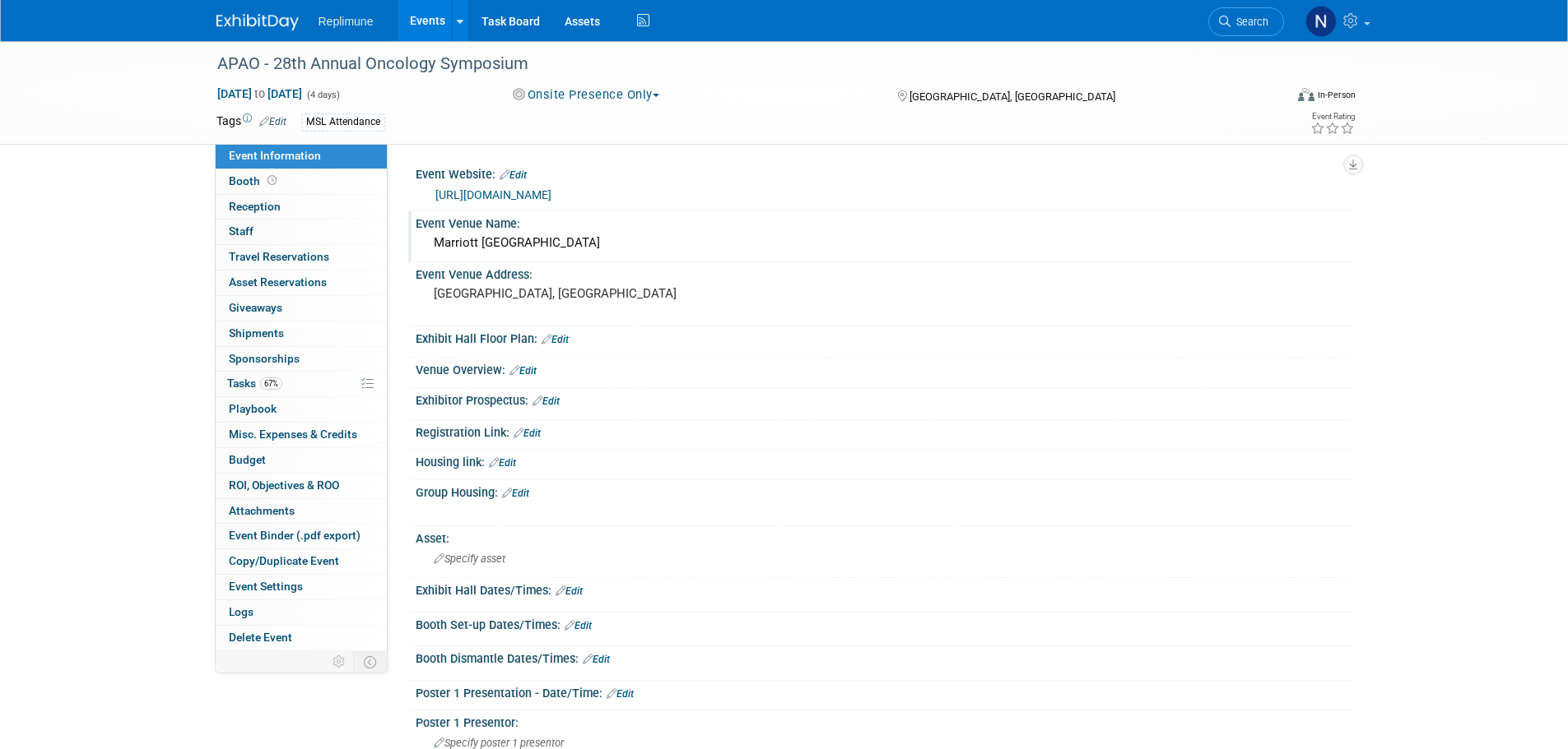
click at [561, 239] on div "Marriott Miami Biscayne Bay" at bounding box center [884, 243] width 912 height 26
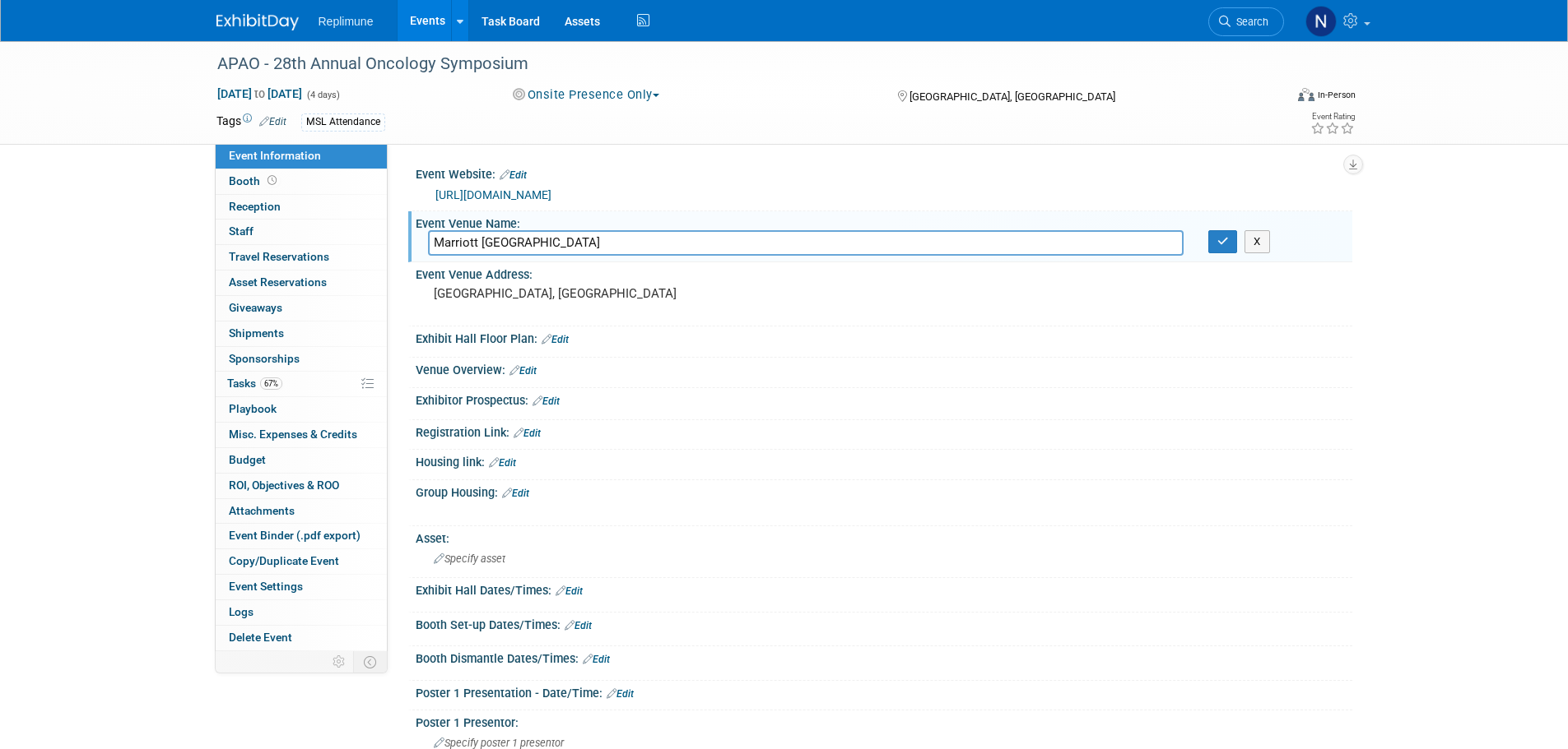
drag, startPoint x: 481, startPoint y: 239, endPoint x: 414, endPoint y: 248, distance: 67.6
click at [415, 248] on div "Marriott Miami Biscayne Bay" at bounding box center [805, 243] width 780 height 26
click at [471, 243] on input "Miami Biscayne Bay" at bounding box center [806, 243] width 756 height 26
type input "Miami Marriott Biscayne Bay"
click at [1221, 240] on icon "button" at bounding box center [1222, 241] width 12 height 11
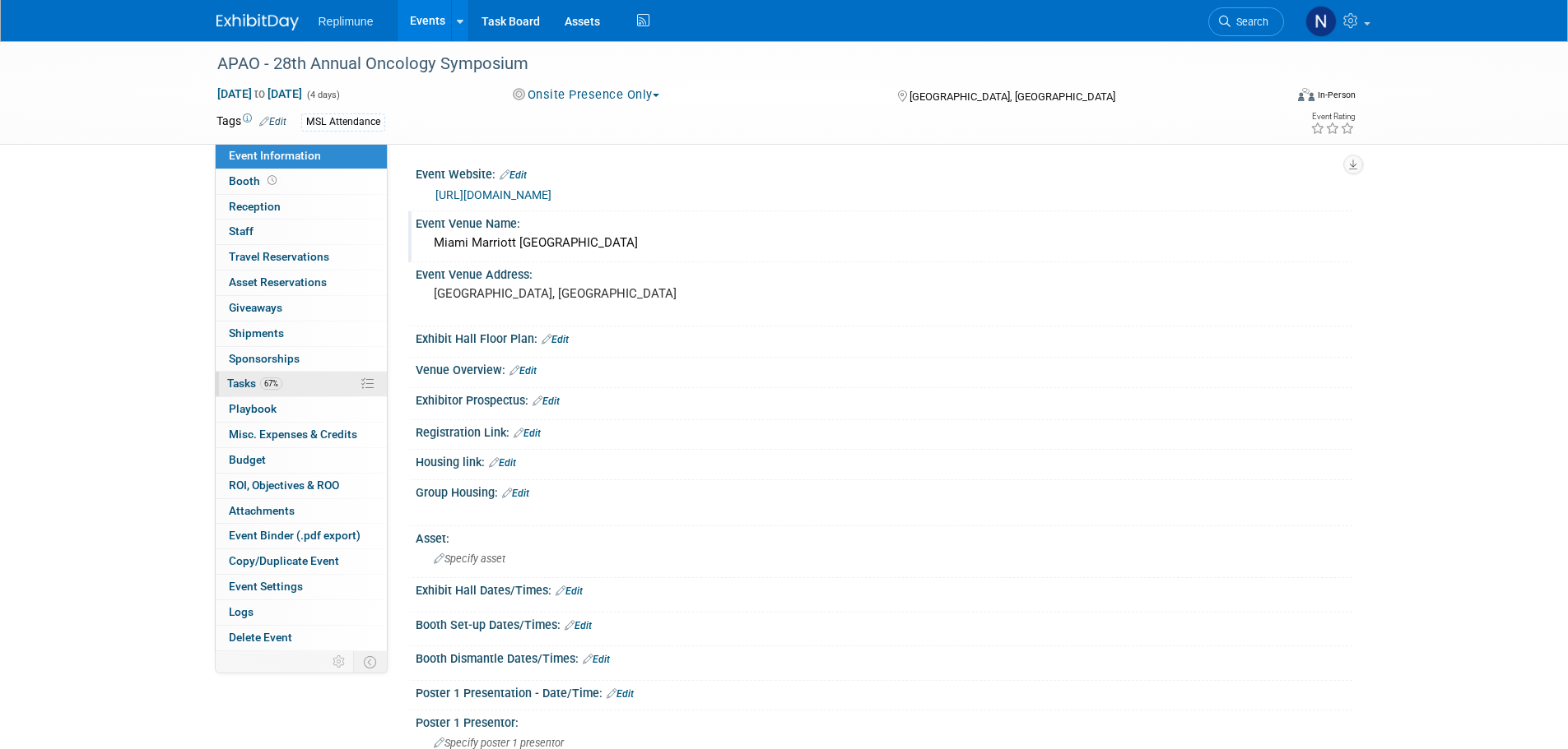
click at [244, 382] on span "Tasks 67%" at bounding box center [254, 383] width 55 height 13
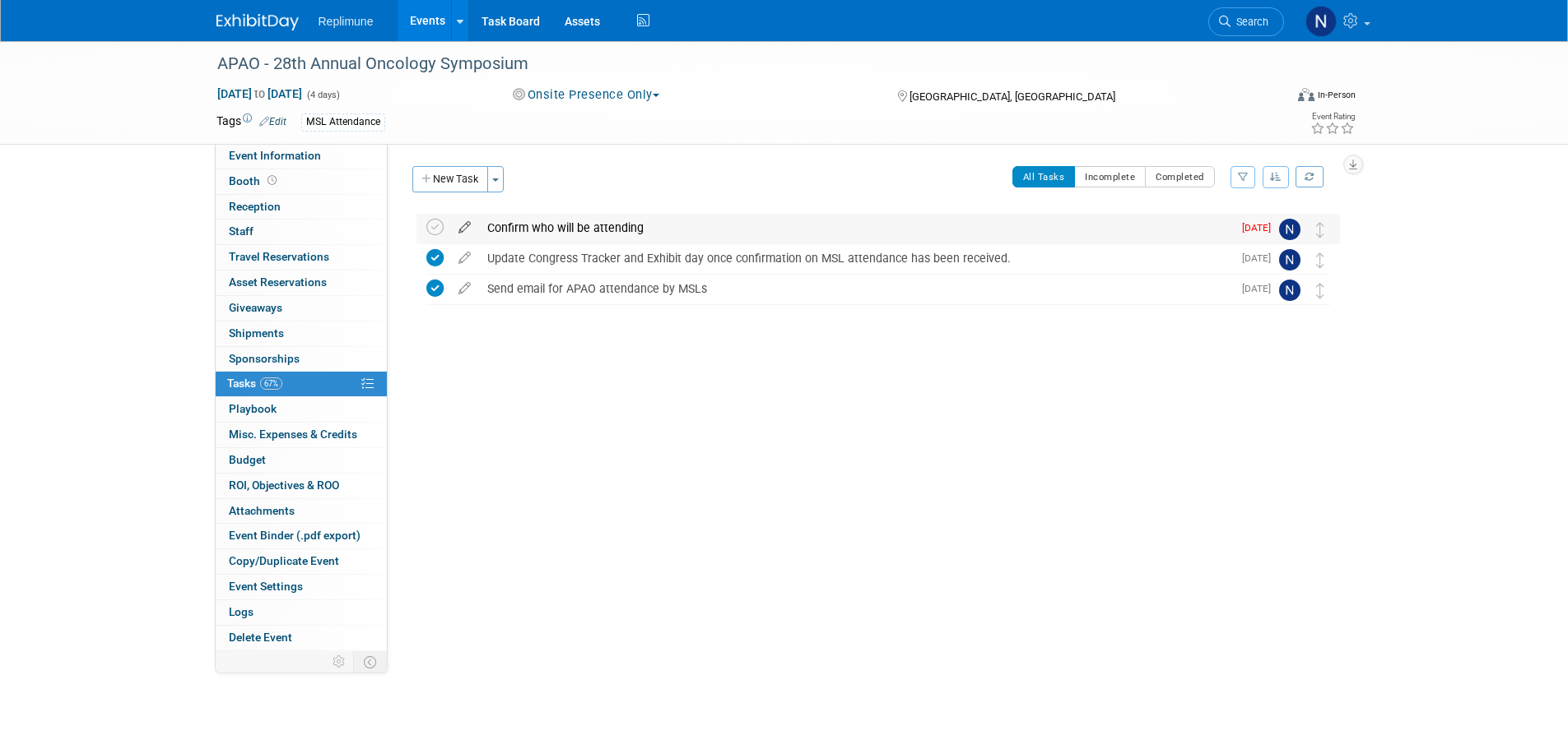
click at [464, 226] on icon at bounding box center [464, 224] width 28 height 20
select select "7"
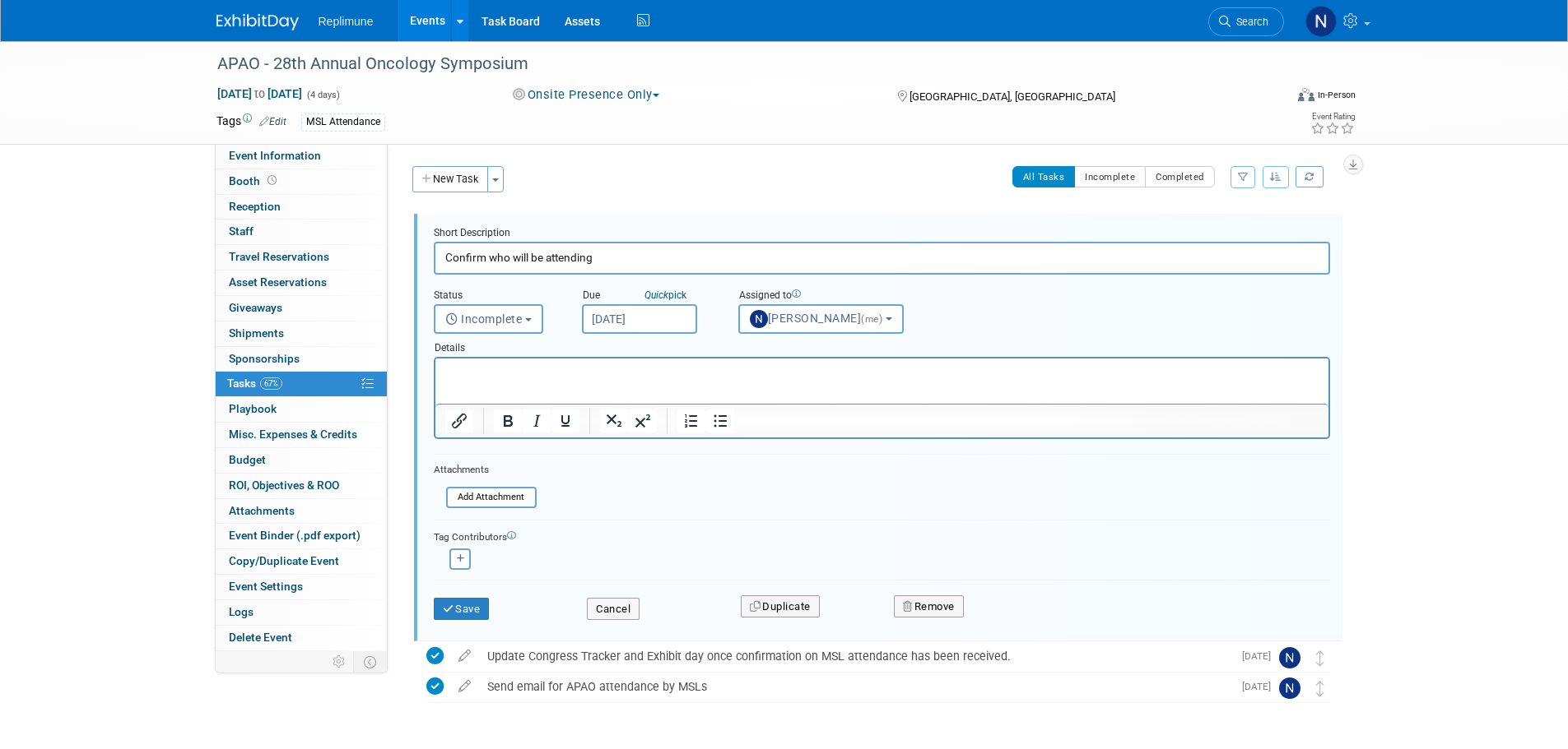
click at [649, 315] on input "Aug 1, 2025" at bounding box center [639, 319] width 115 height 29
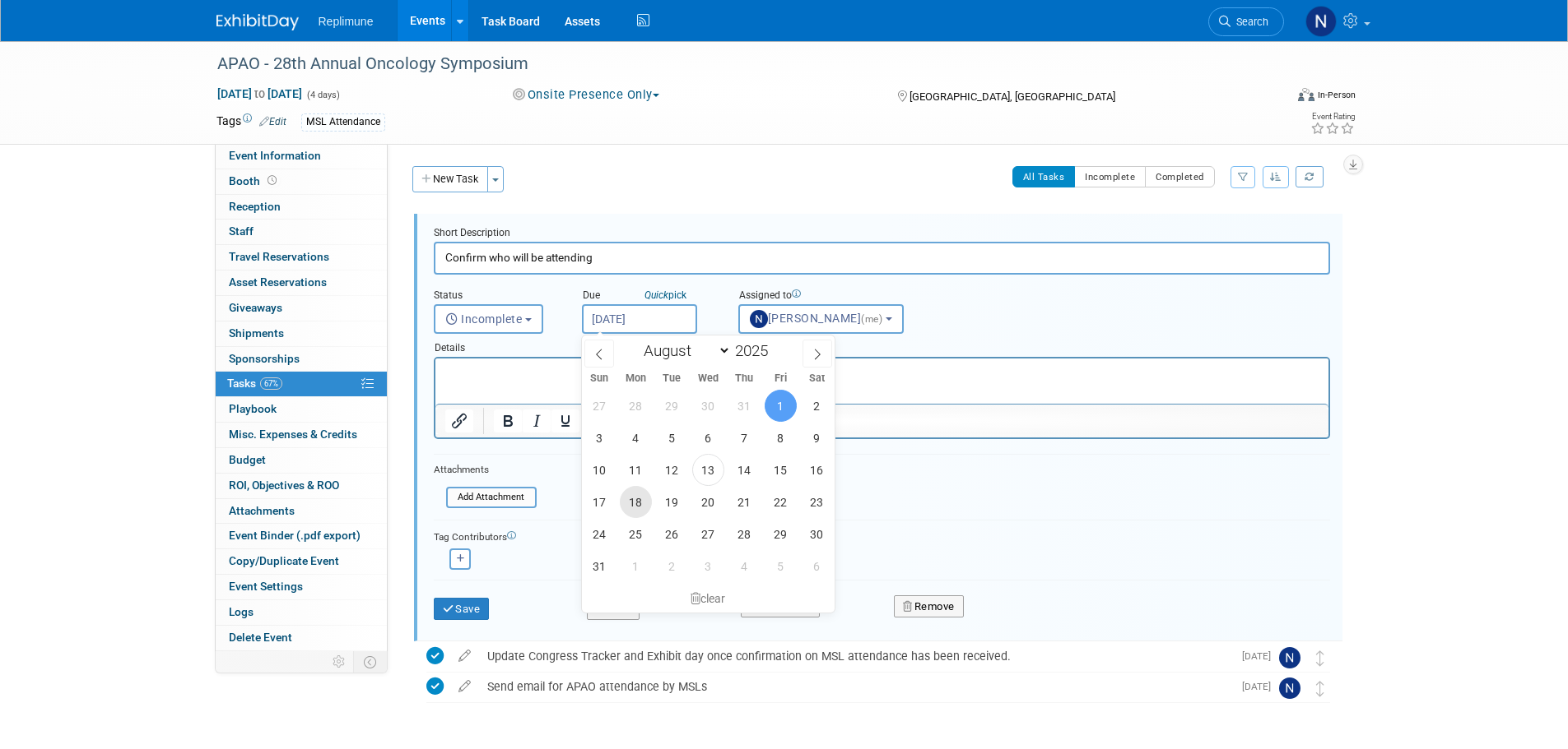
click at [639, 498] on span "18" at bounding box center [635, 502] width 32 height 32
type input "Aug 18, 2025"
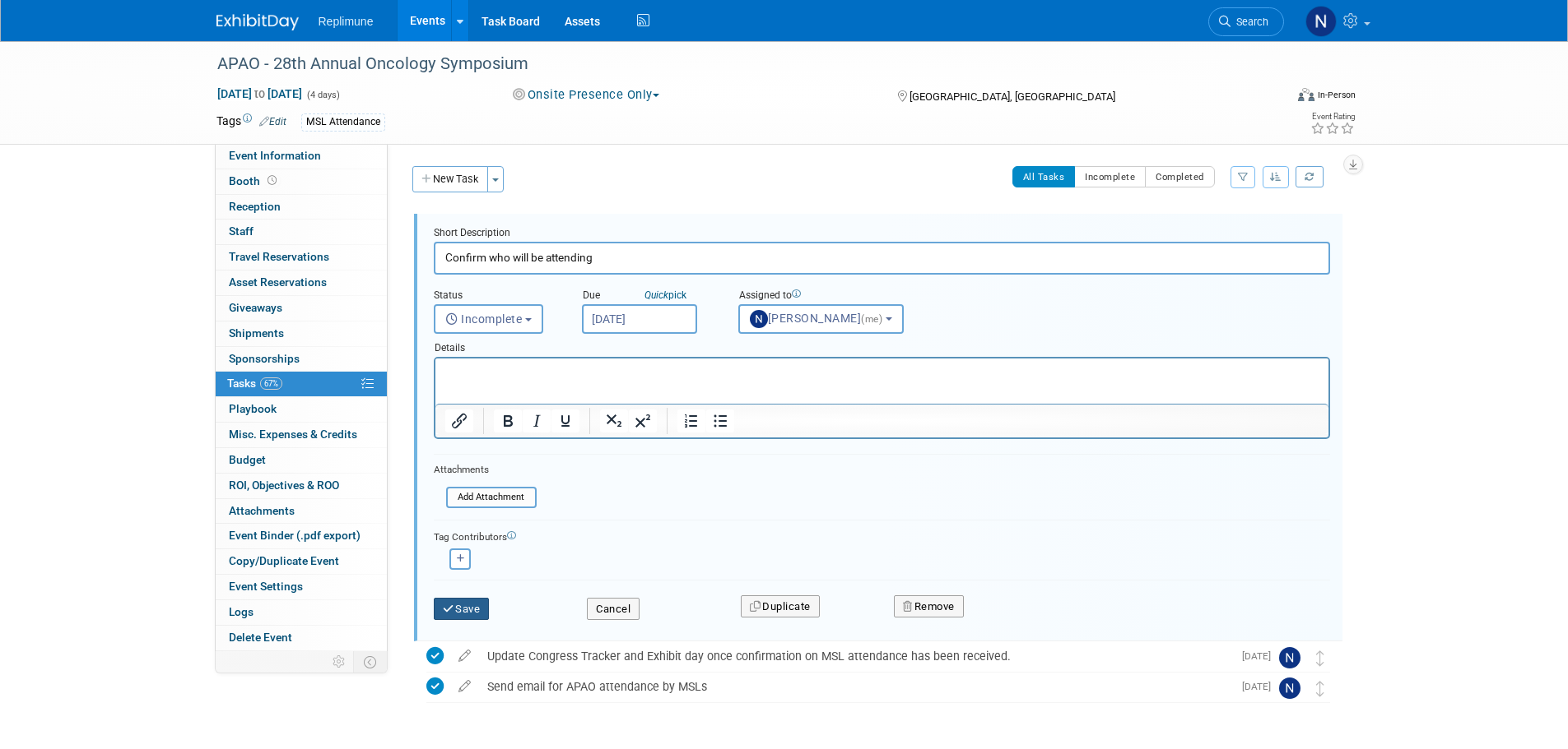
click at [469, 605] on button "Save" at bounding box center [461, 609] width 56 height 23
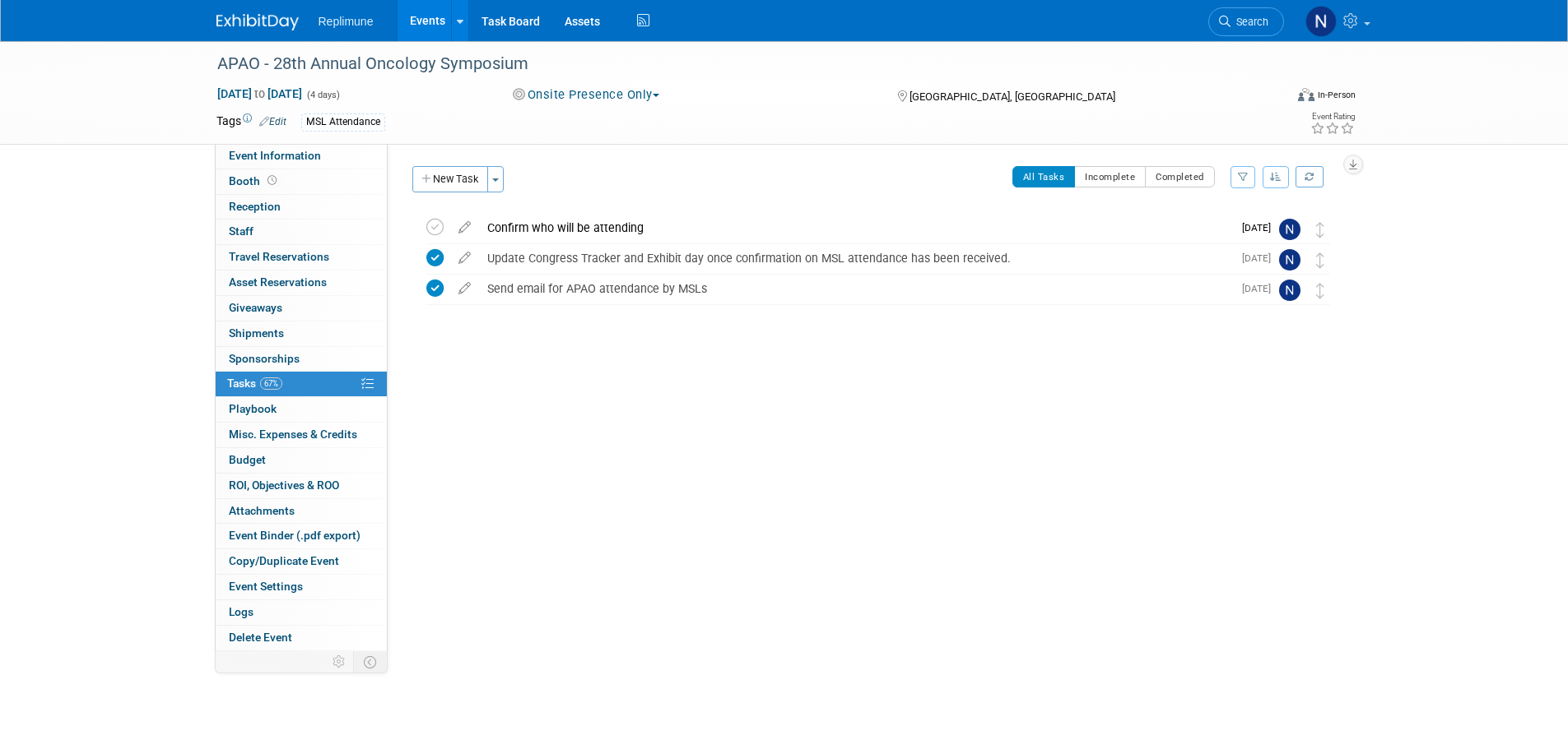
click at [426, 18] on link "Events" at bounding box center [427, 20] width 60 height 41
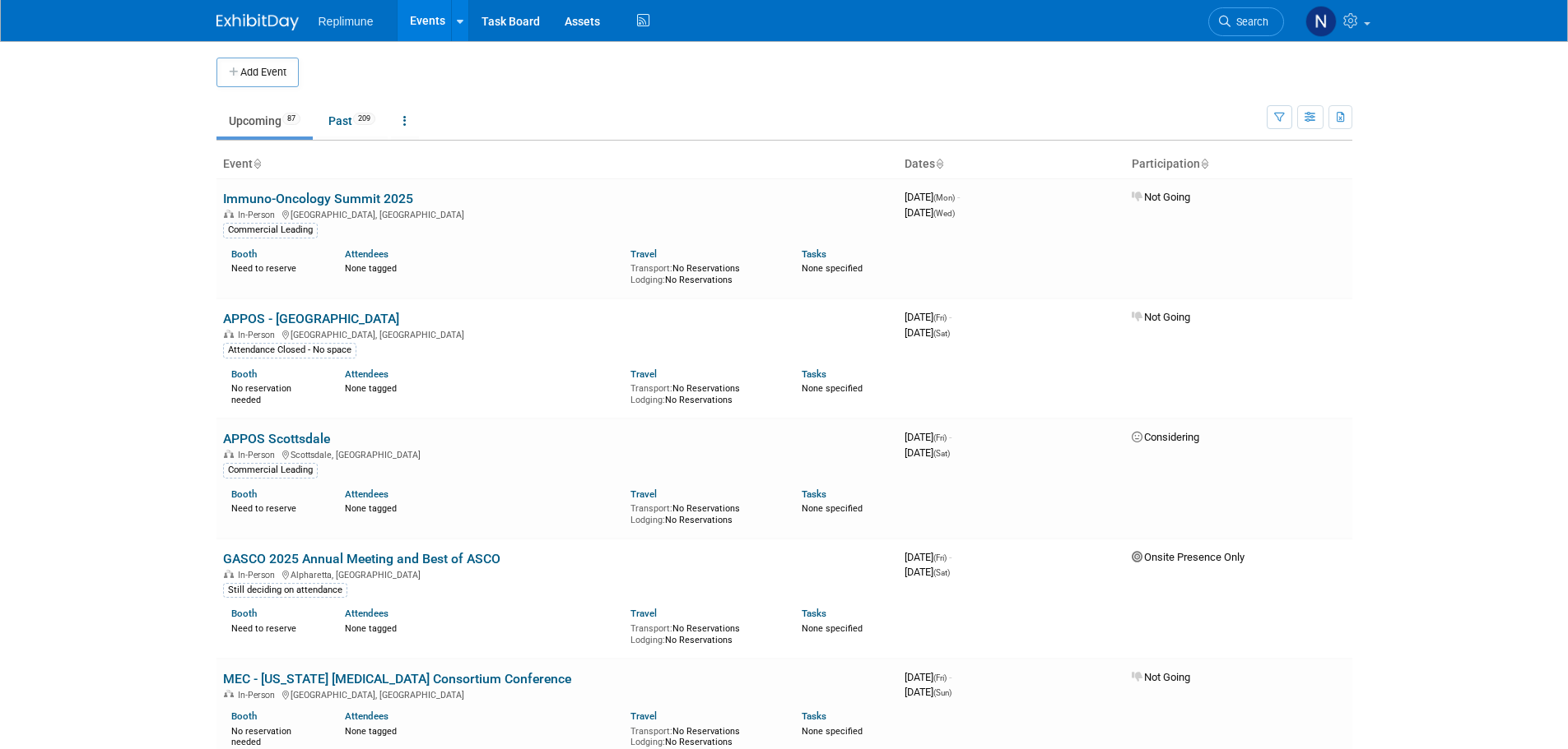
click at [1251, 18] on span "Search" at bounding box center [1249, 21] width 38 height 12
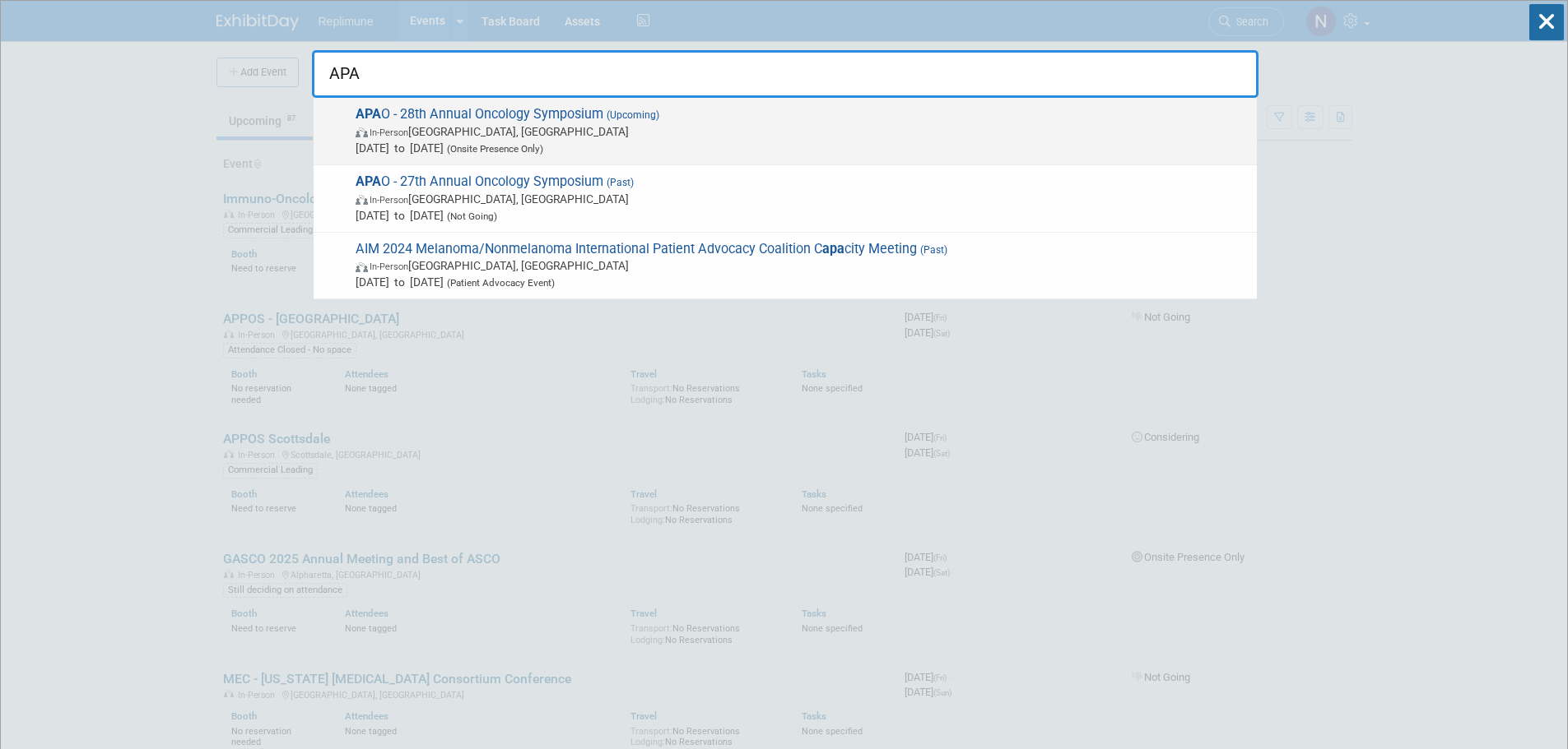
type input "APA"
click at [468, 131] on span "In-Person [GEOGRAPHIC_DATA], [GEOGRAPHIC_DATA]" at bounding box center [802, 132] width 893 height 16
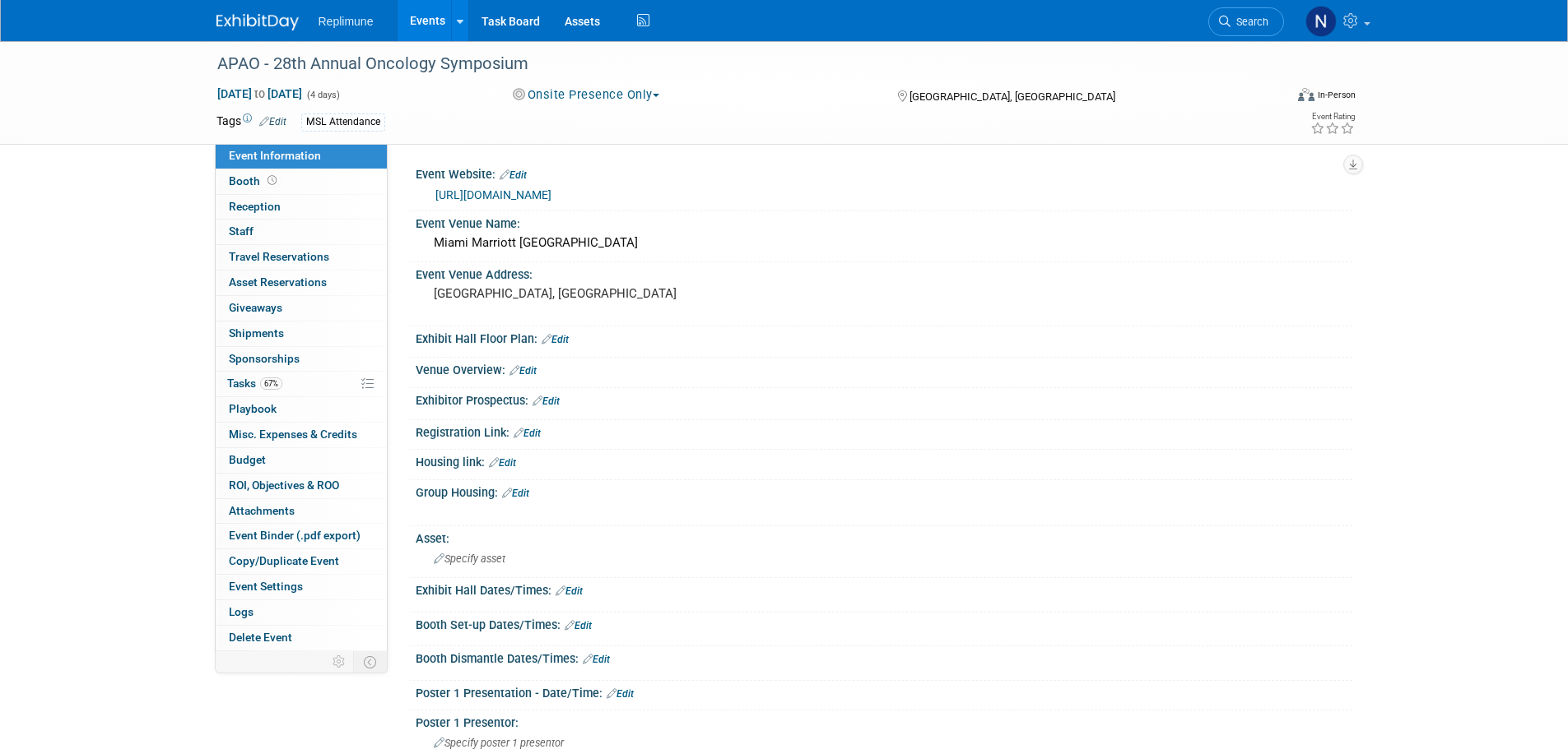
click at [509, 461] on link "Edit" at bounding box center [502, 463] width 27 height 12
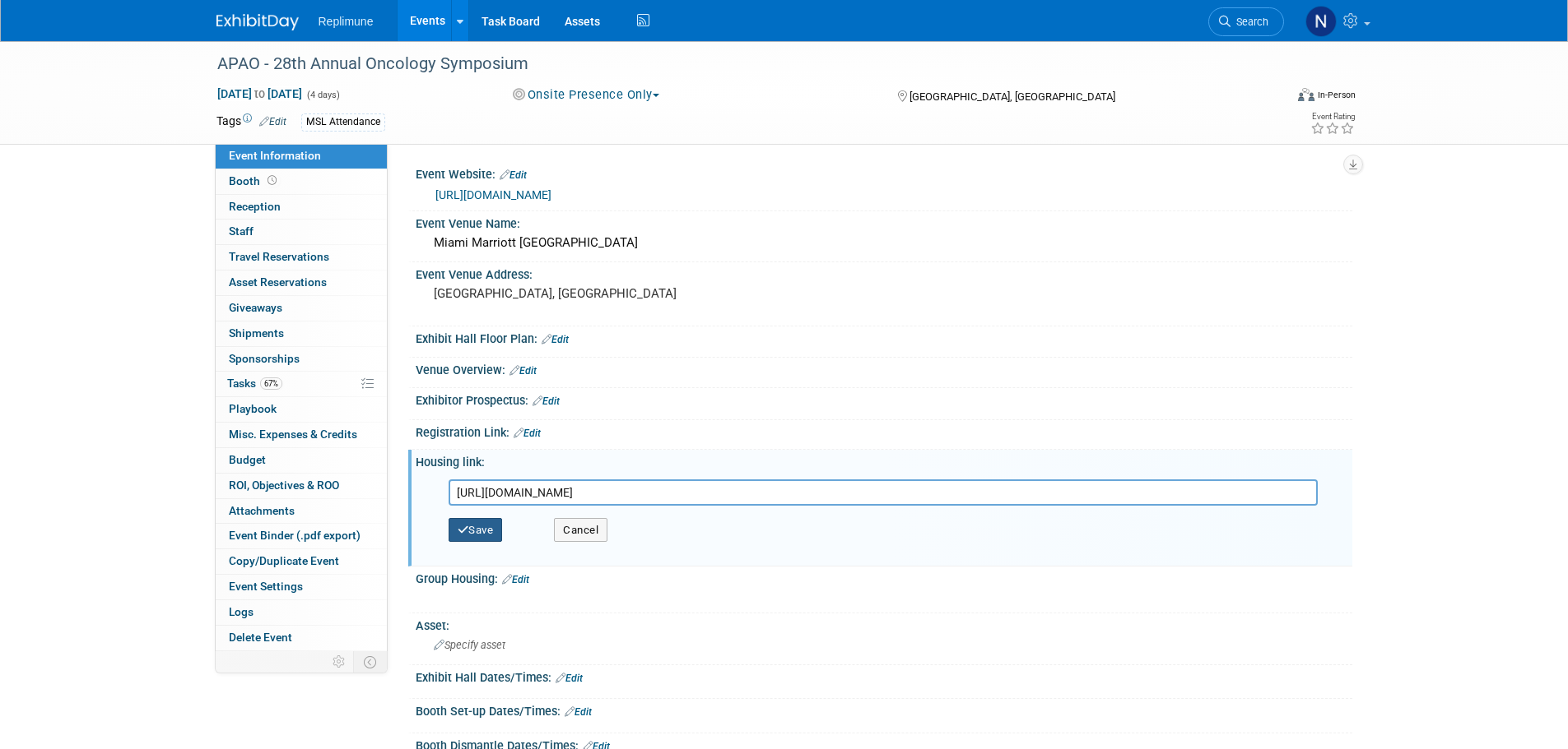
type input "https://book.passkey.com/event/50903910/owner/2840/home"
click at [487, 527] on button "Save" at bounding box center [475, 530] width 54 height 25
